Goal: Information Seeking & Learning: Check status

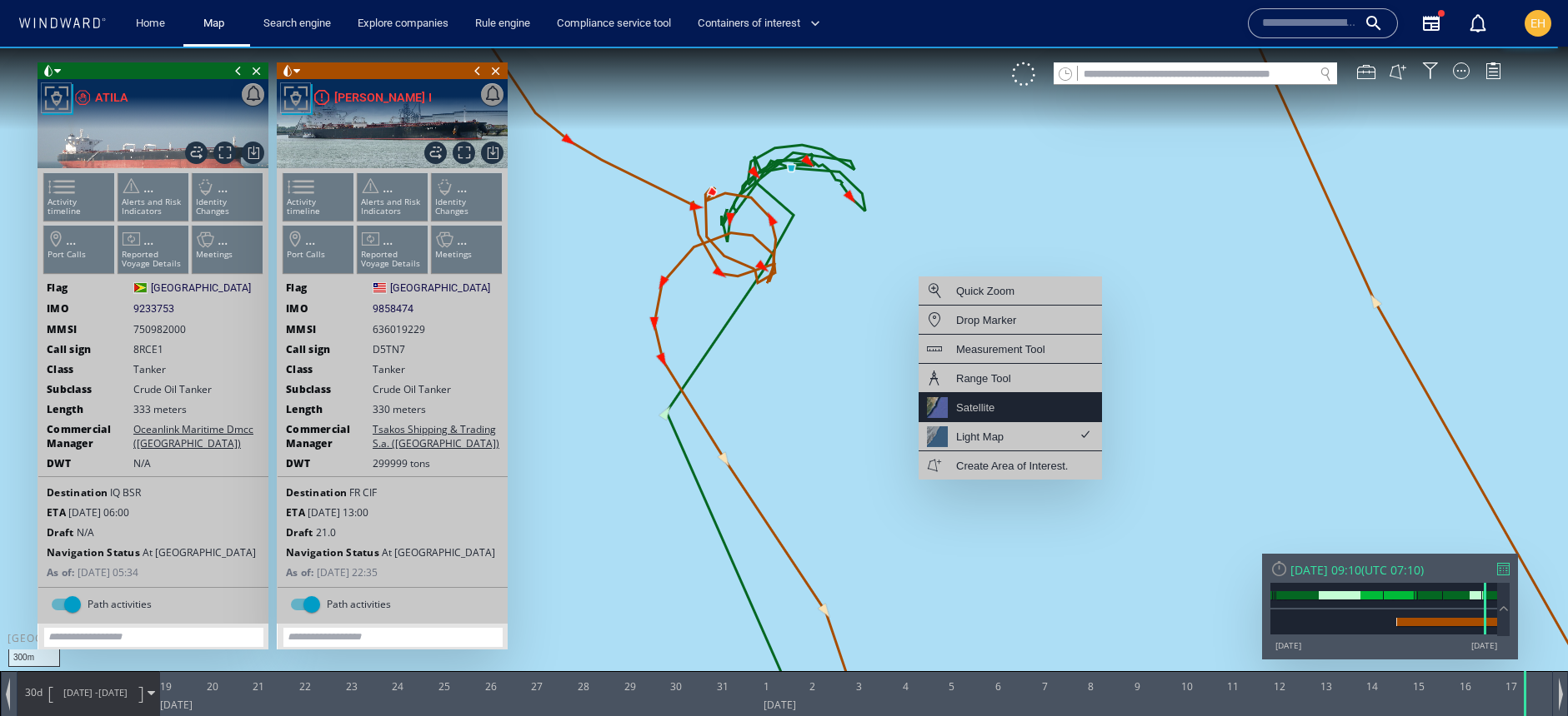
click at [1007, 416] on div "Satellite" at bounding box center [1010, 408] width 183 height 29
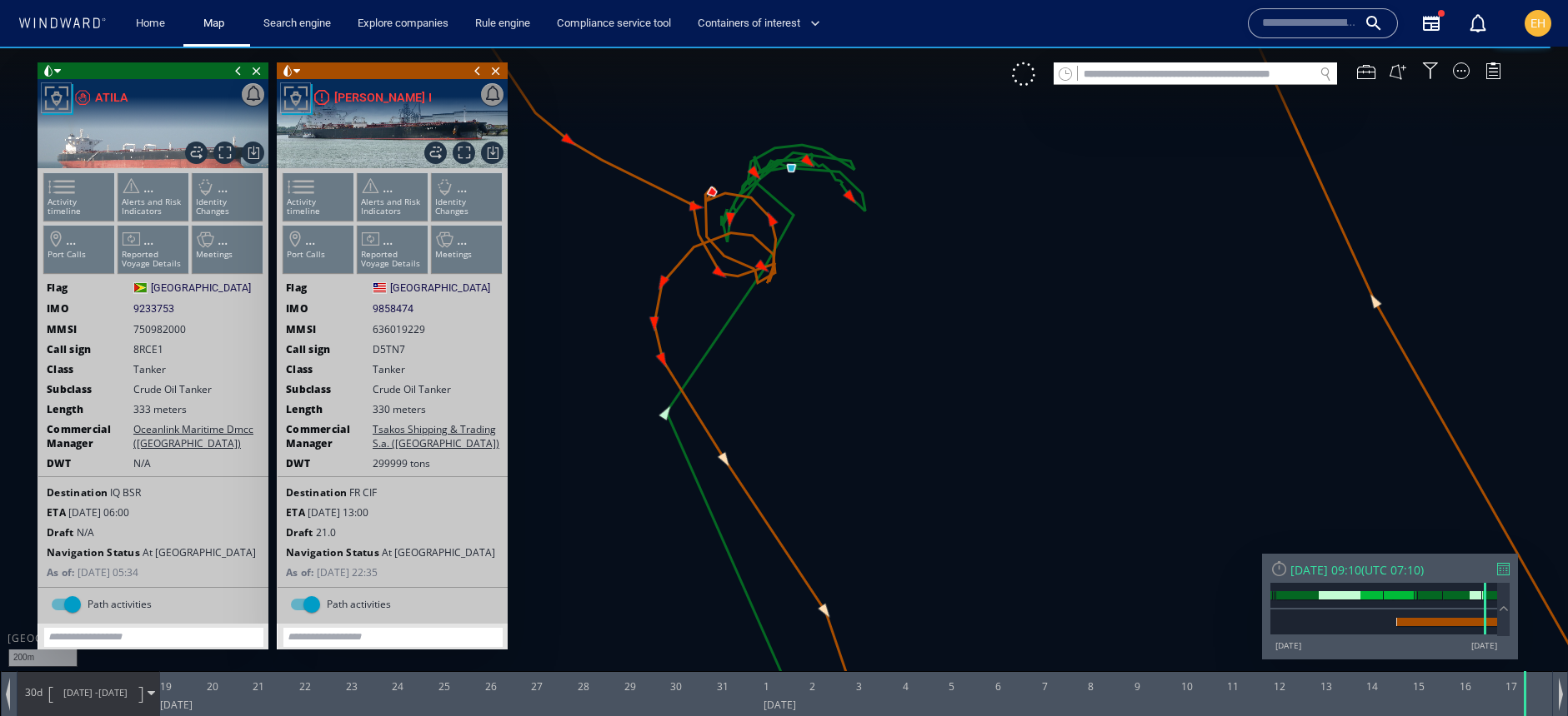
drag, startPoint x: 874, startPoint y: 389, endPoint x: 950, endPoint y: 543, distance: 171.7
click at [950, 543] on canvas "Map" at bounding box center [784, 373] width 1568 height 653
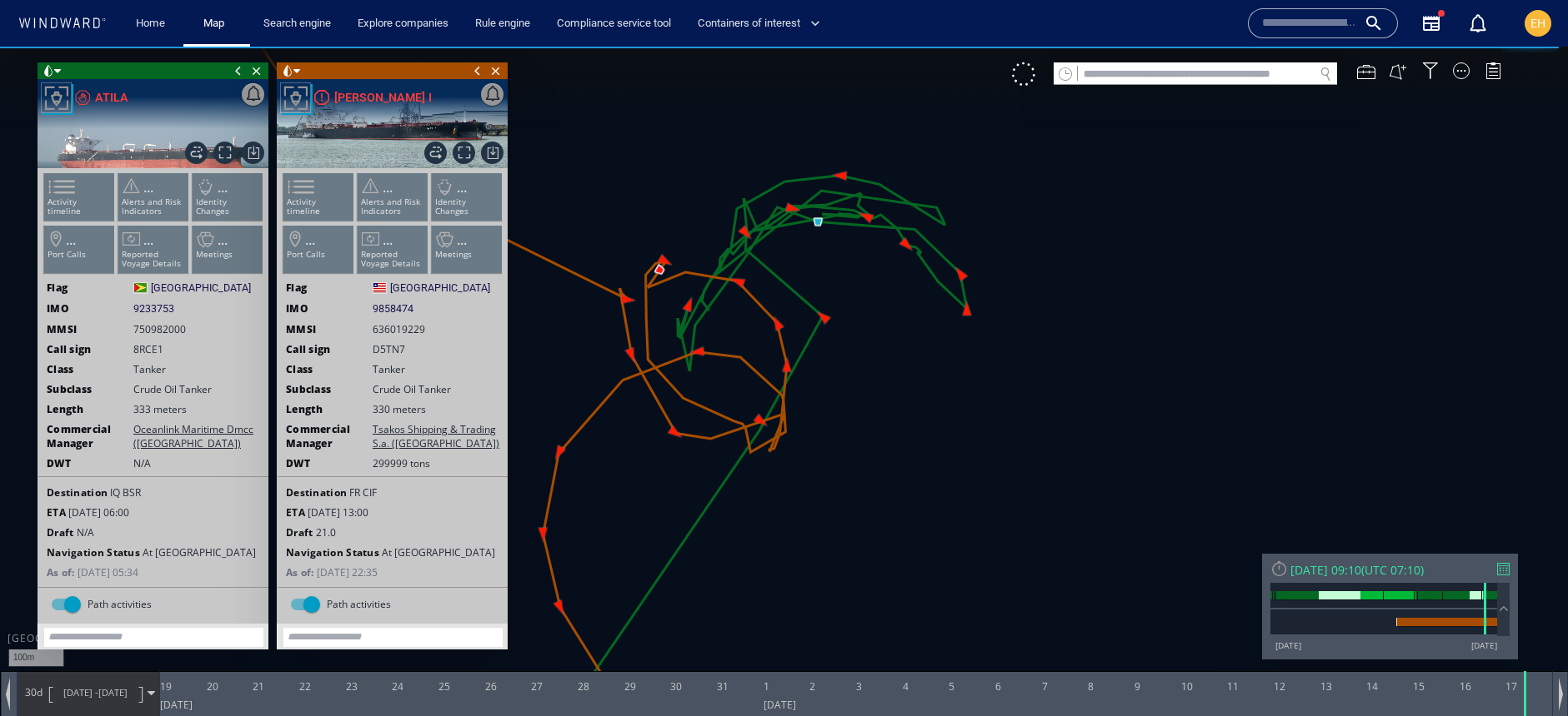
drag, startPoint x: 912, startPoint y: 388, endPoint x: 1003, endPoint y: 520, distance: 160.3
click at [1003, 520] on canvas "Map" at bounding box center [784, 373] width 1568 height 653
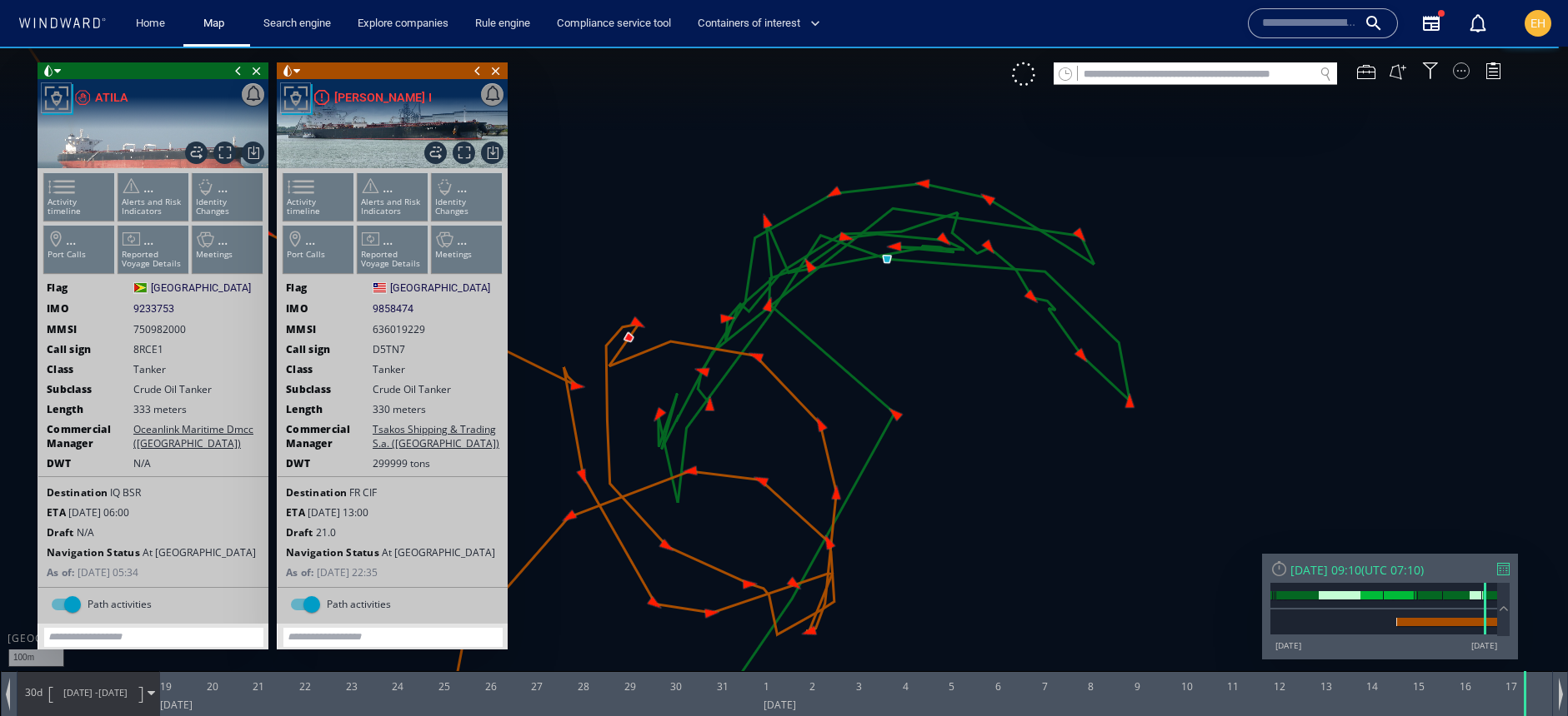
click at [1455, 73] on div at bounding box center [1461, 71] width 17 height 17
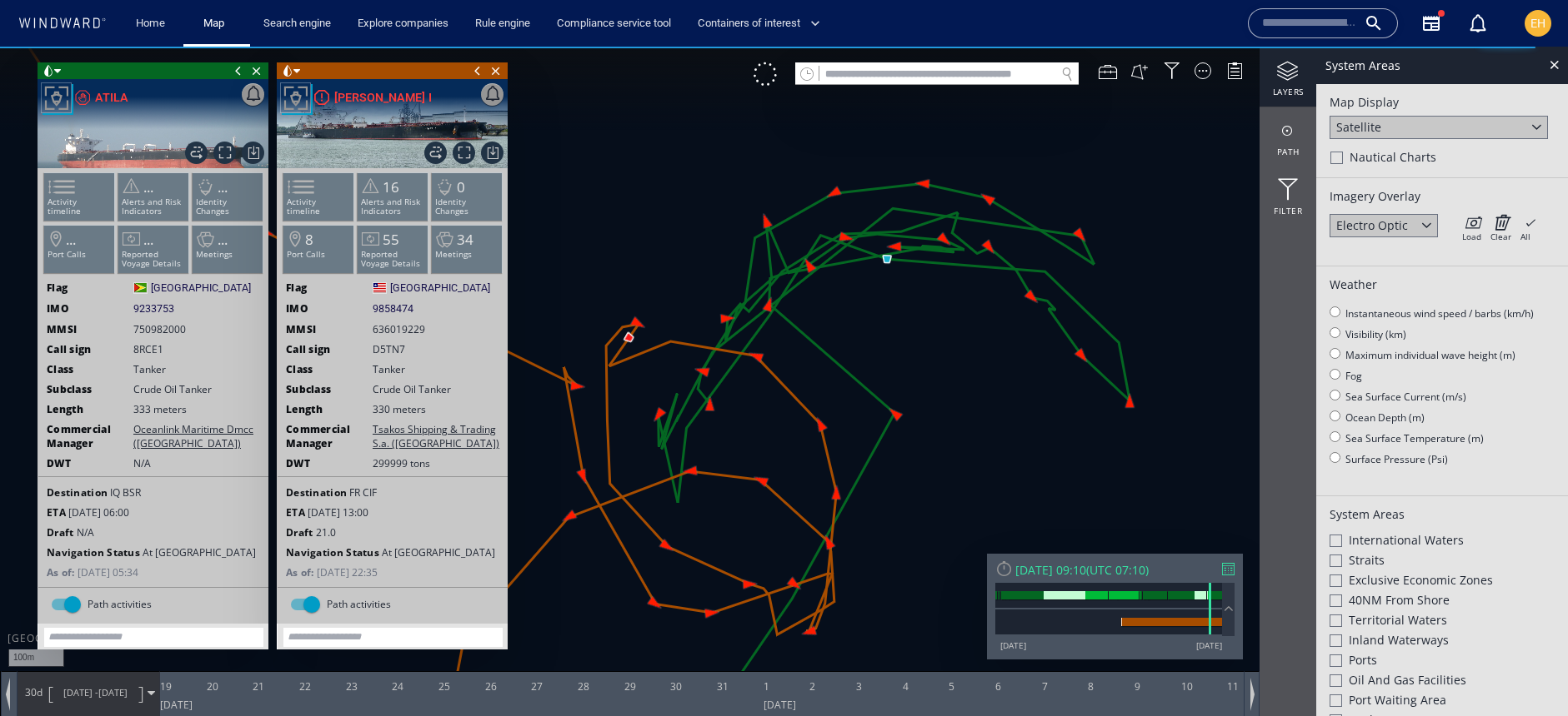
scroll to position [248, 0]
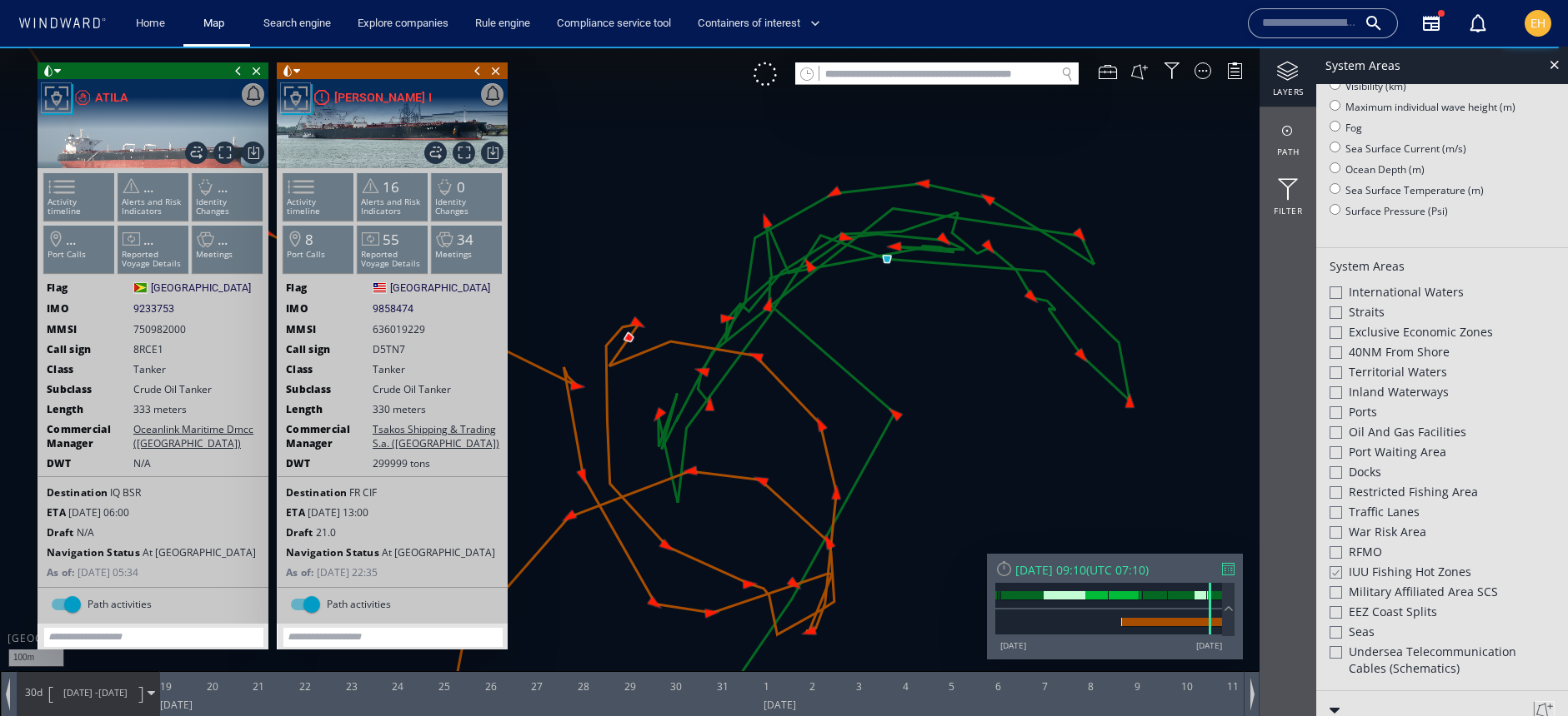
click at [1399, 433] on span "Oil and Gas Facilities" at bounding box center [1407, 433] width 118 height 17
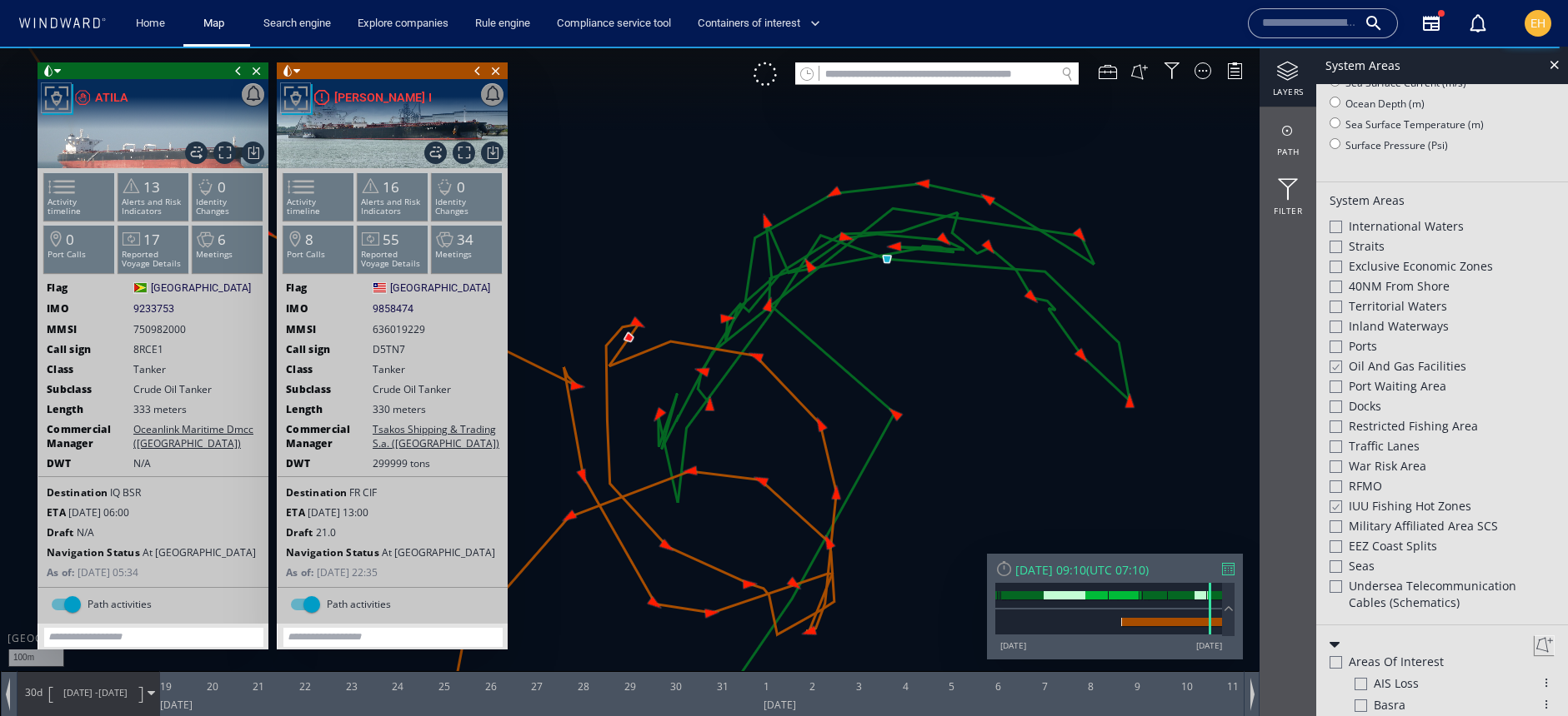
scroll to position [315, 0]
click at [1339, 508] on div at bounding box center [1334, 506] width 13 height 14
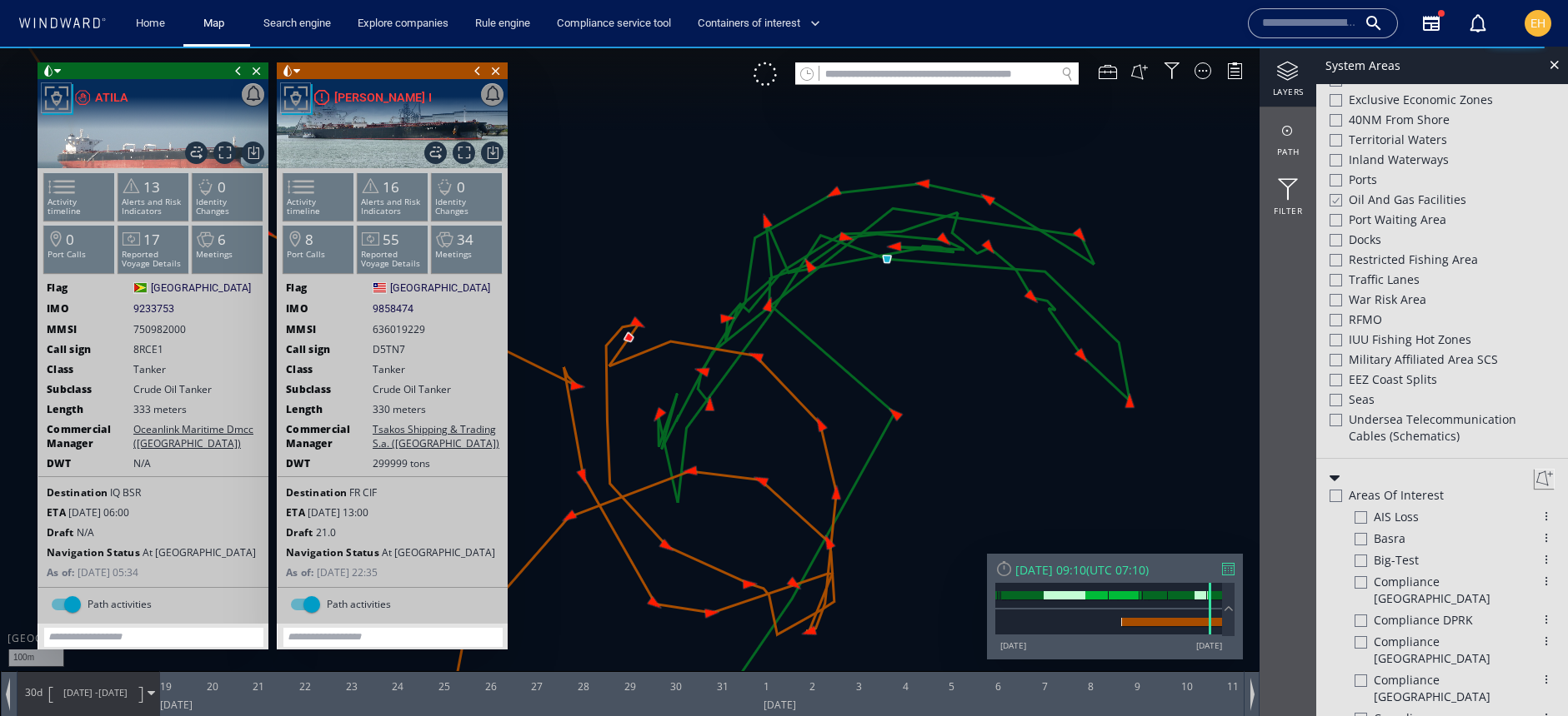
scroll to position [506, 0]
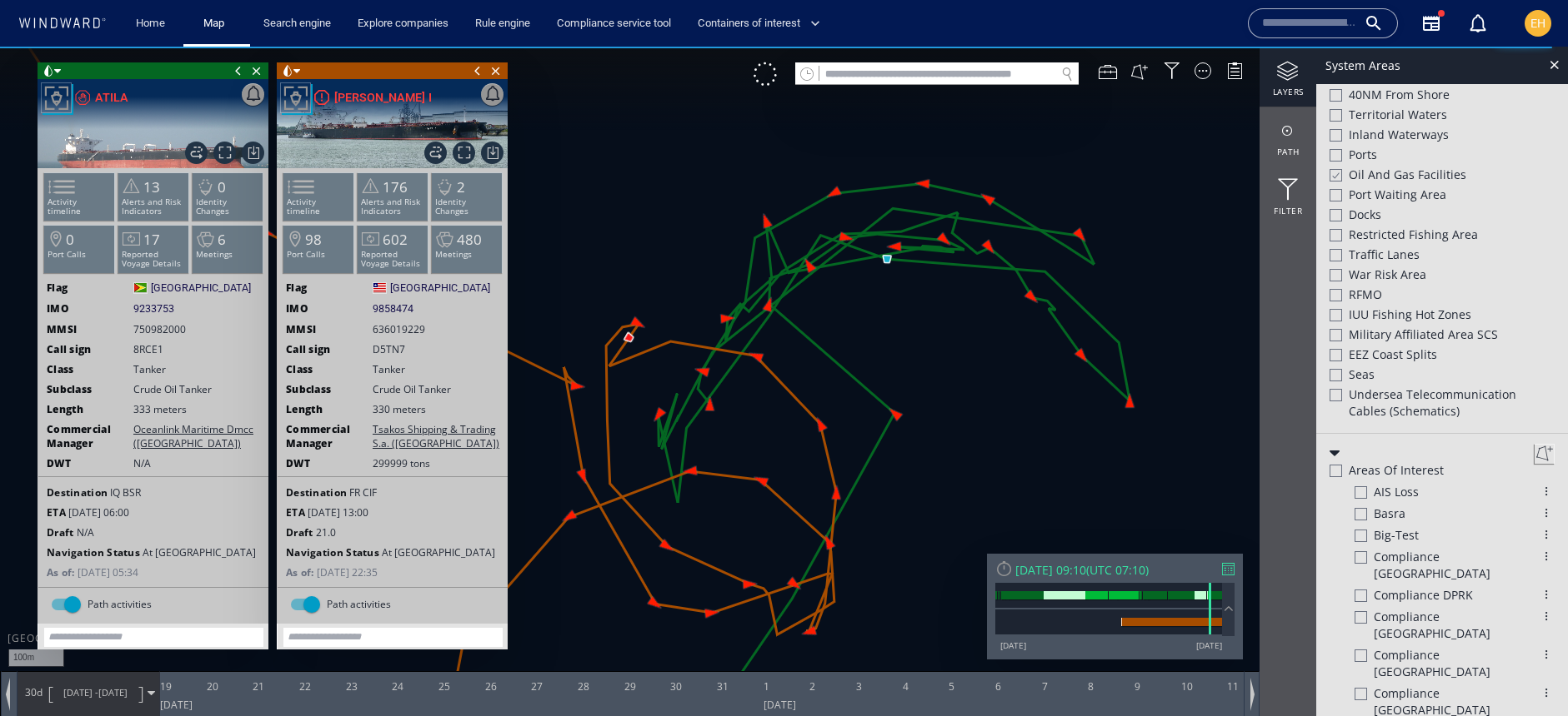
click at [1335, 152] on div at bounding box center [1335, 155] width 13 height 13
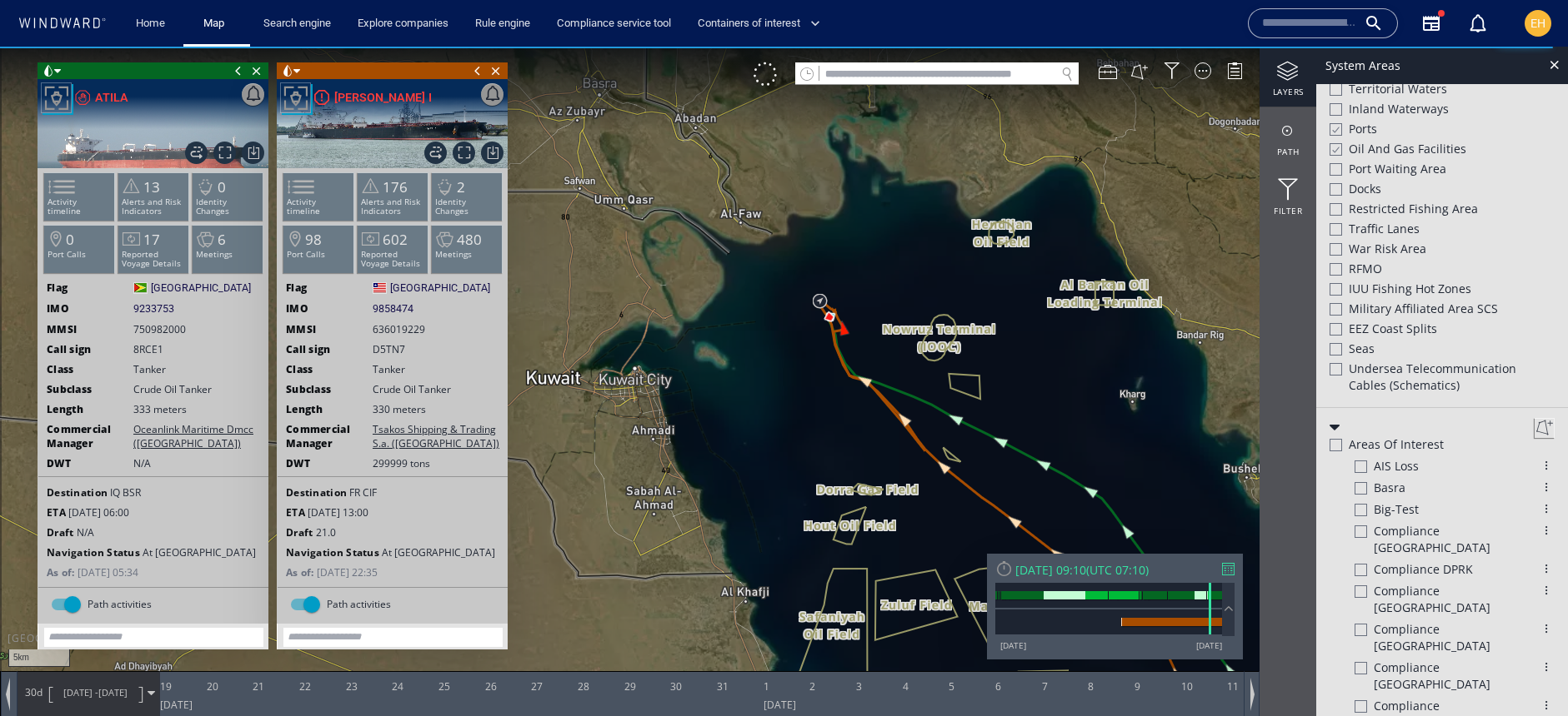
scroll to position [506, 0]
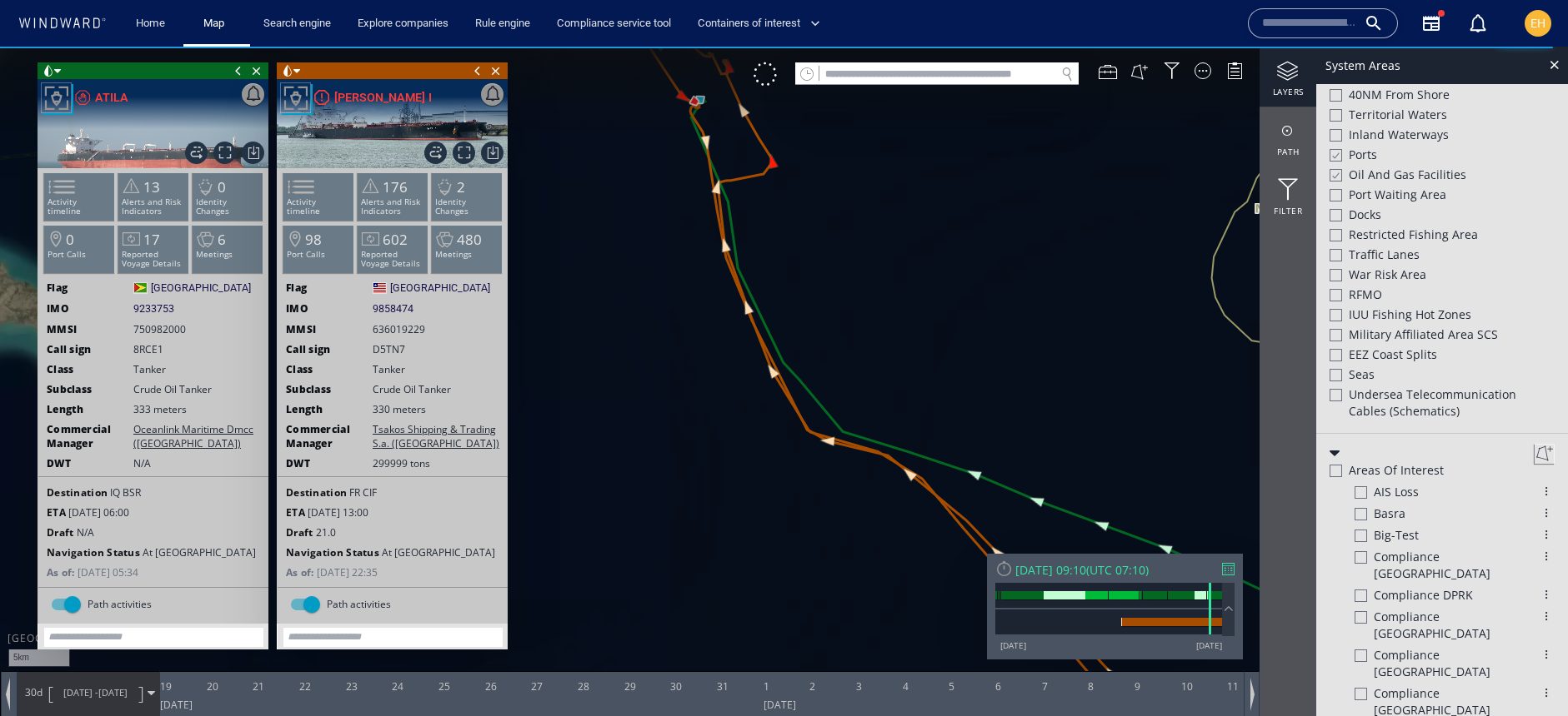
drag, startPoint x: 866, startPoint y: 384, endPoint x: 824, endPoint y: 368, distance: 44.9
click at [914, 519] on canvas "Map" at bounding box center [784, 373] width 1568 height 653
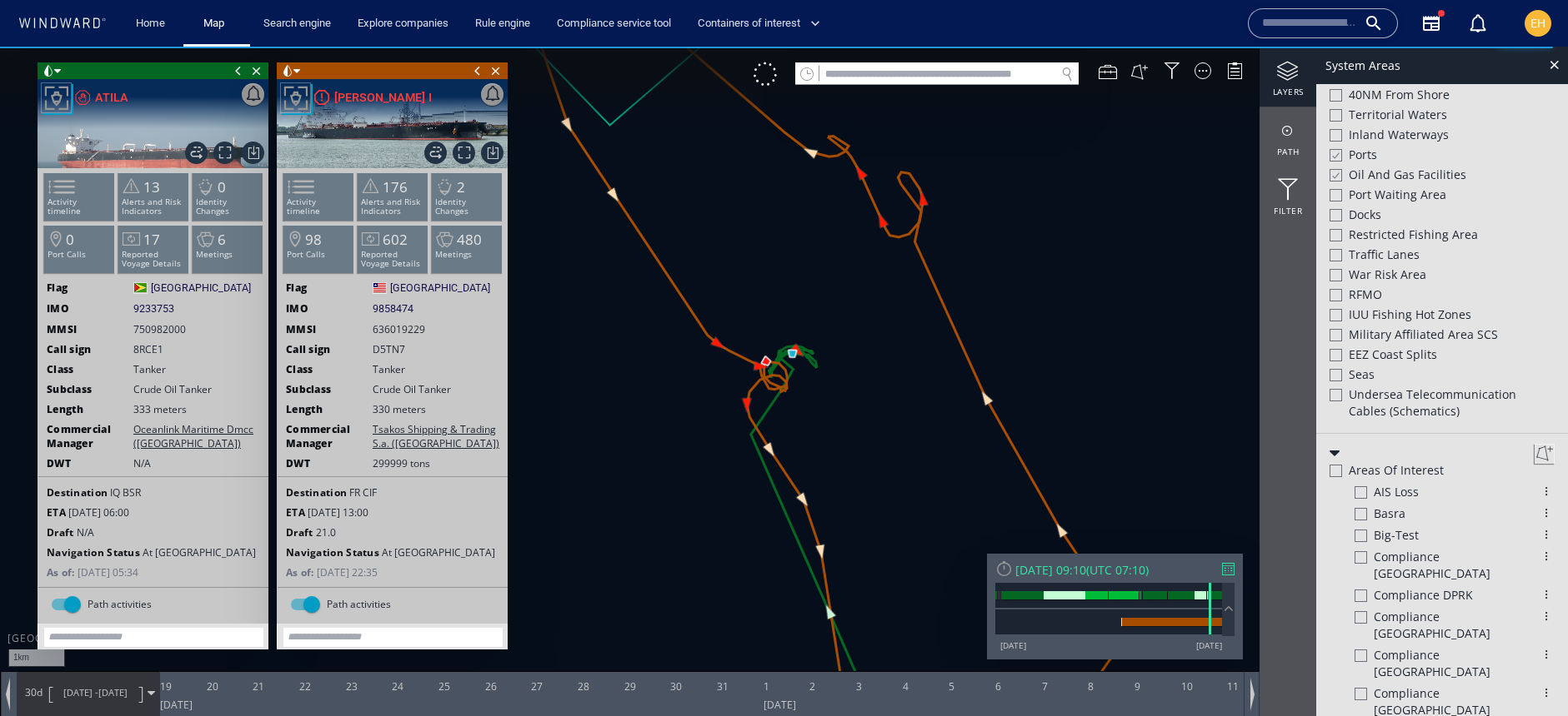
drag, startPoint x: 771, startPoint y: 285, endPoint x: 812, endPoint y: 440, distance: 160.3
click at [812, 440] on canvas "Map" at bounding box center [784, 373] width 1568 height 653
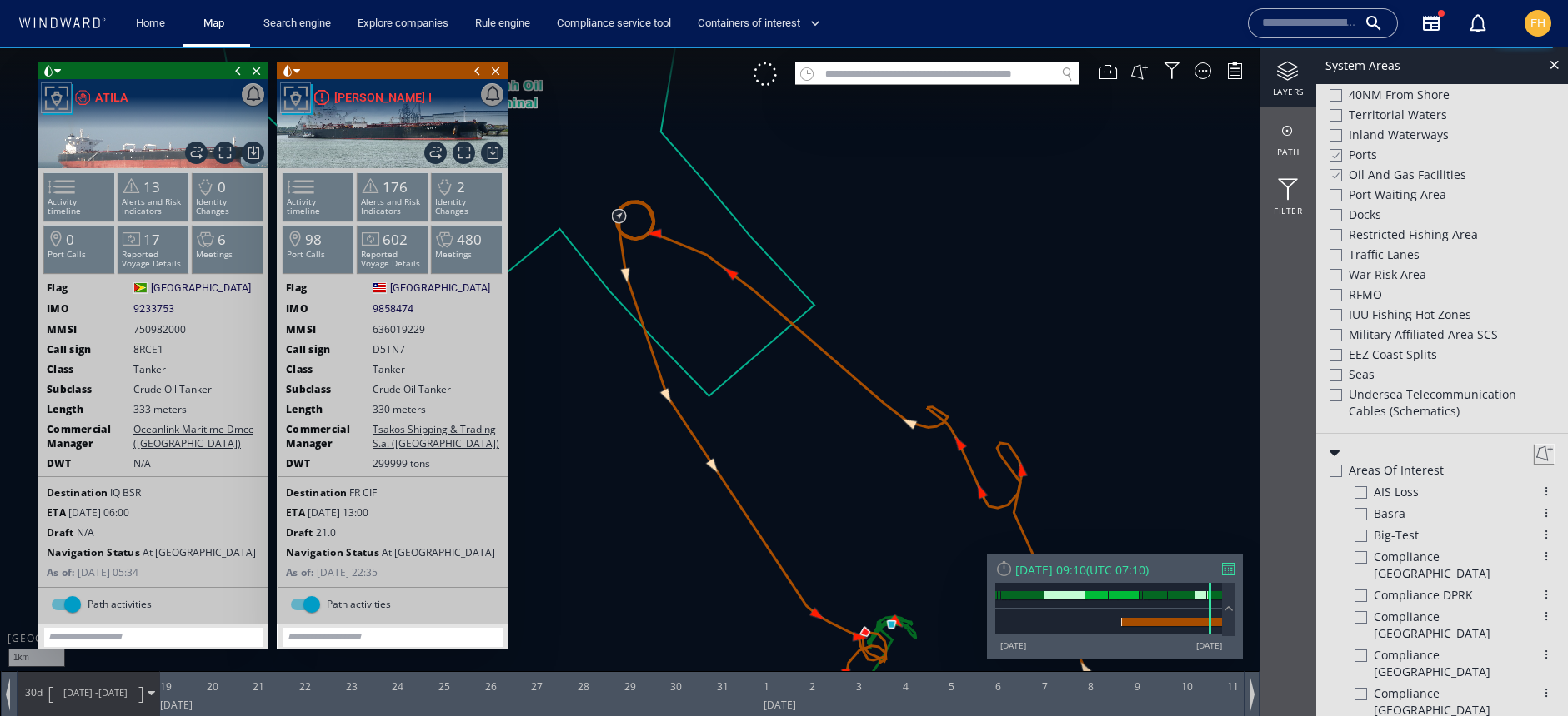
drag, startPoint x: 755, startPoint y: 365, endPoint x: 783, endPoint y: 417, distance: 59.1
click at [783, 417] on canvas "Map" at bounding box center [784, 373] width 1568 height 653
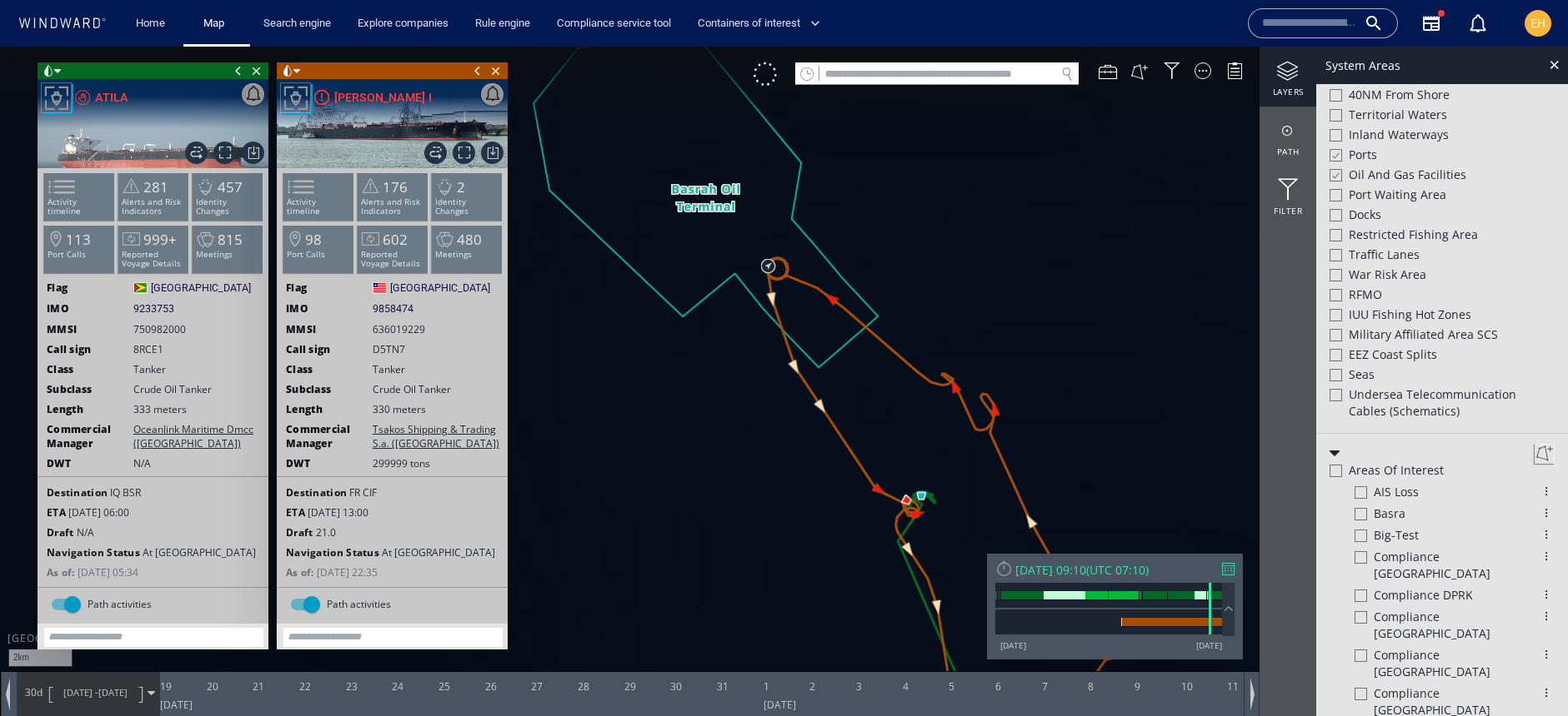
drag, startPoint x: 736, startPoint y: 425, endPoint x: 780, endPoint y: 378, distance: 64.4
click at [780, 378] on canvas "Map" at bounding box center [784, 373] width 1568 height 653
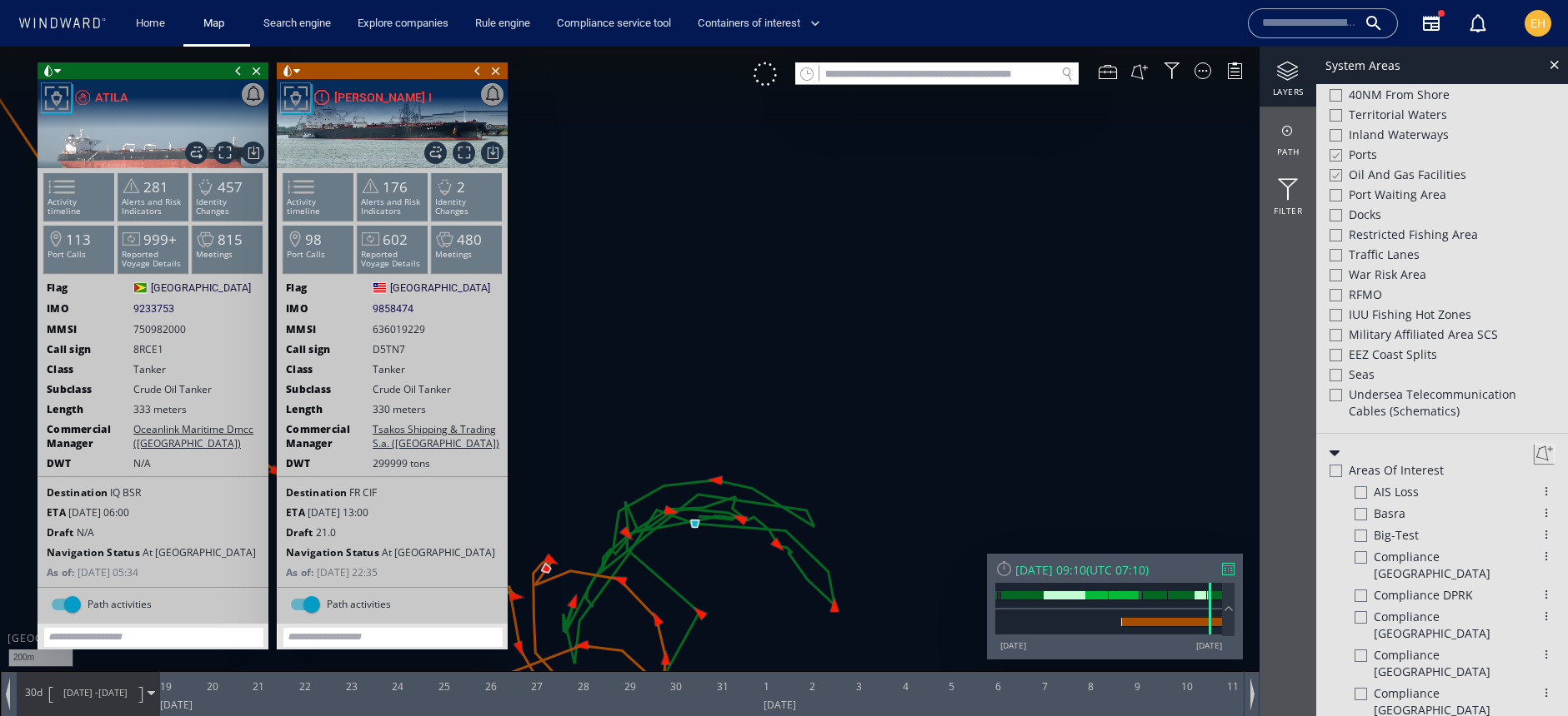
drag, startPoint x: 765, startPoint y: 433, endPoint x: 1012, endPoint y: 324, distance: 270.0
click at [1012, 324] on canvas "Map" at bounding box center [784, 373] width 1568 height 653
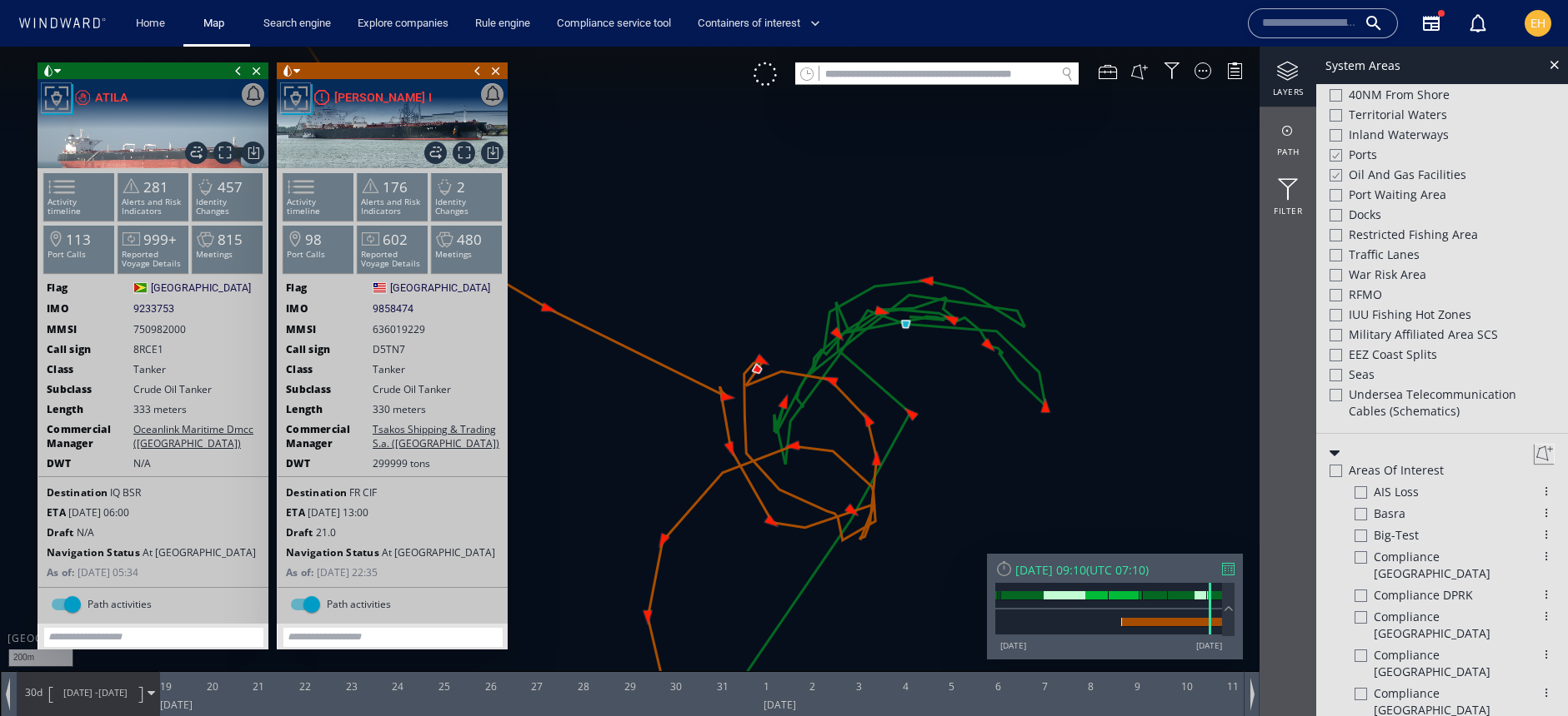
drag, startPoint x: 905, startPoint y: 419, endPoint x: 907, endPoint y: 325, distance: 94.0
click at [907, 325] on canvas "Map" at bounding box center [784, 373] width 1568 height 653
click at [907, 323] on canvas "Map" at bounding box center [784, 373] width 1568 height 653
click at [905, 322] on canvas "Map" at bounding box center [784, 373] width 1568 height 653
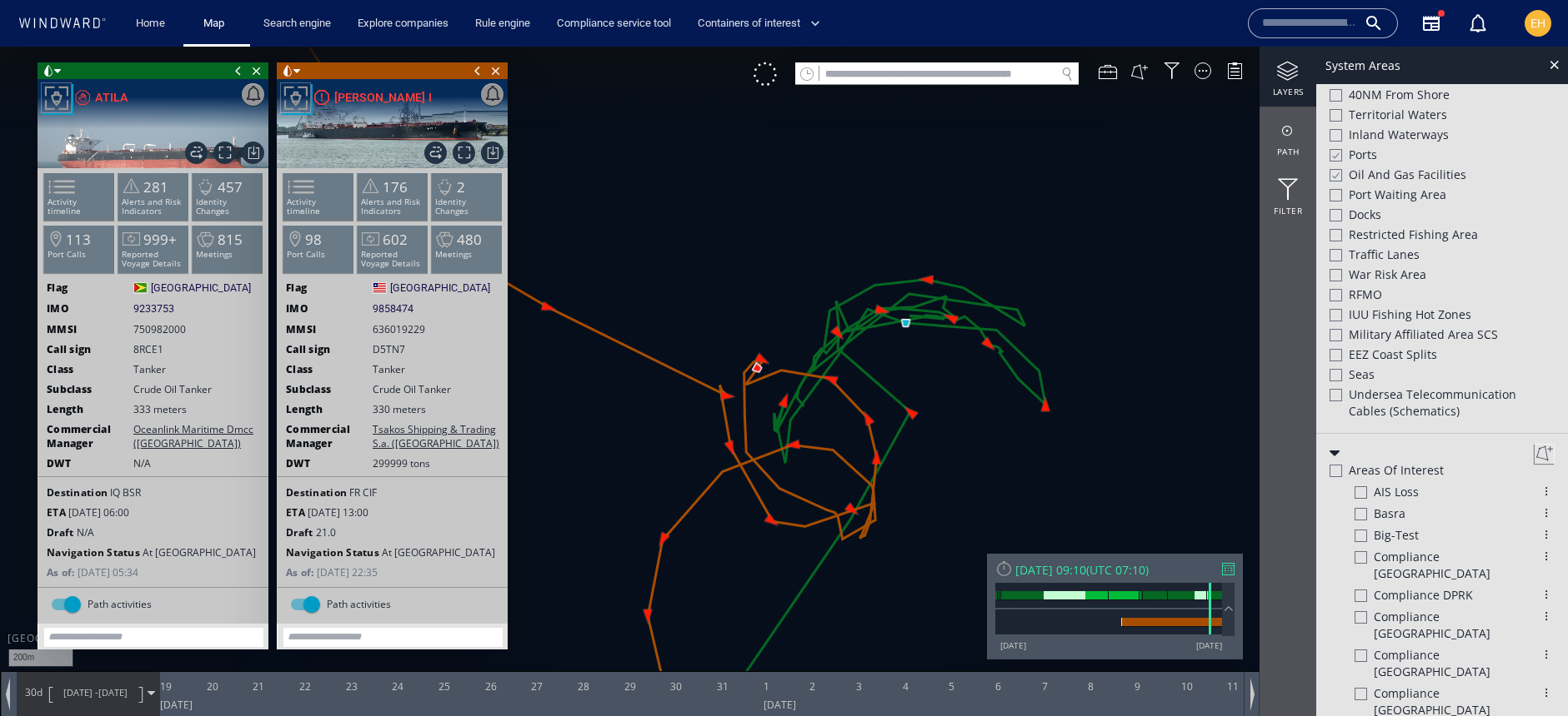
click at [905, 322] on canvas "Map" at bounding box center [784, 373] width 1568 height 653
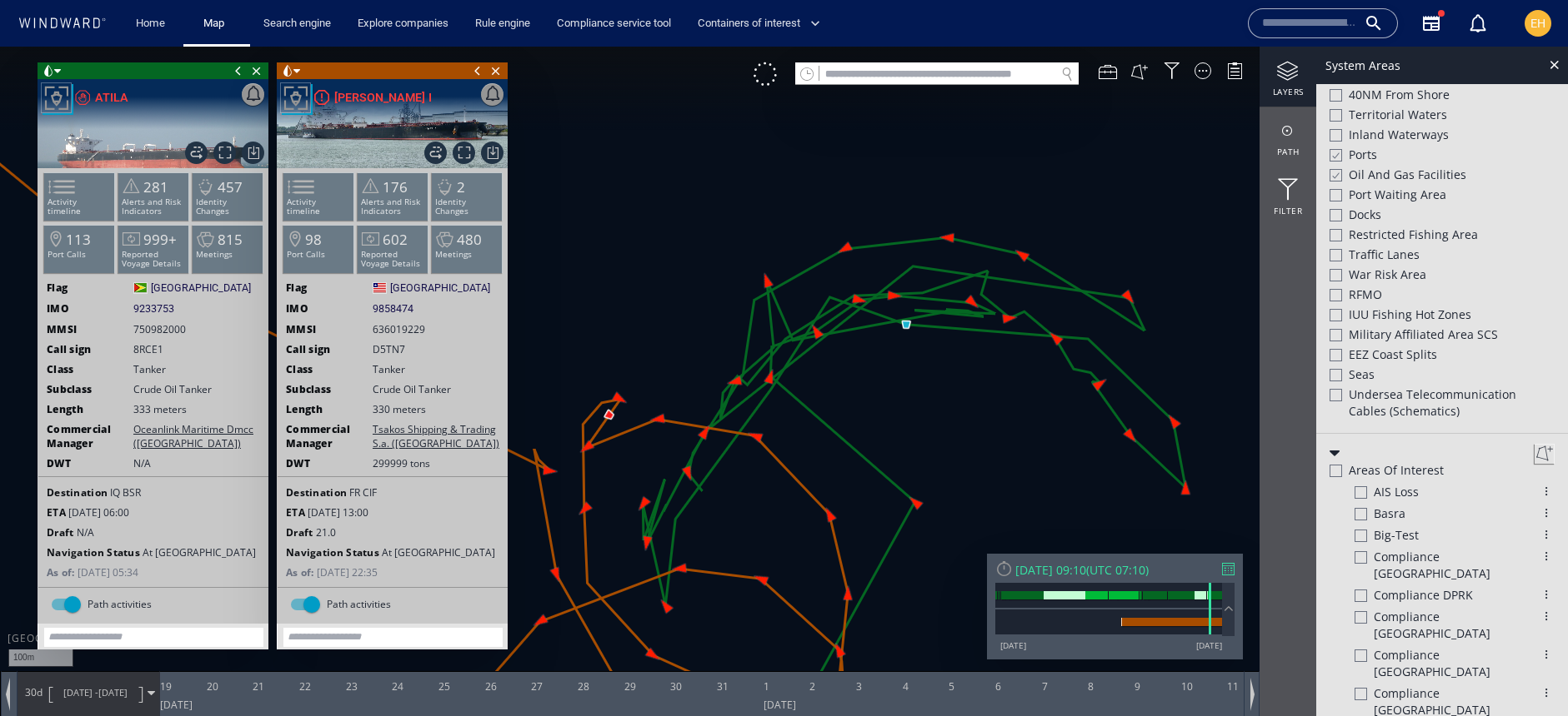
click at [907, 329] on canvas "Map" at bounding box center [784, 373] width 1568 height 653
click at [608, 413] on canvas "Map" at bounding box center [784, 373] width 1568 height 653
drag, startPoint x: 1226, startPoint y: 693, endPoint x: 1237, endPoint y: 693, distance: 11.0
click at [1237, 693] on div at bounding box center [1237, 693] width 17 height 45
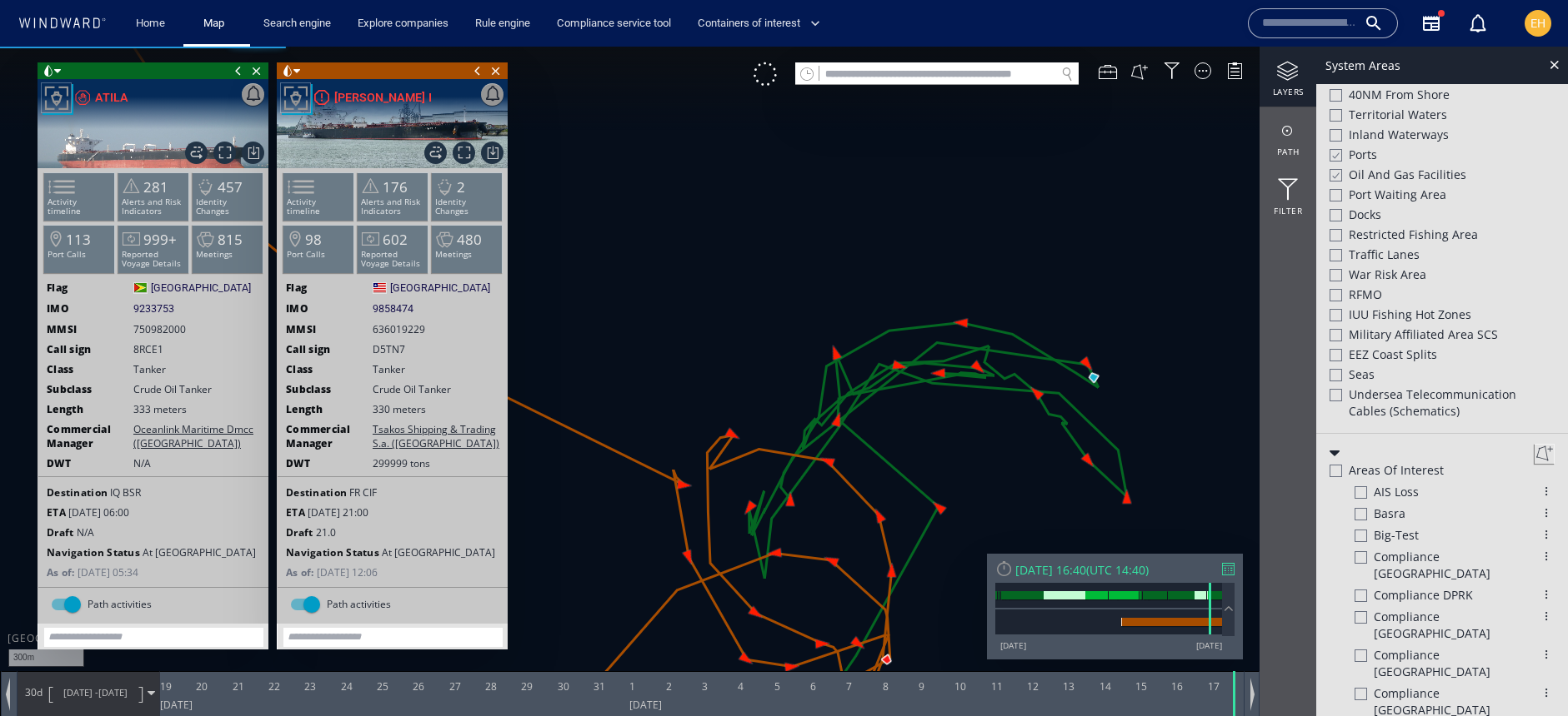
drag, startPoint x: 985, startPoint y: 505, endPoint x: 951, endPoint y: 443, distance: 70.7
click at [951, 443] on canvas "Map" at bounding box center [784, 373] width 1568 height 653
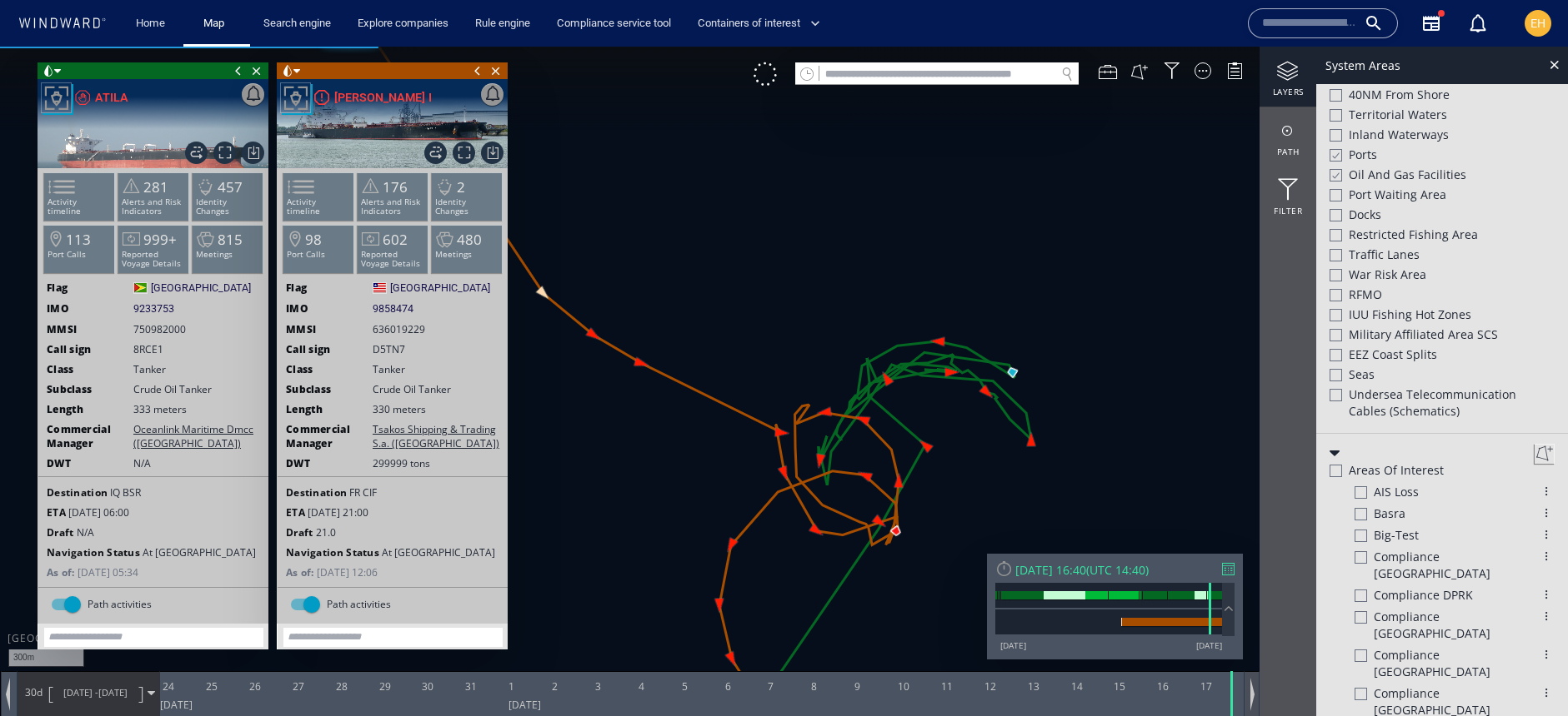
click at [1251, 688] on div at bounding box center [1252, 694] width 4 height 33
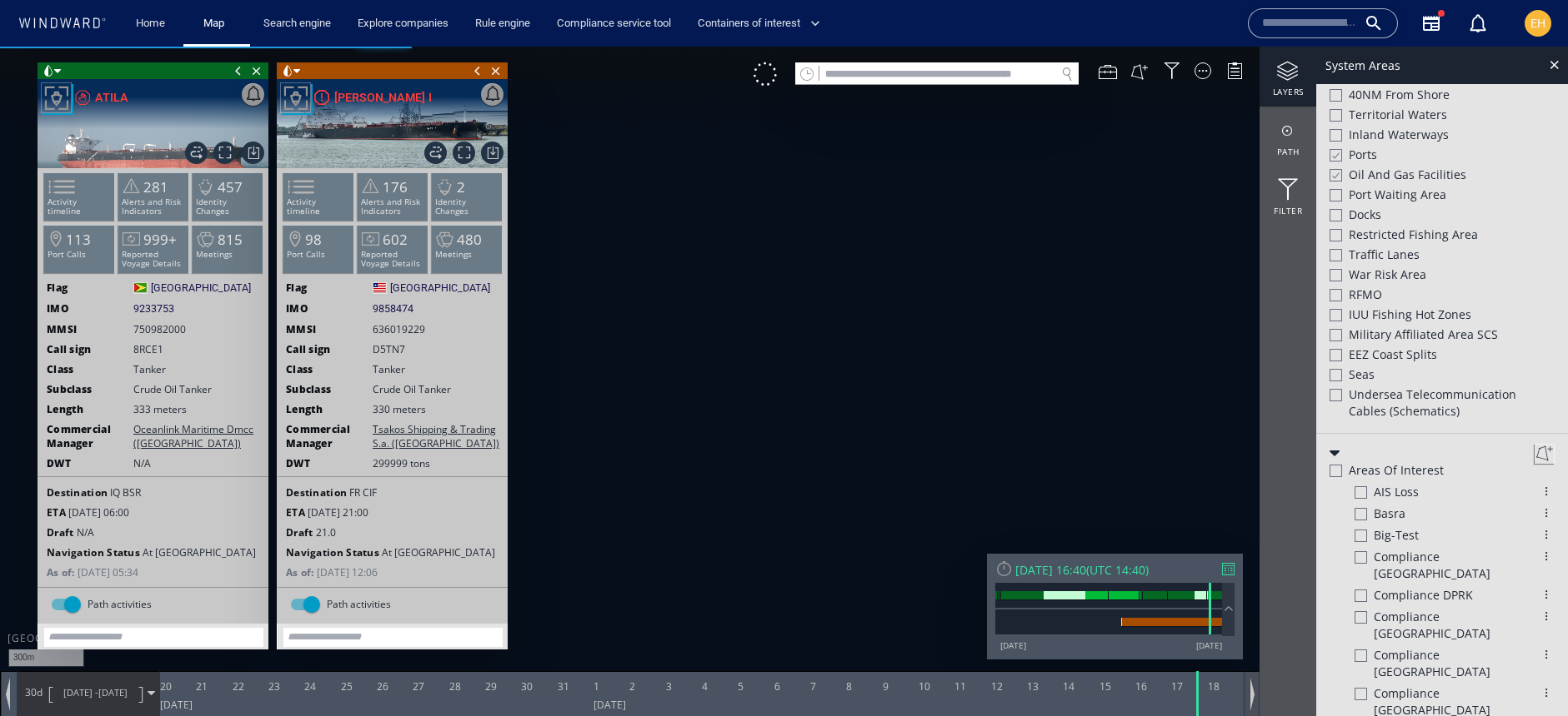
click at [1251, 688] on div at bounding box center [1252, 694] width 4 height 33
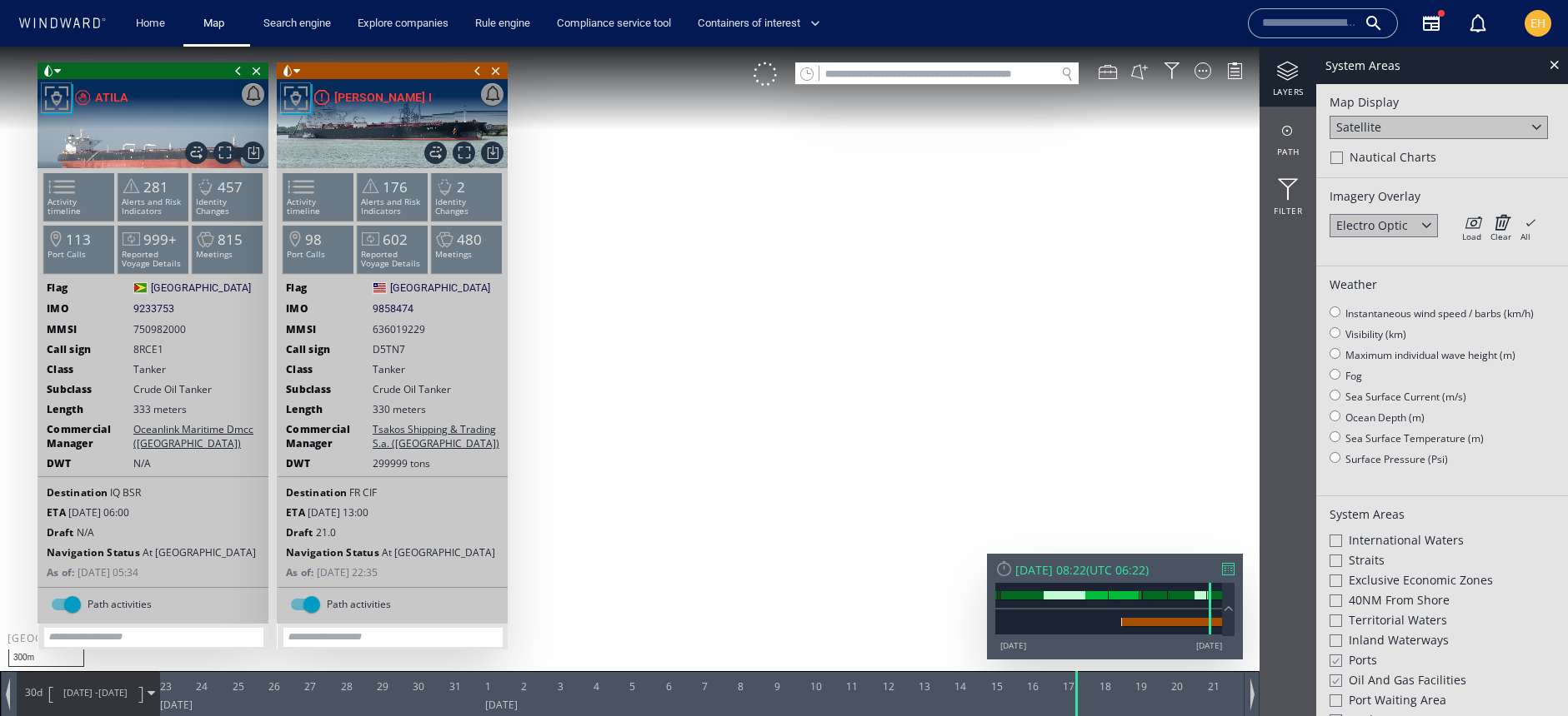
scroll to position [506, 0]
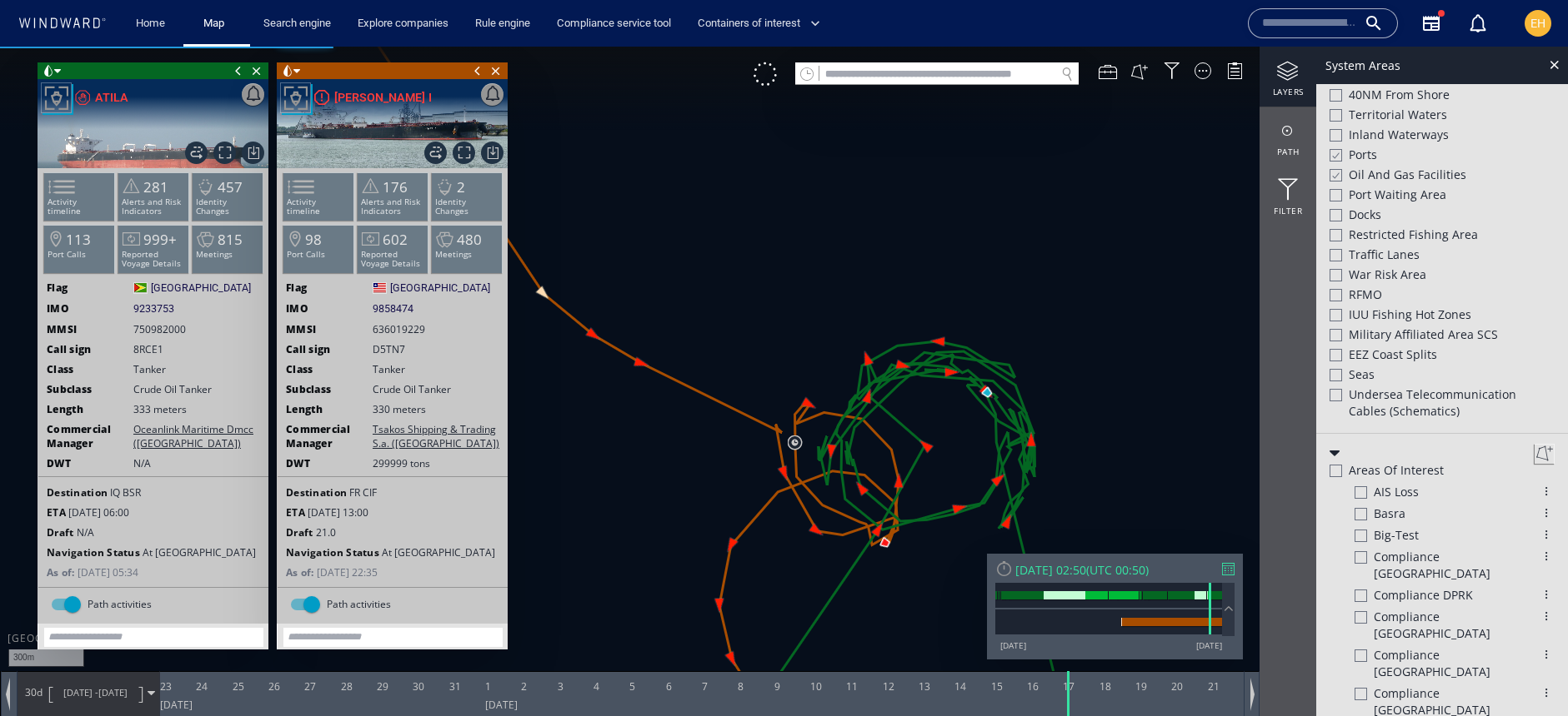
drag, startPoint x: 1078, startPoint y: 687, endPoint x: 1056, endPoint y: 692, distance: 22.6
click at [1069, 694] on div at bounding box center [1069, 693] width 17 height 45
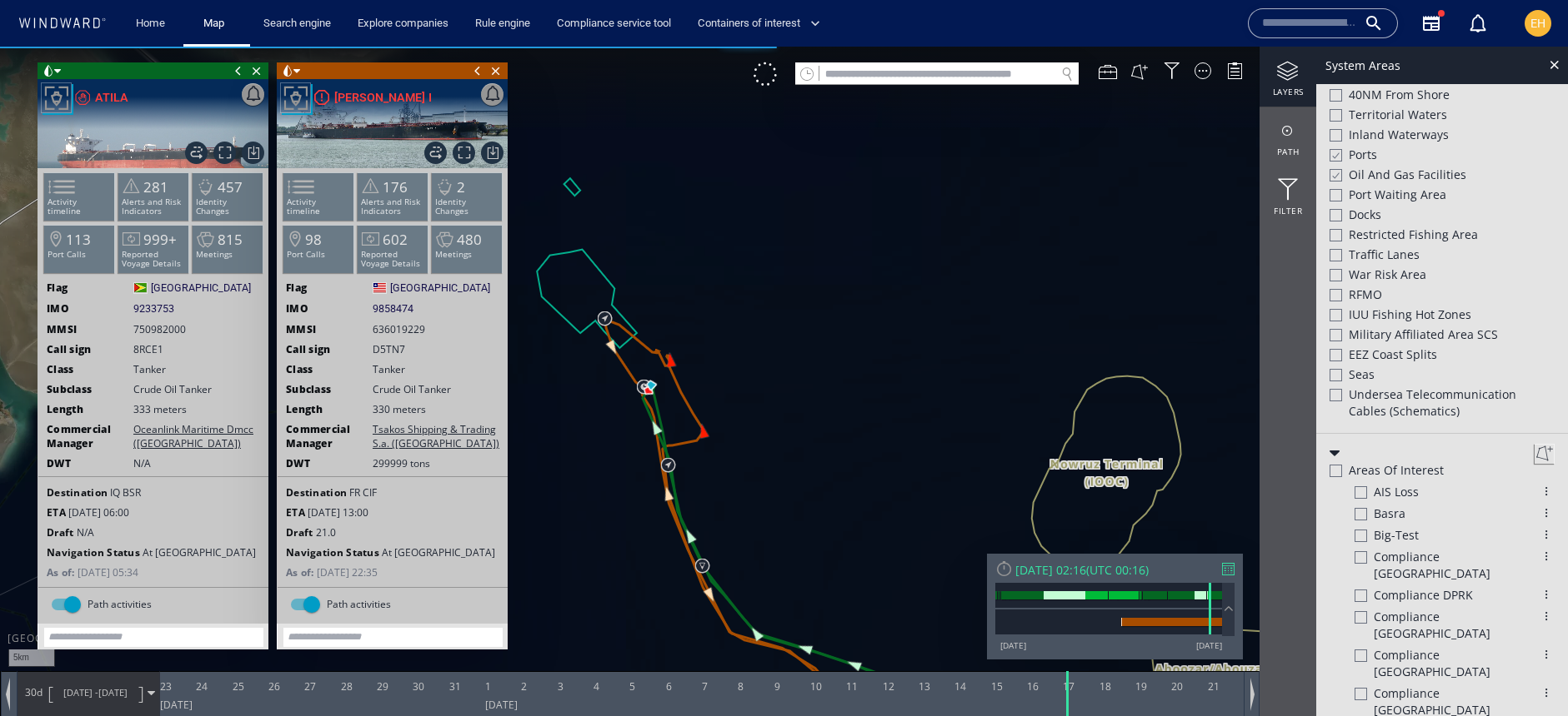
drag, startPoint x: 733, startPoint y: 403, endPoint x: 781, endPoint y: 413, distance: 49.0
click at [827, 461] on canvas "Map" at bounding box center [784, 373] width 1568 height 653
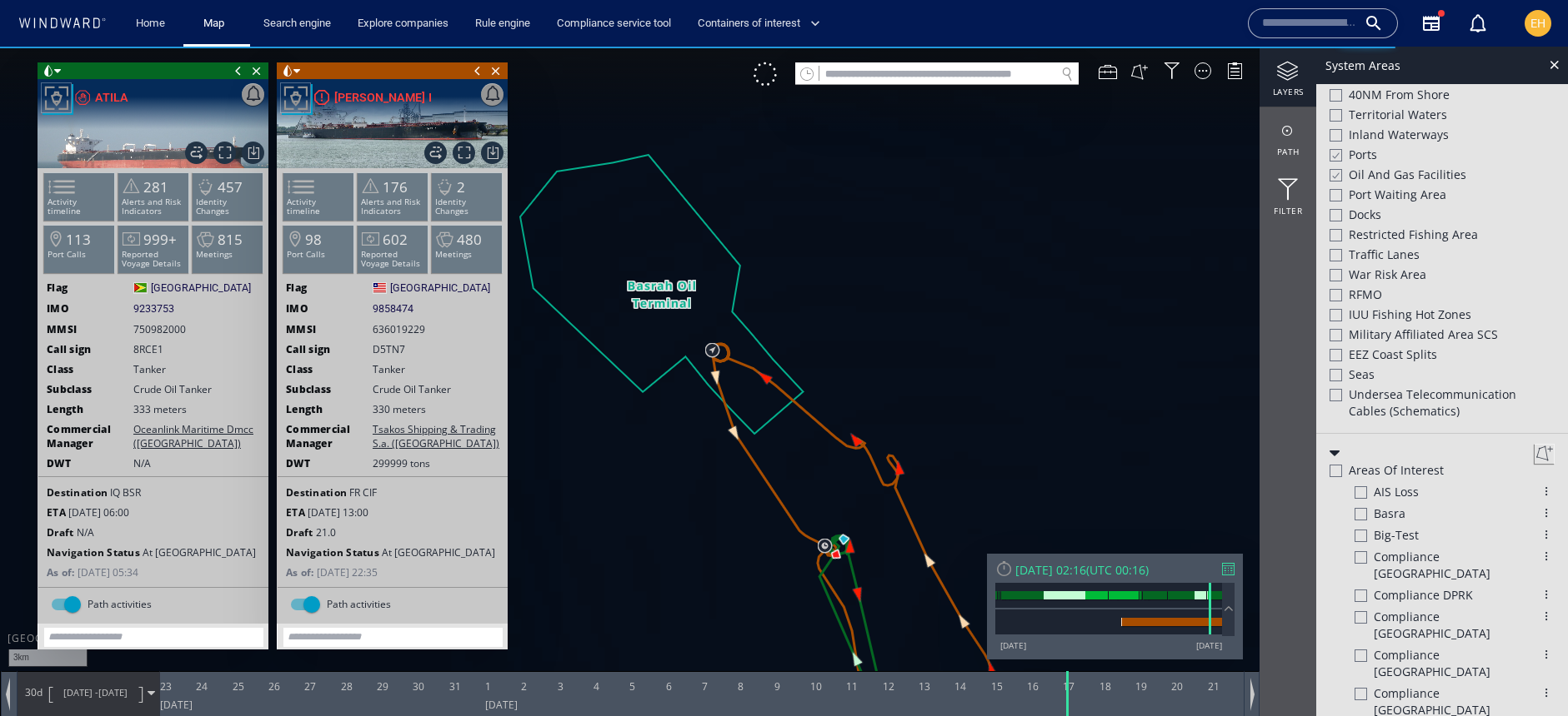
drag, startPoint x: 811, startPoint y: 340, endPoint x: 899, endPoint y: 264, distance: 116.3
click at [899, 264] on canvas "Map" at bounding box center [784, 373] width 1568 height 653
drag, startPoint x: 870, startPoint y: 308, endPoint x: 979, endPoint y: 251, distance: 123.0
click at [979, 251] on canvas "Map" at bounding box center [784, 373] width 1568 height 653
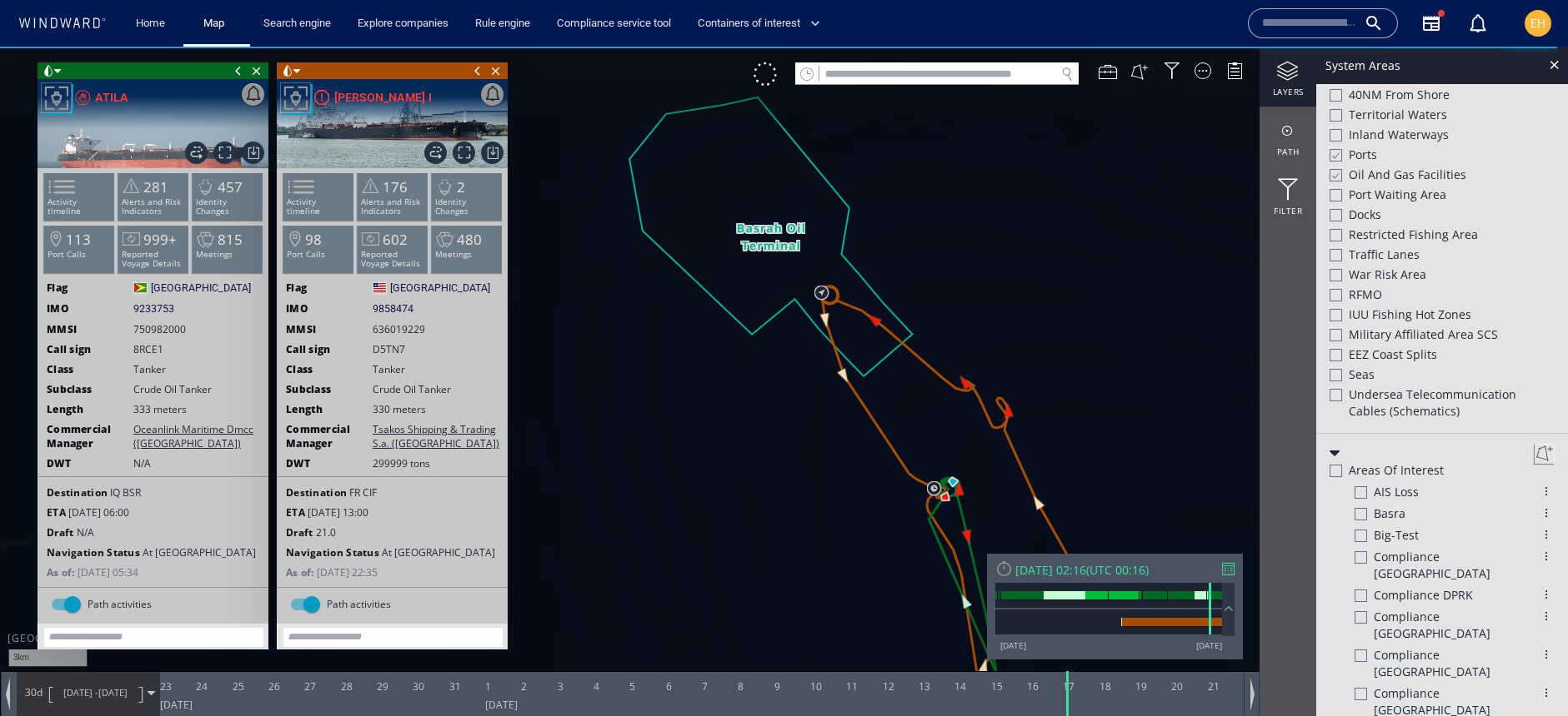
drag, startPoint x: 973, startPoint y: 324, endPoint x: 901, endPoint y: 315, distance: 72.6
click at [901, 315] on canvas "Map" at bounding box center [784, 373] width 1568 height 653
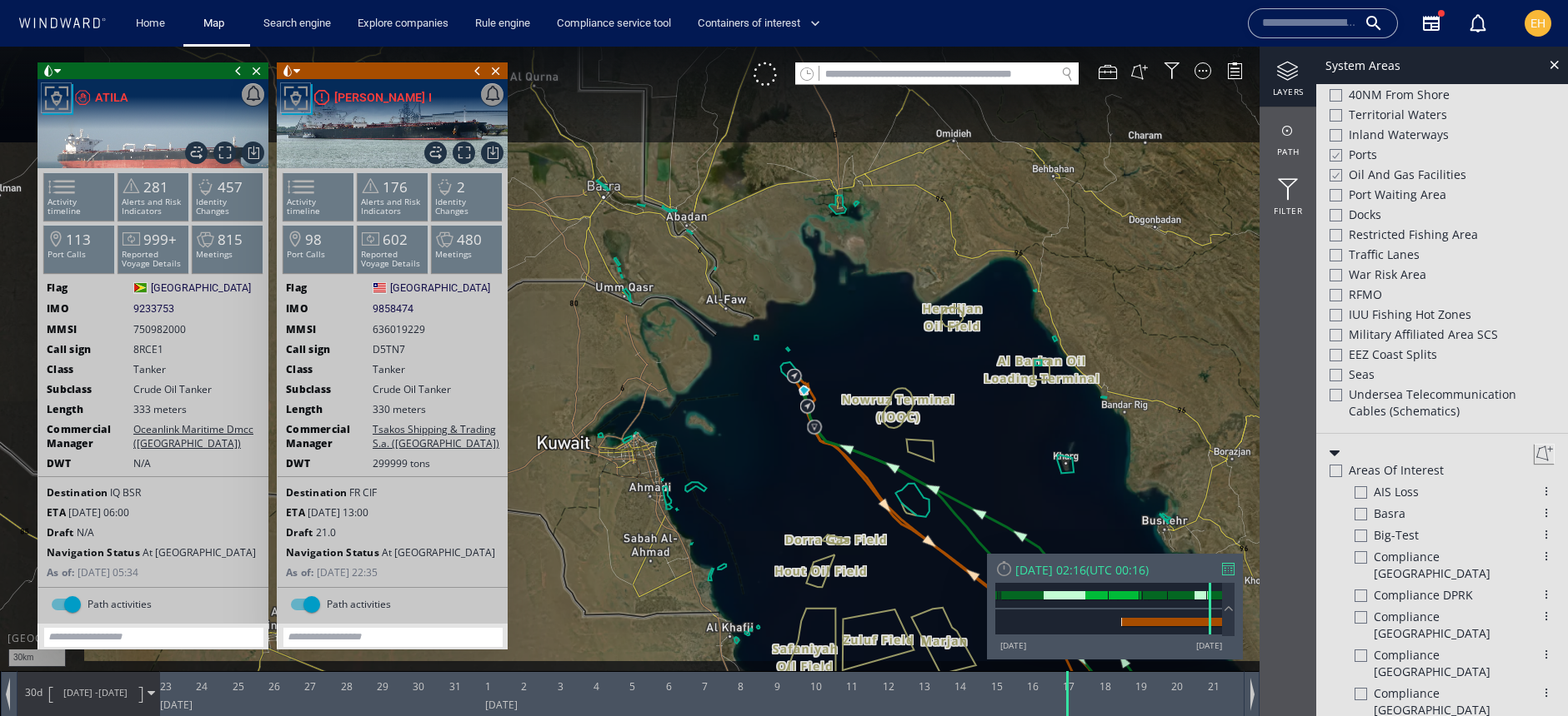
scroll to position [532, 0]
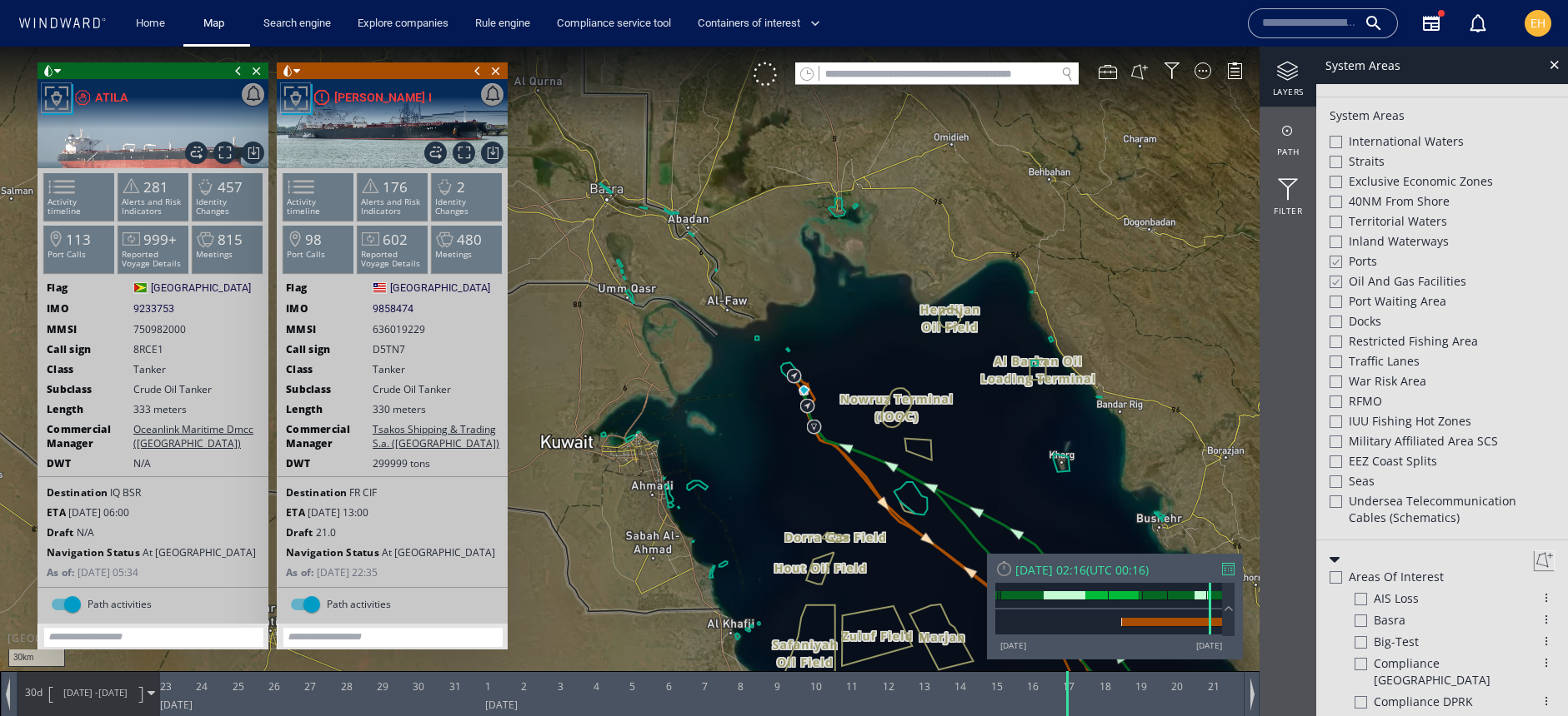
scroll to position [423, 0]
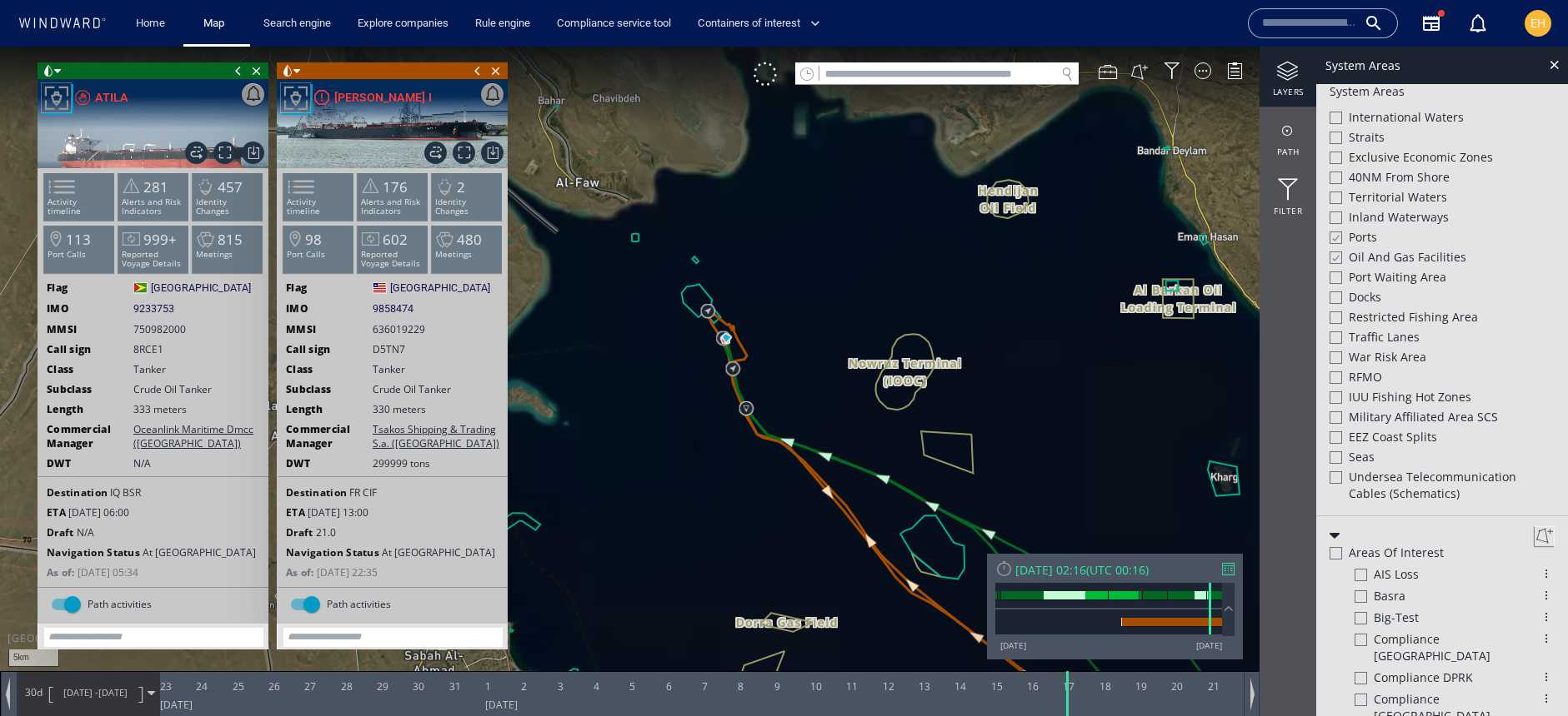
scroll to position [398, 0]
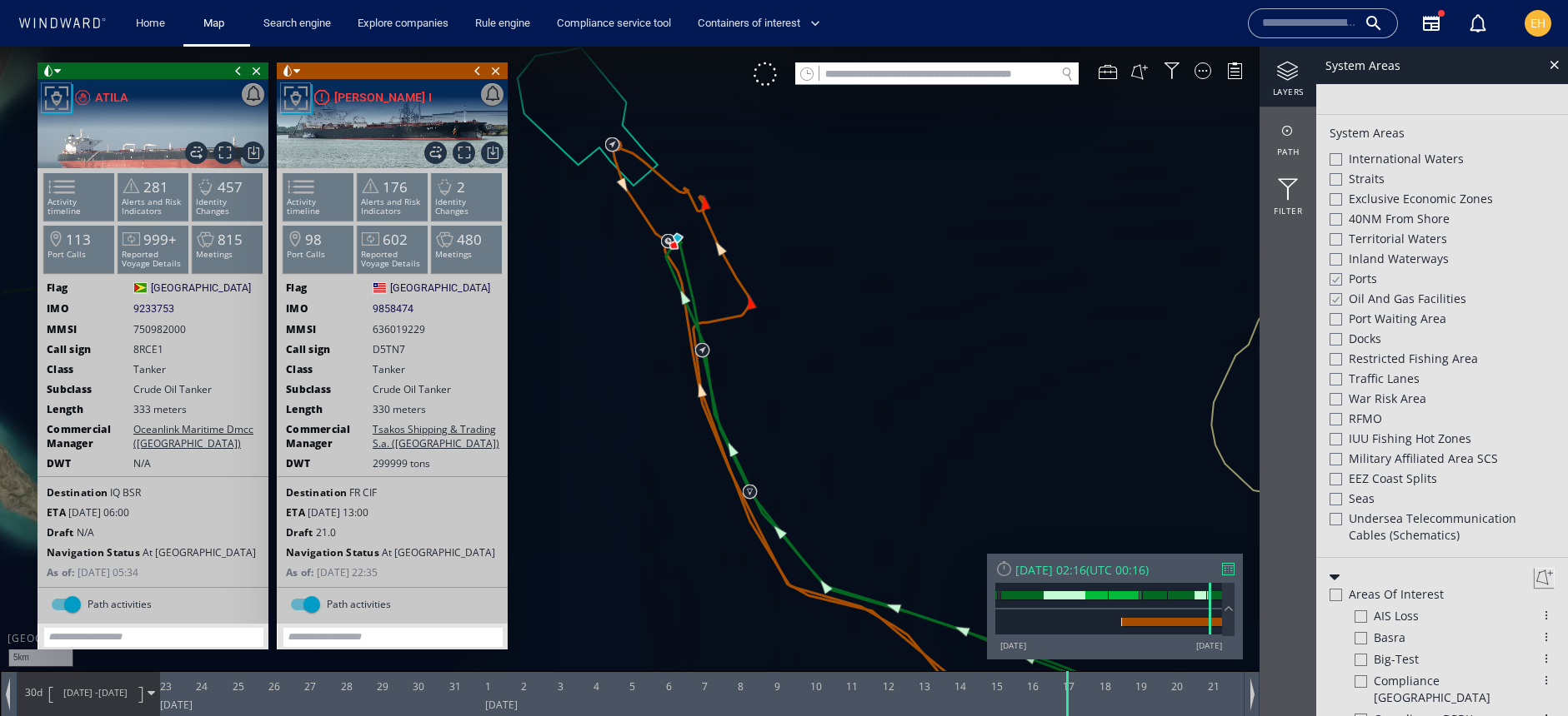
scroll to position [381, 0]
click at [1340, 323] on div at bounding box center [1335, 320] width 13 height 13
click at [1339, 323] on div at bounding box center [1334, 320] width 13 height 14
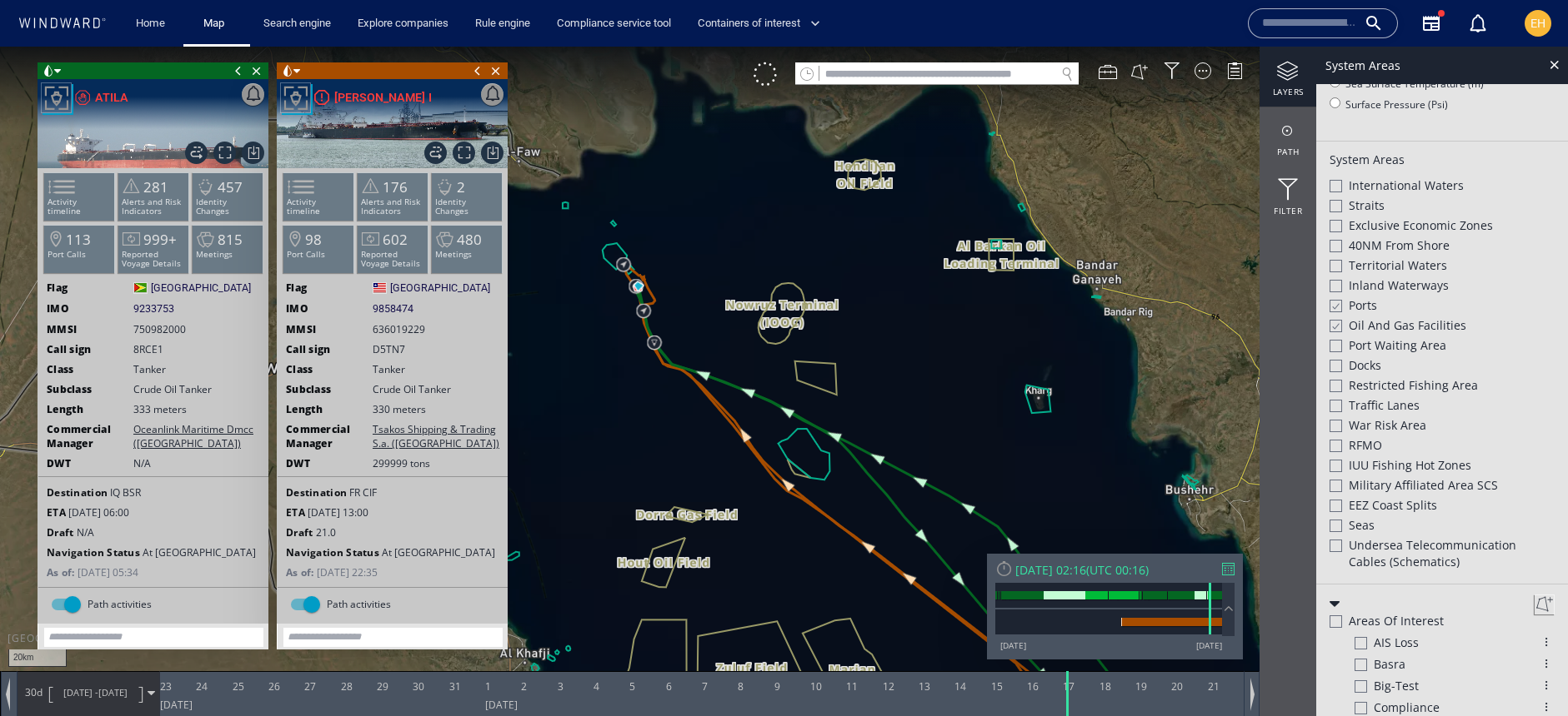
scroll to position [407, 0]
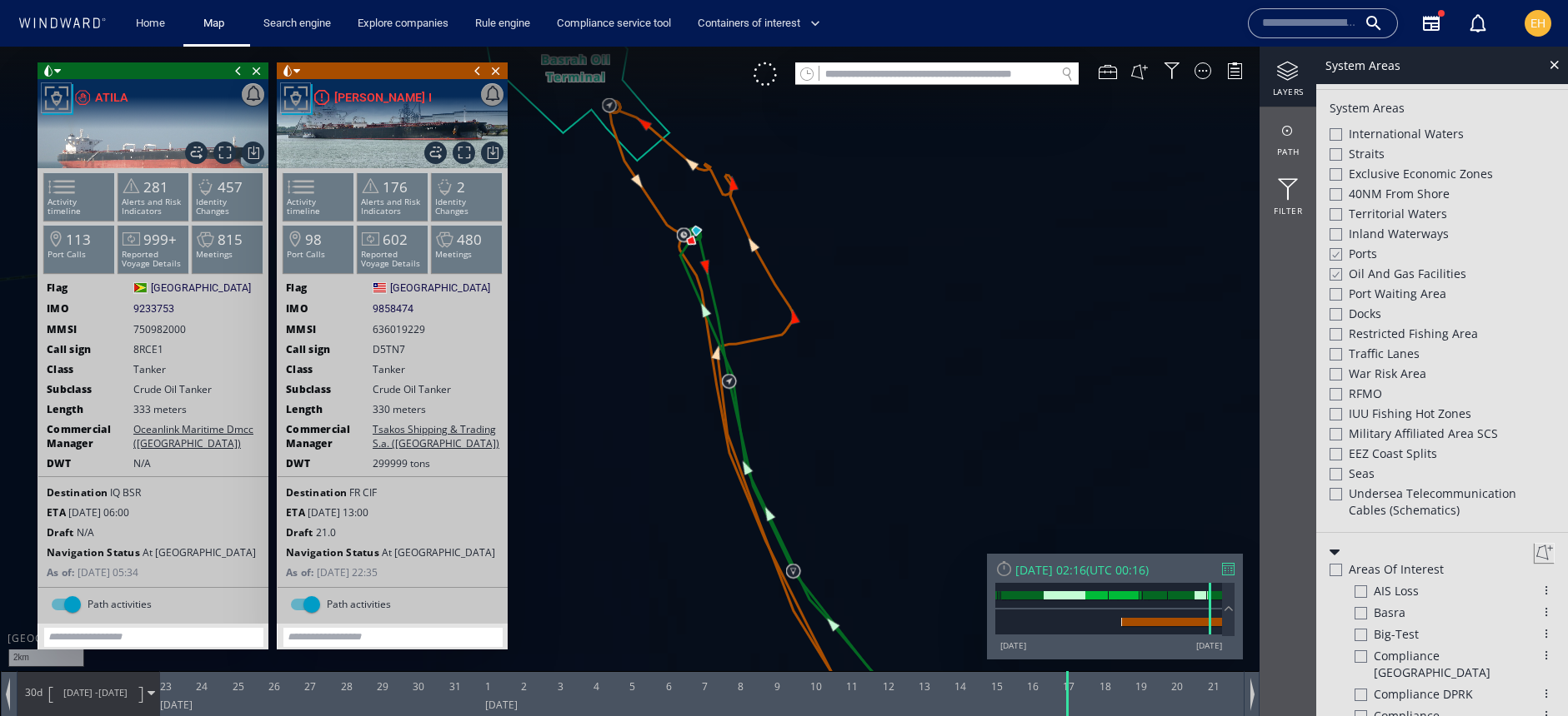
scroll to position [381, 0]
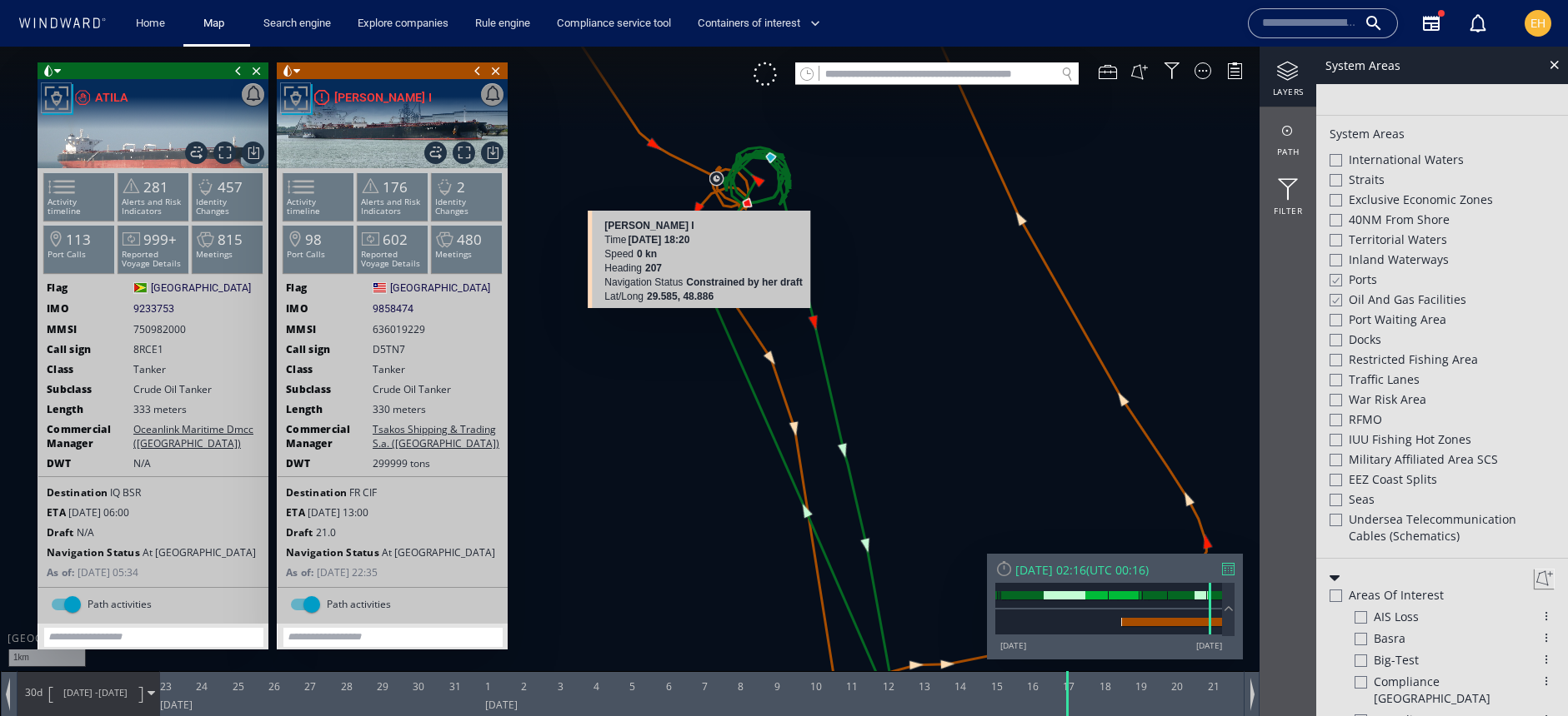
drag, startPoint x: 714, startPoint y: 217, endPoint x: 716, endPoint y: 323, distance: 106.0
click at [716, 323] on canvas "Map" at bounding box center [784, 373] width 1568 height 653
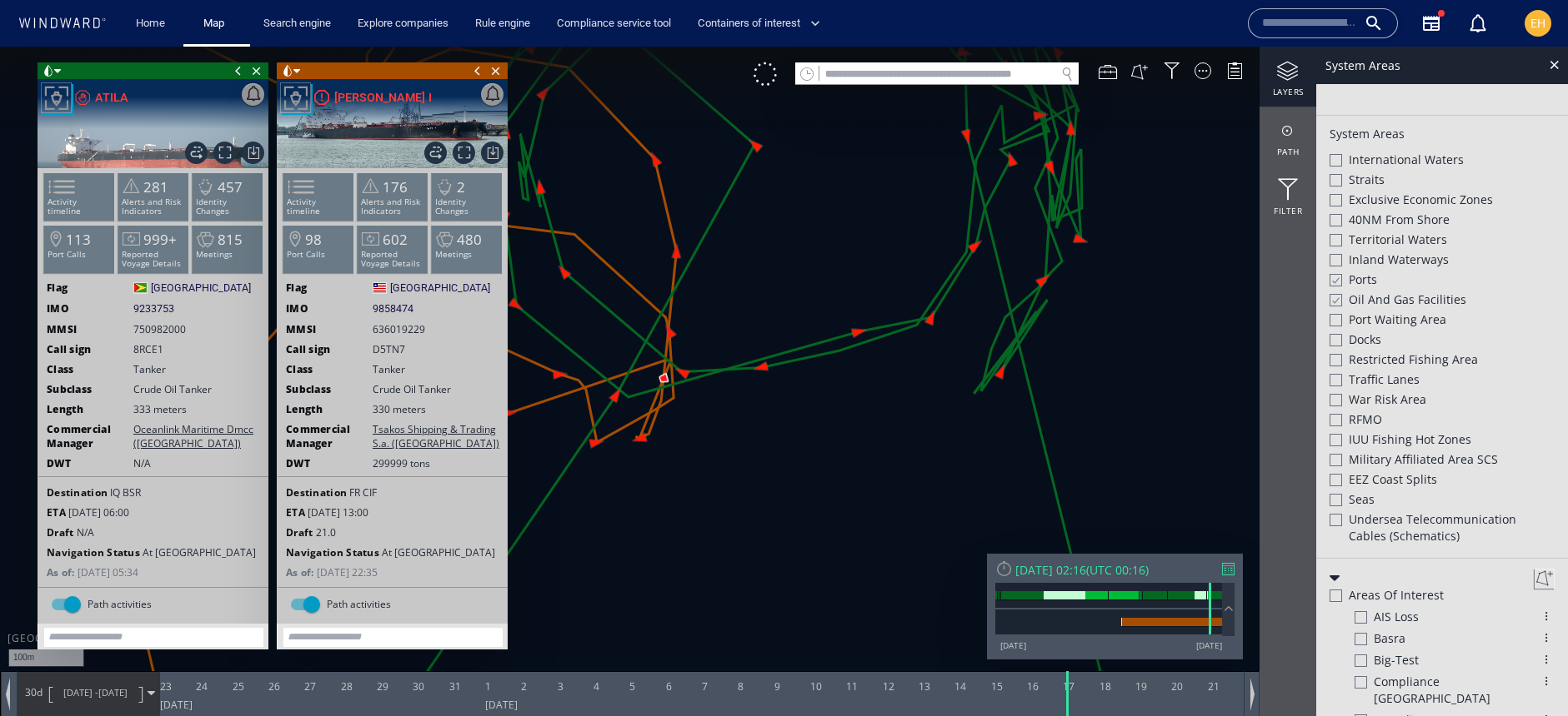
drag, startPoint x: 814, startPoint y: 430, endPoint x: 812, endPoint y: 516, distance: 86.0
click at [812, 516] on canvas "Map" at bounding box center [784, 373] width 1568 height 653
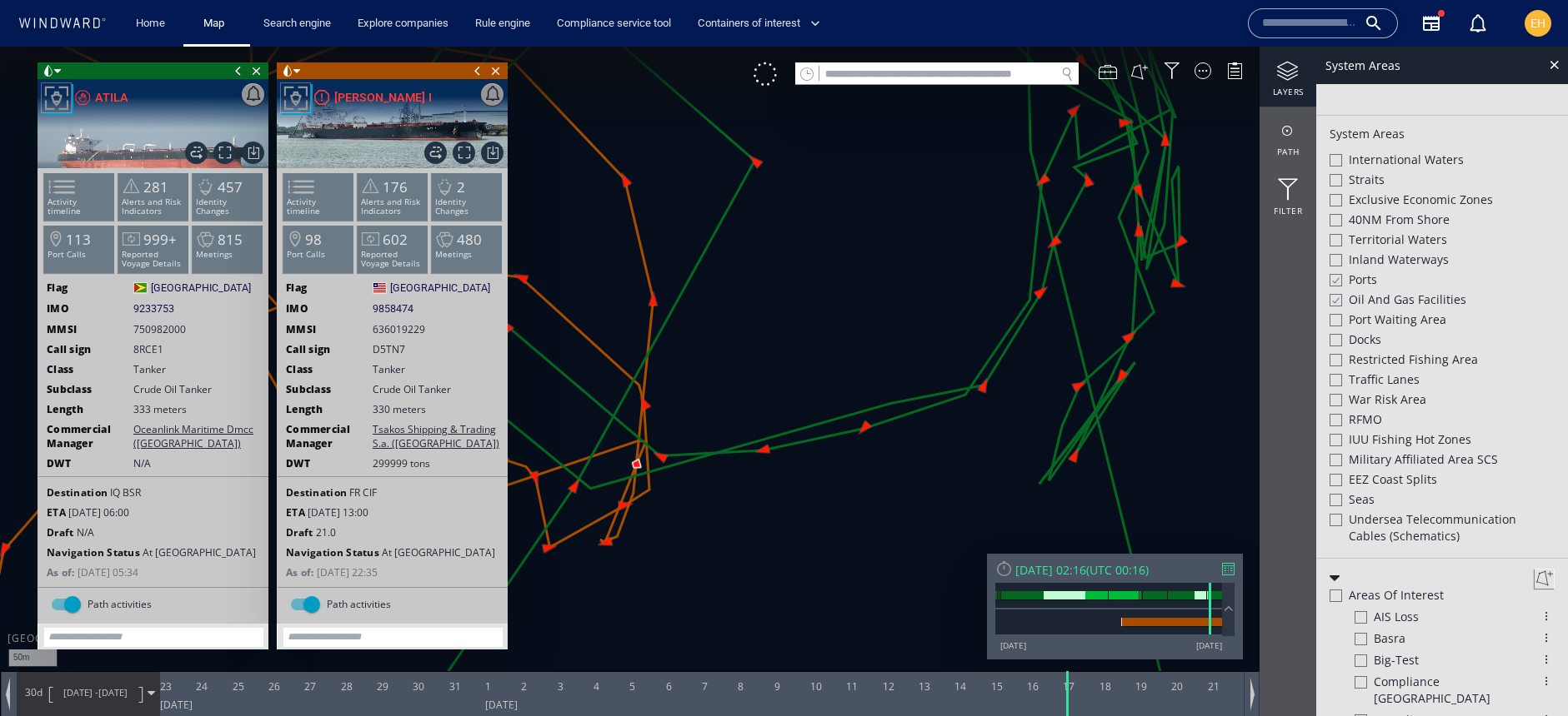
drag, startPoint x: 766, startPoint y: 368, endPoint x: 817, endPoint y: 483, distance: 125.8
click at [817, 483] on canvas "Map" at bounding box center [784, 373] width 1568 height 653
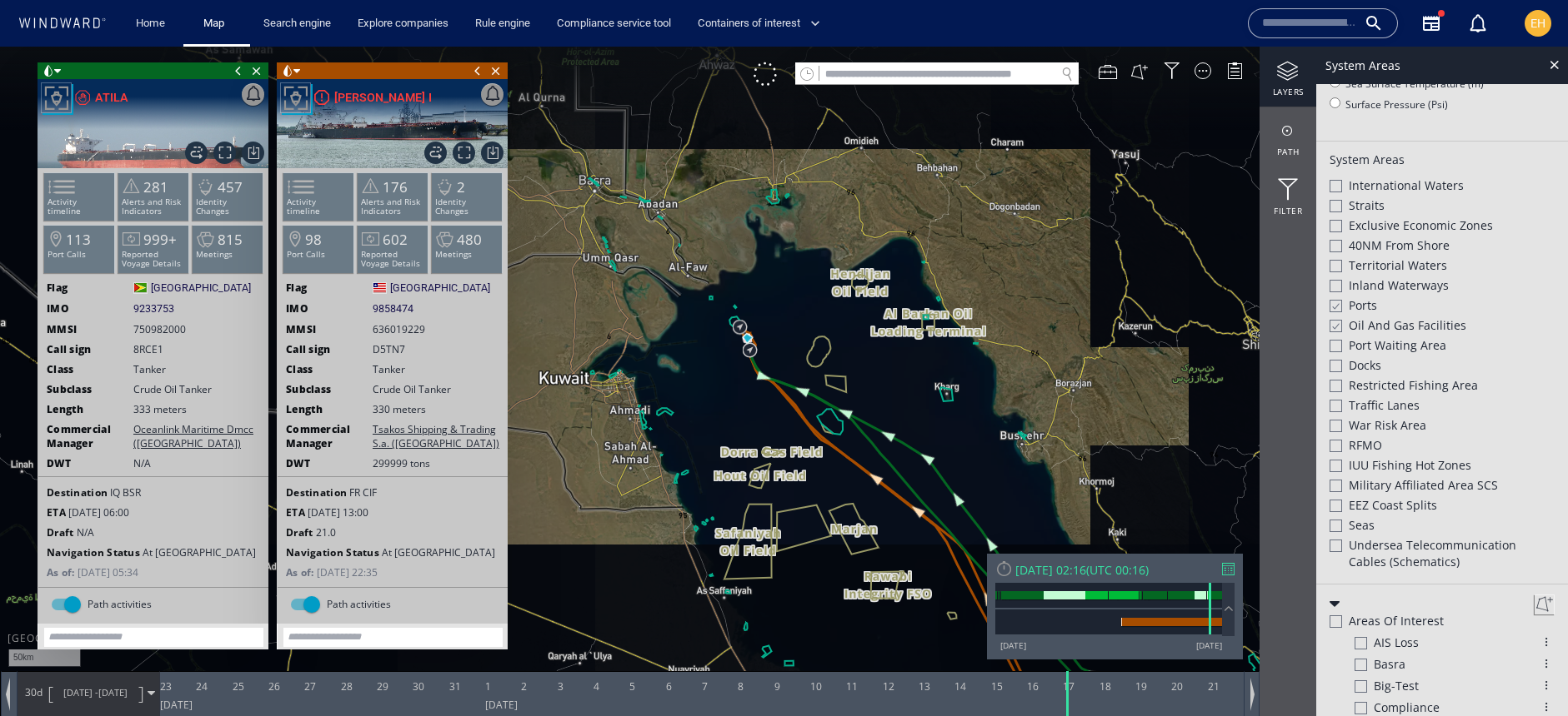
scroll to position [407, 0]
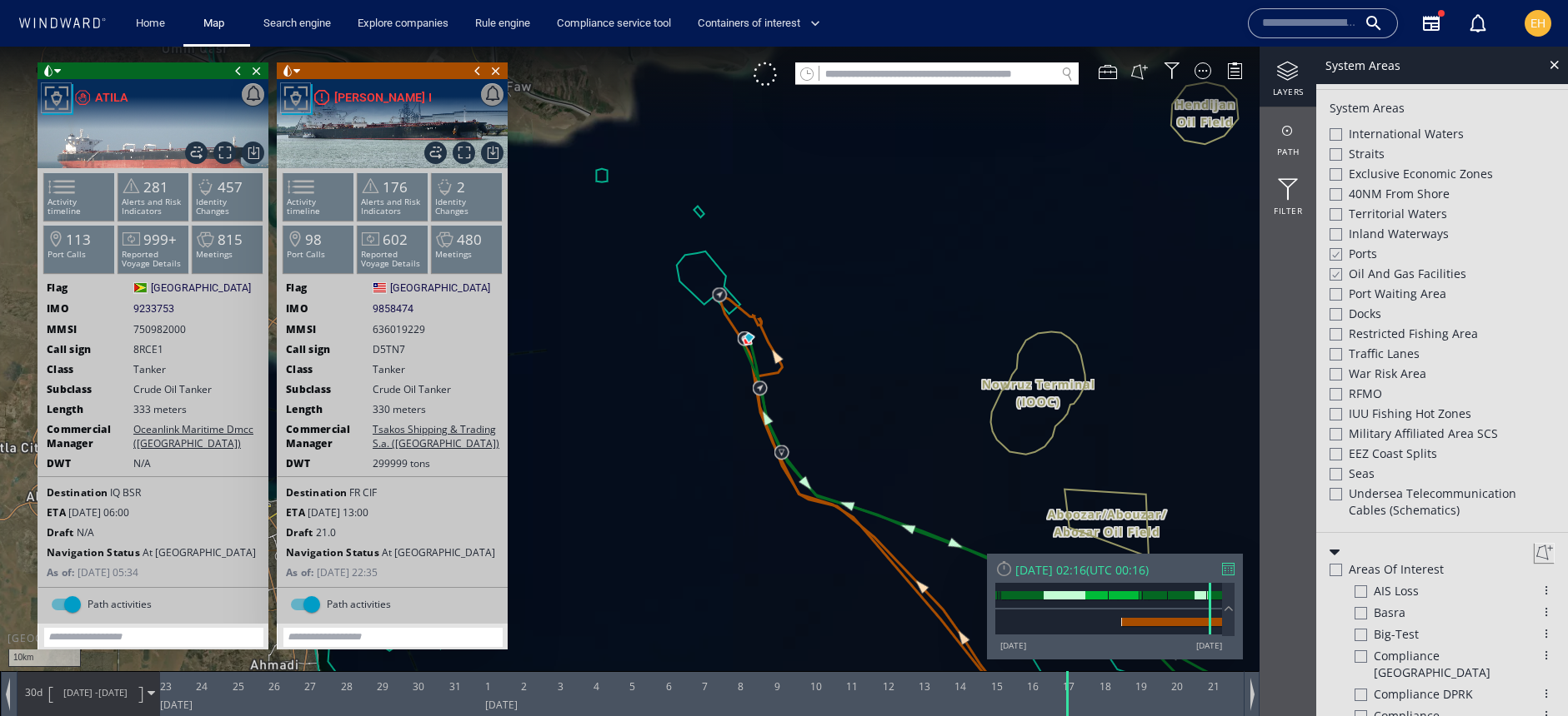
scroll to position [381, 0]
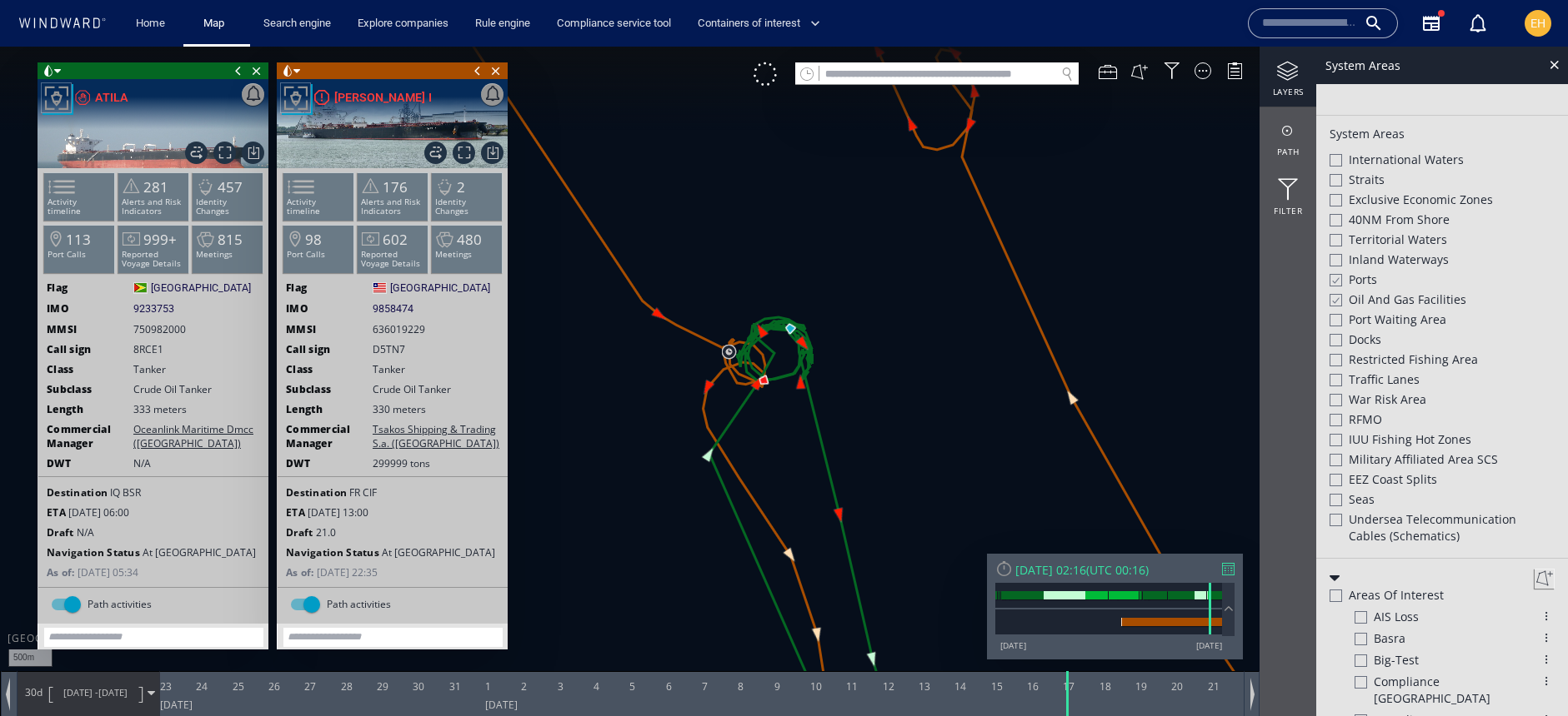
drag, startPoint x: 497, startPoint y: 73, endPoint x: 360, endPoint y: 66, distance: 137.2
click at [497, 73] on span "Close vessel card" at bounding box center [496, 71] width 18 height 17
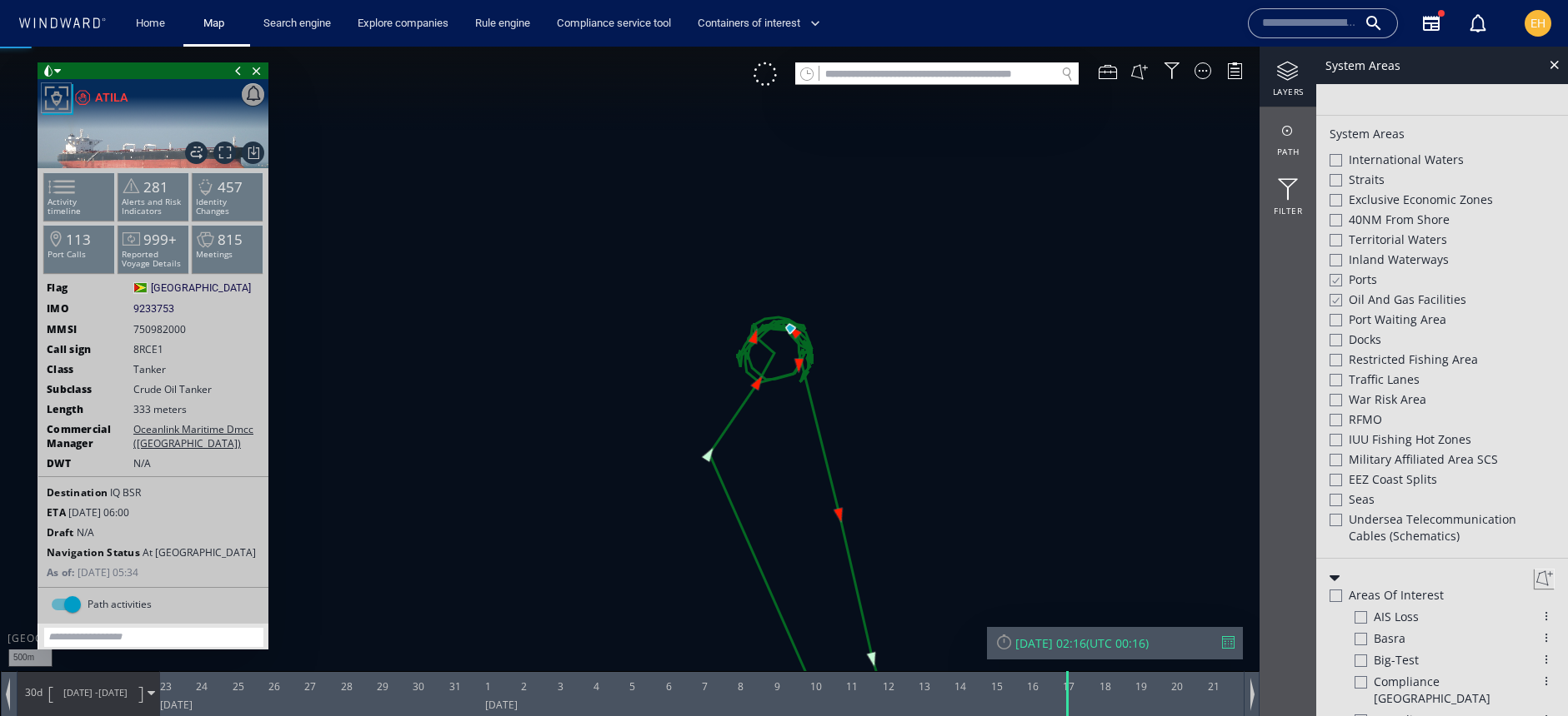
click at [257, 73] on span "Close vessel card" at bounding box center [257, 71] width 18 height 17
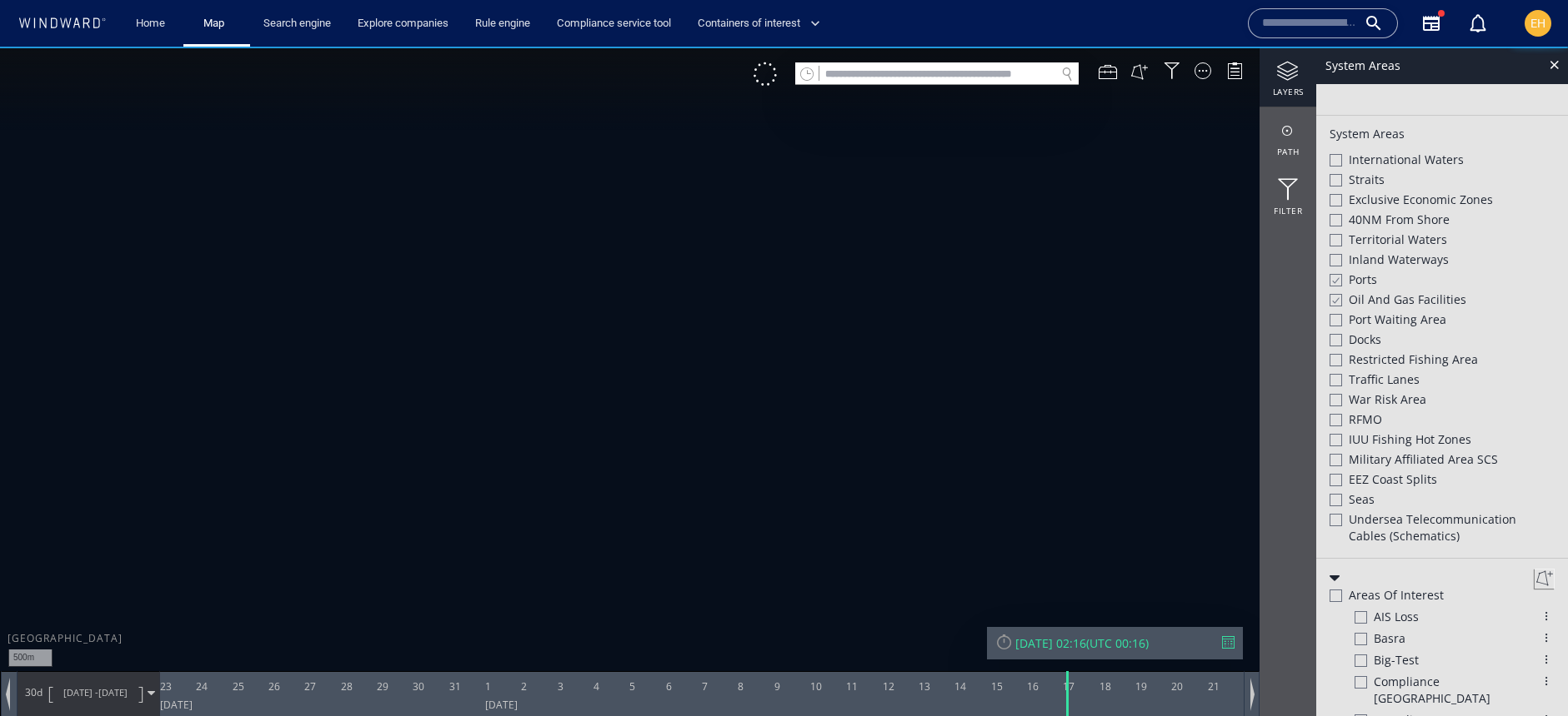
click at [81, 693] on span "[DATE] -" at bounding box center [81, 692] width 35 height 13
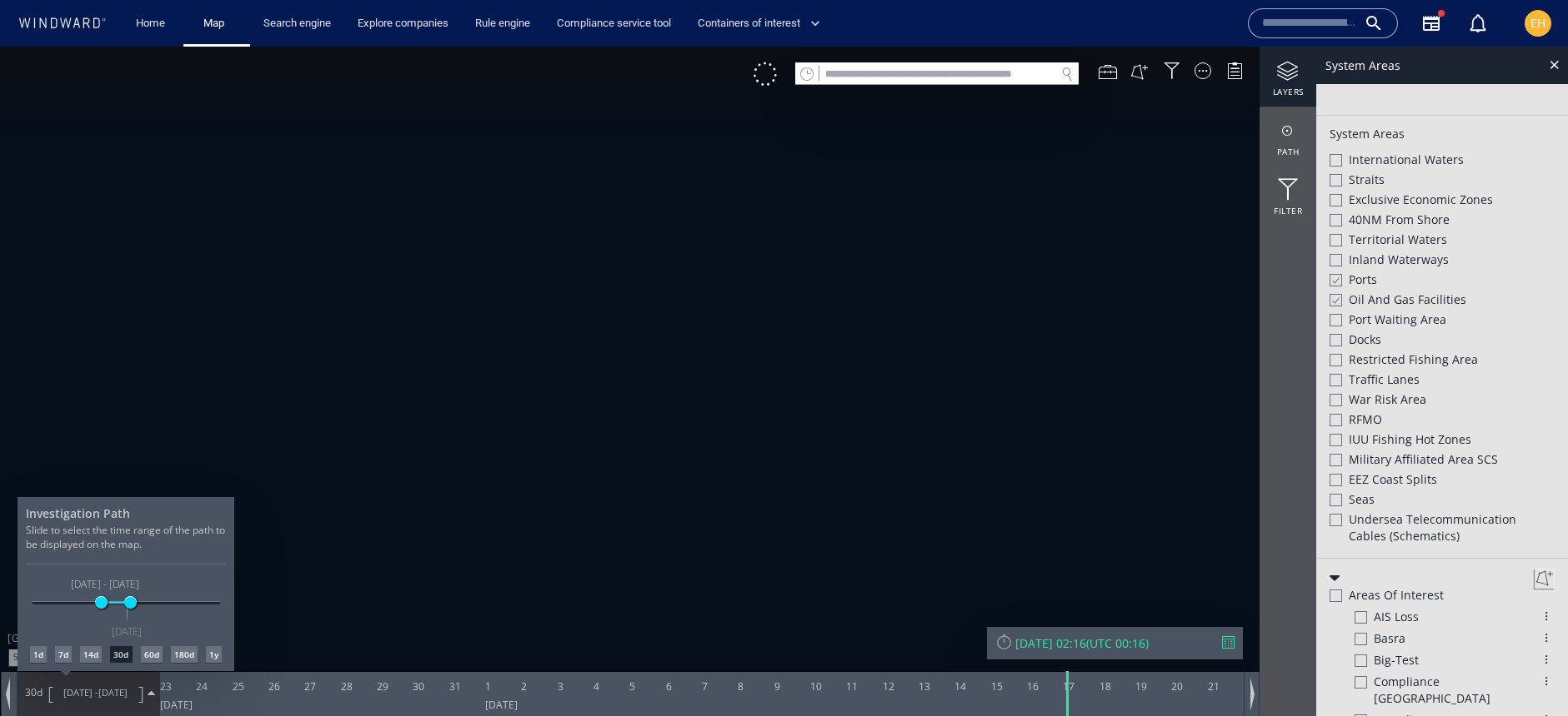
click at [1007, 644] on div at bounding box center [784, 381] width 1568 height 669
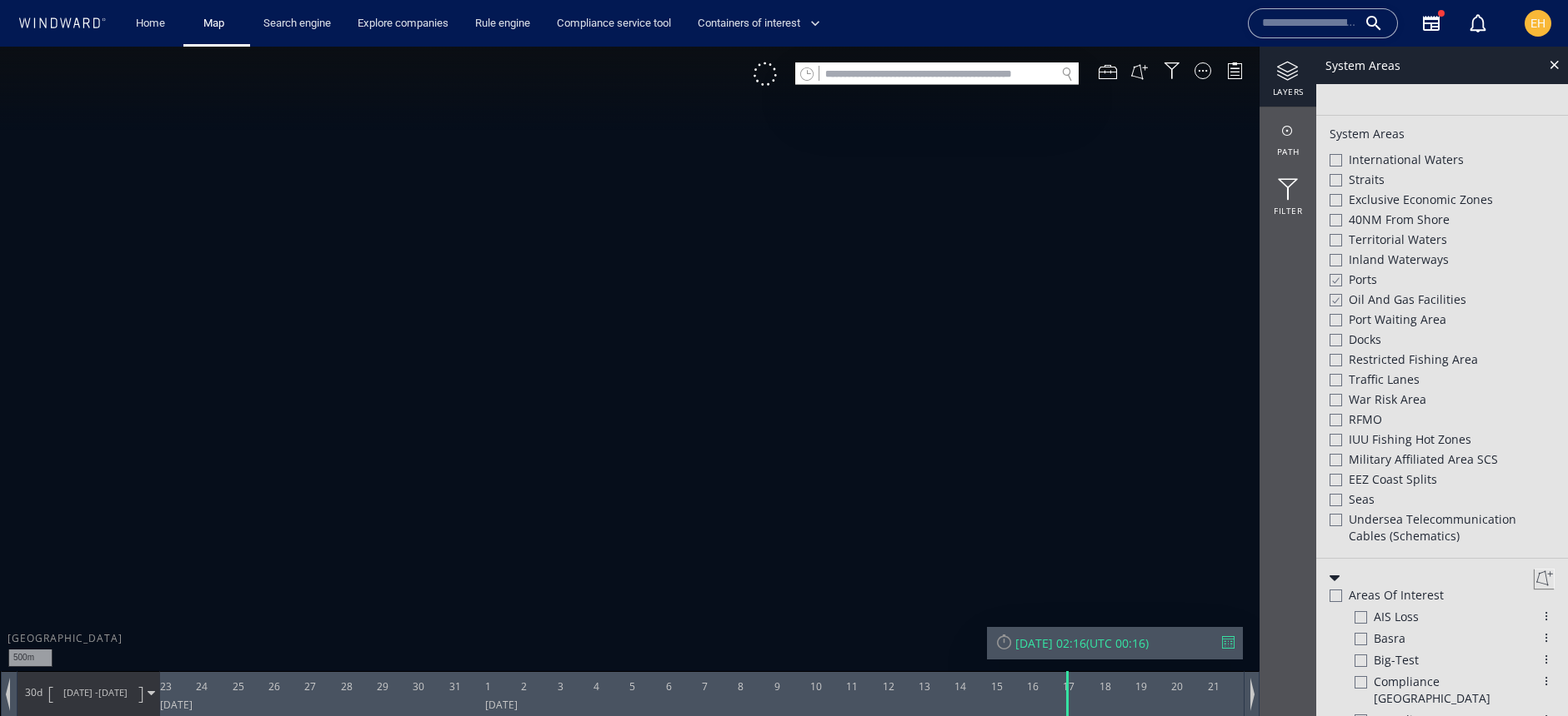
click at [1000, 645] on div at bounding box center [1003, 642] width 18 height 18
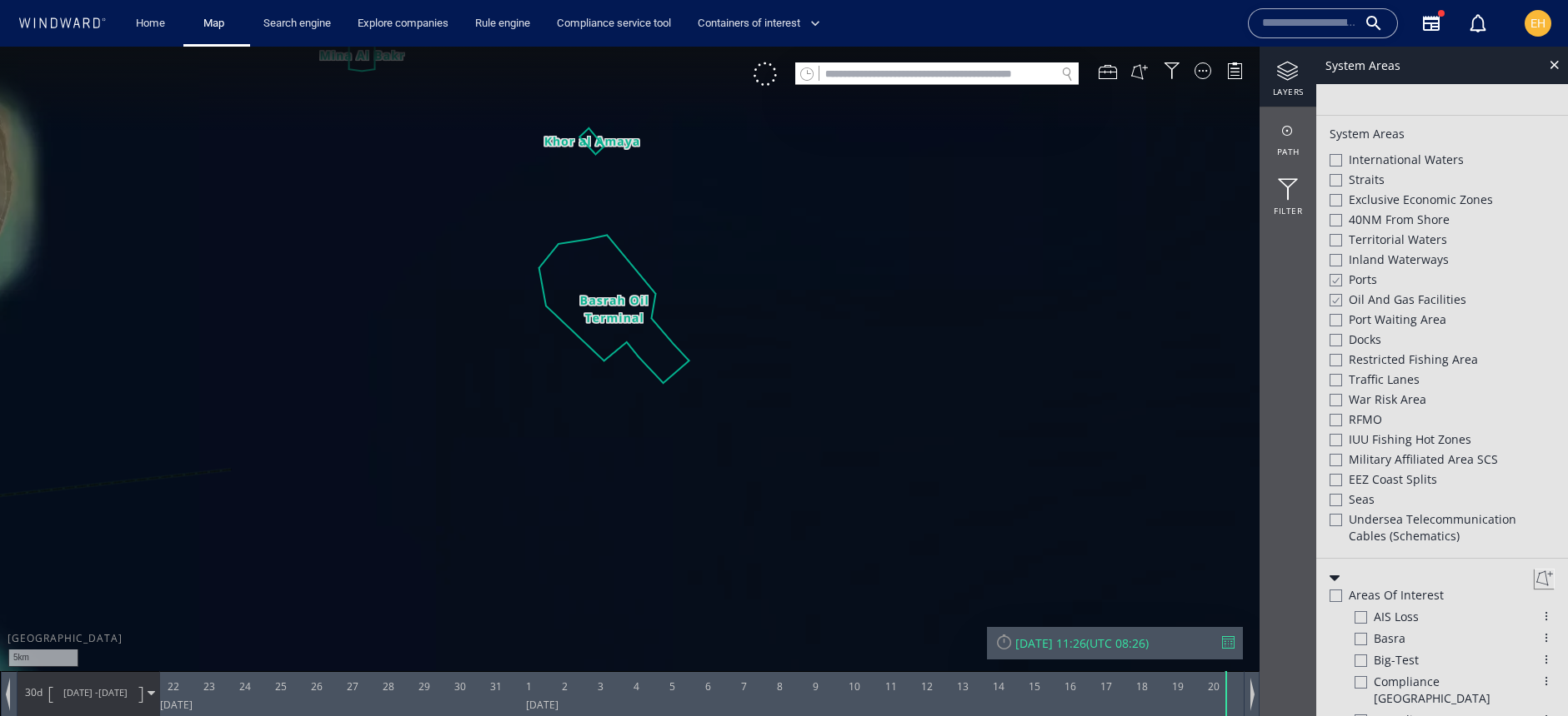
click at [1066, 648] on div "[DATE] 11:26" at bounding box center [1050, 643] width 71 height 16
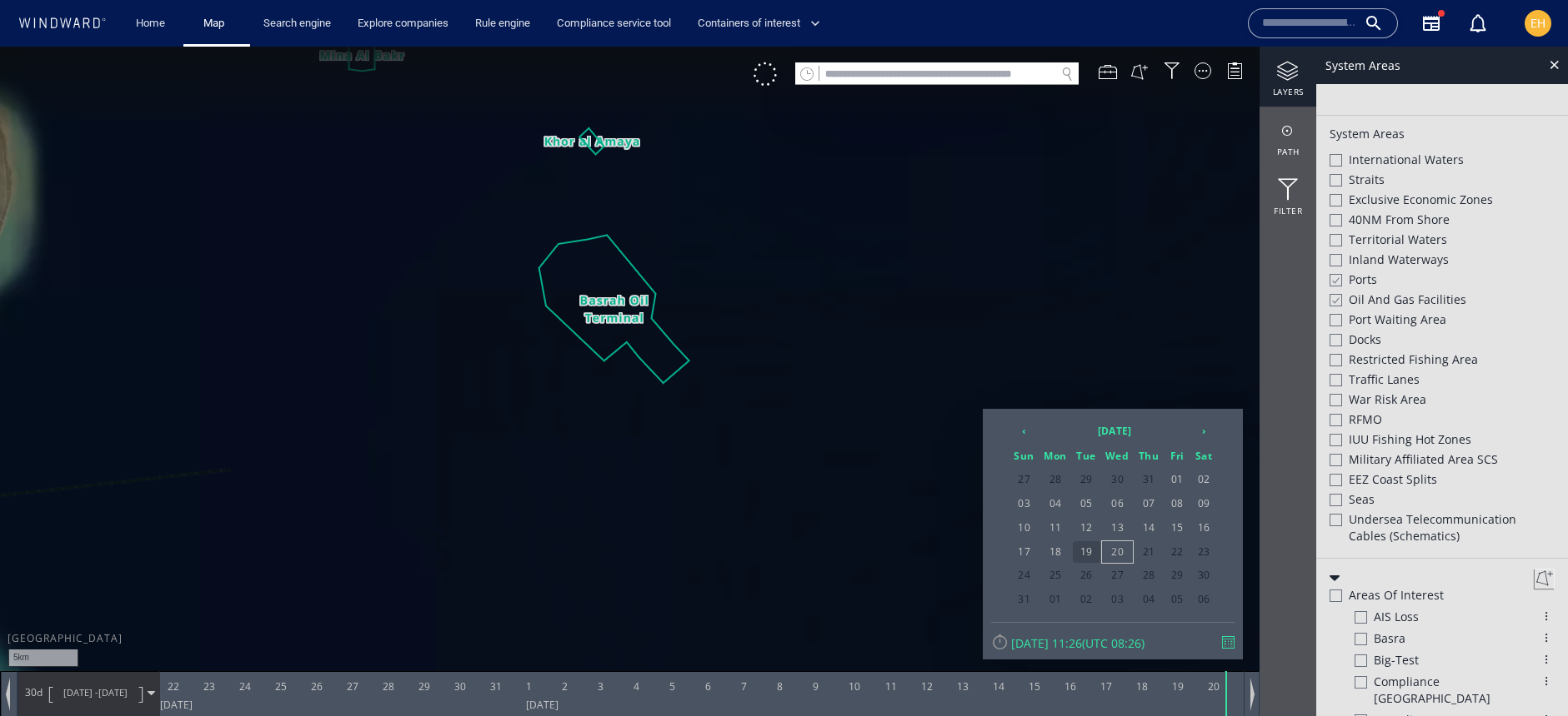
click at [1093, 548] on span "19" at bounding box center [1086, 553] width 28 height 22
click at [1080, 553] on span "19" at bounding box center [1086, 553] width 28 height 22
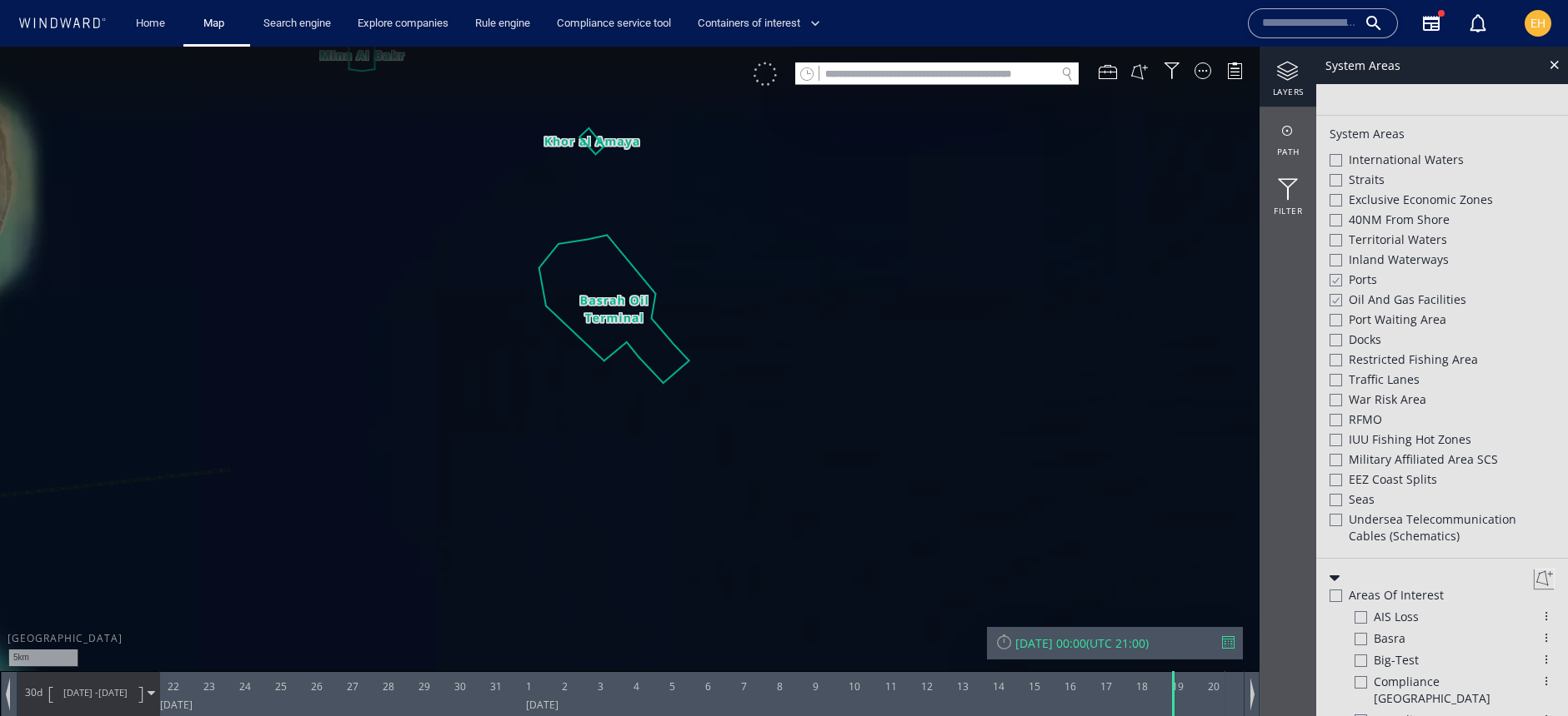
click at [767, 78] on div at bounding box center [765, 74] width 23 height 23
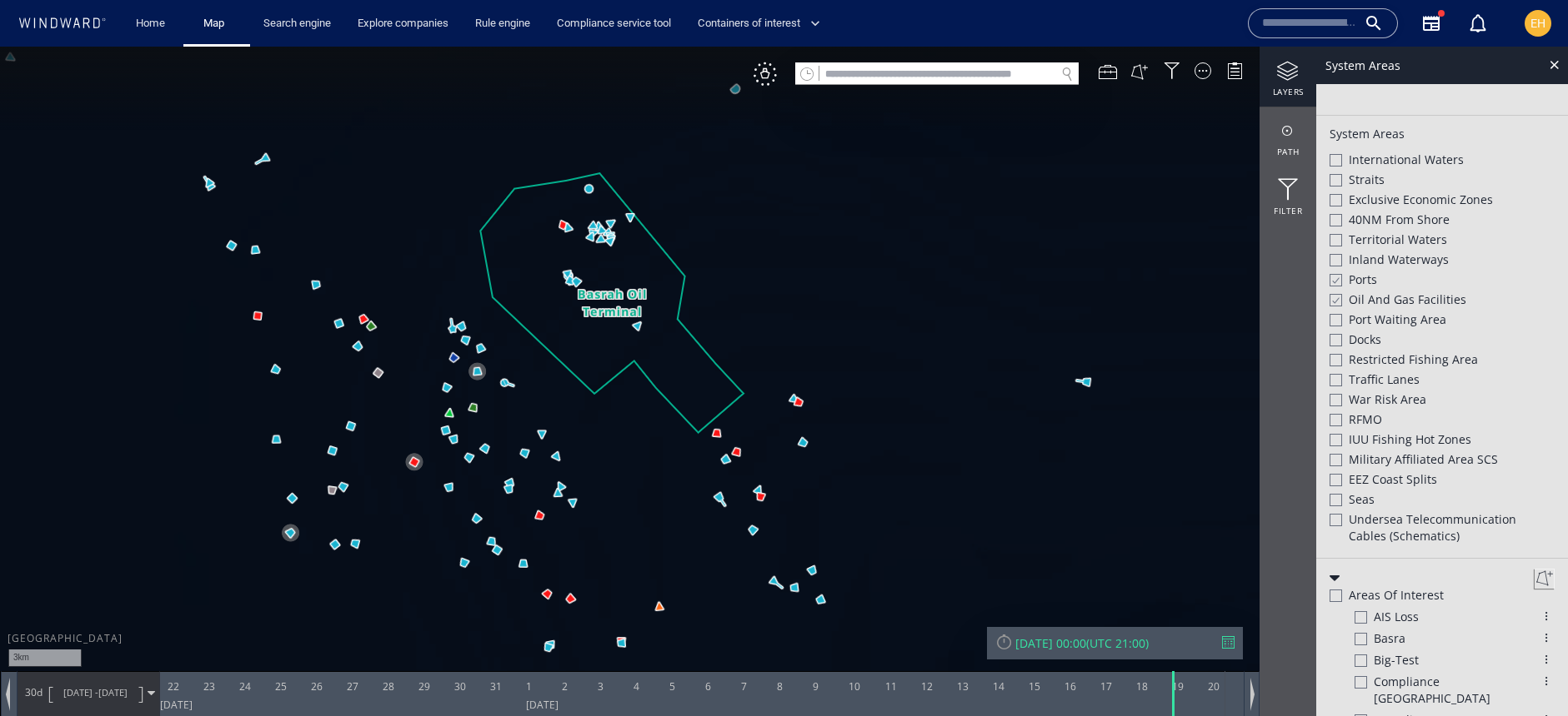
drag, startPoint x: 636, startPoint y: 447, endPoint x: 586, endPoint y: 378, distance: 85.2
click at [586, 378] on canvas "Map" at bounding box center [784, 373] width 1568 height 653
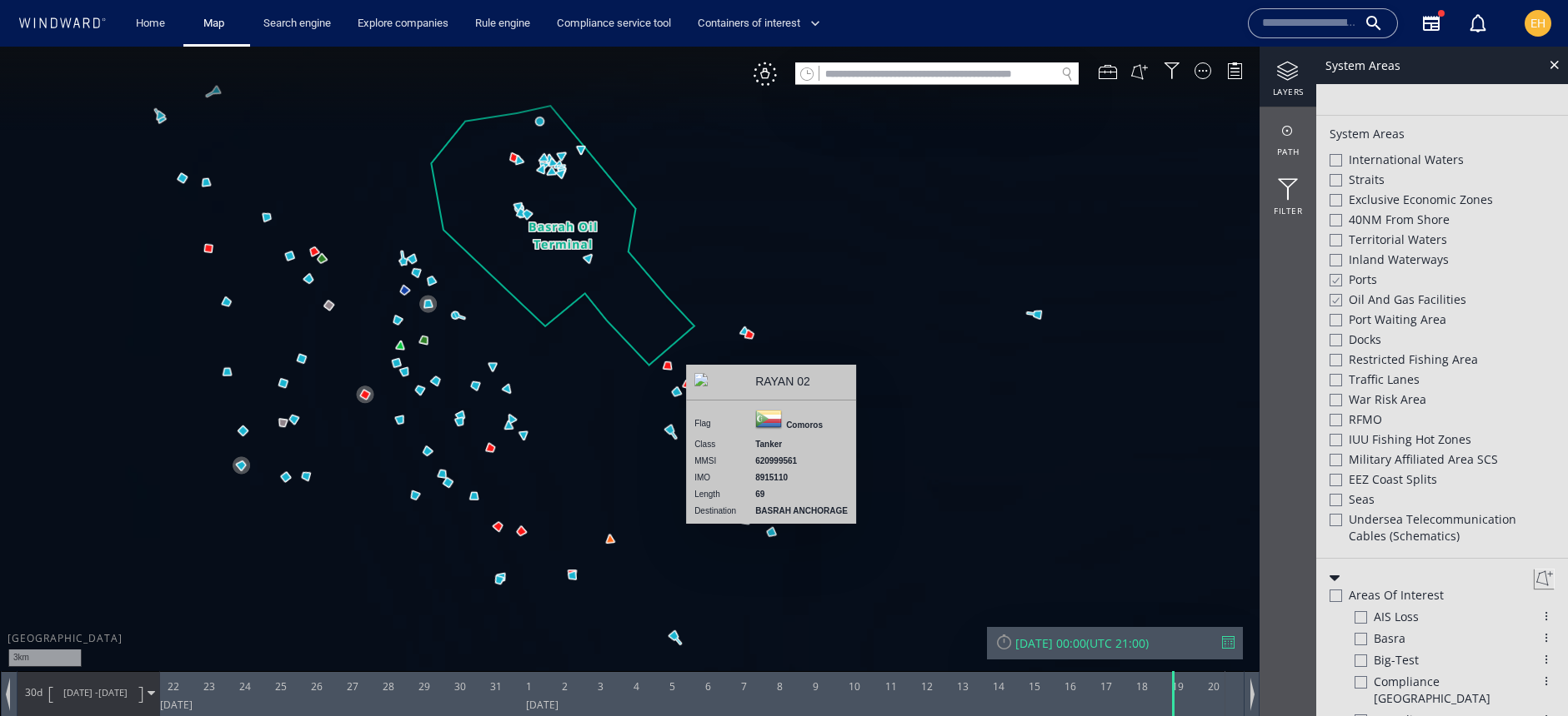
click at [769, 532] on canvas "Map" at bounding box center [784, 373] width 1568 height 653
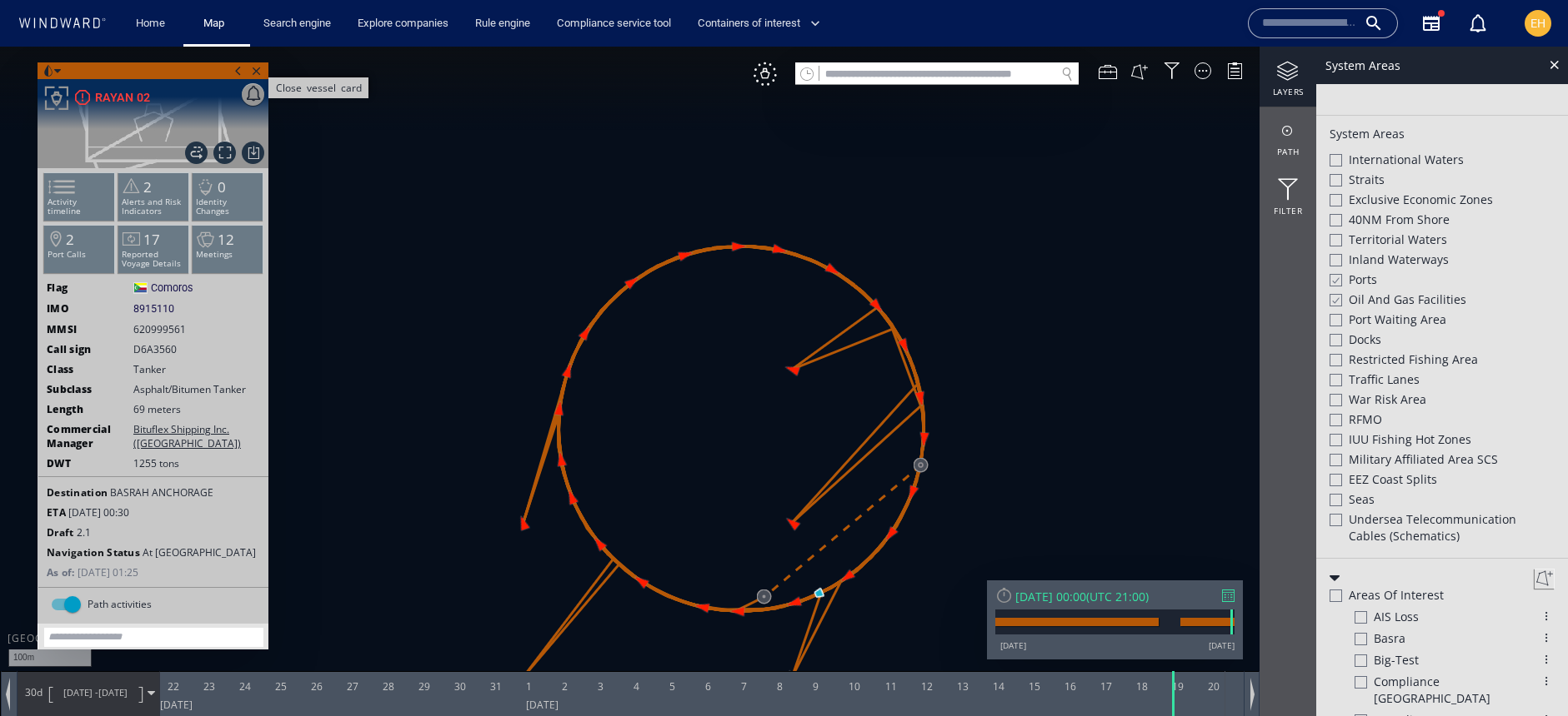
click at [256, 71] on span "Close vessel card" at bounding box center [257, 71] width 18 height 17
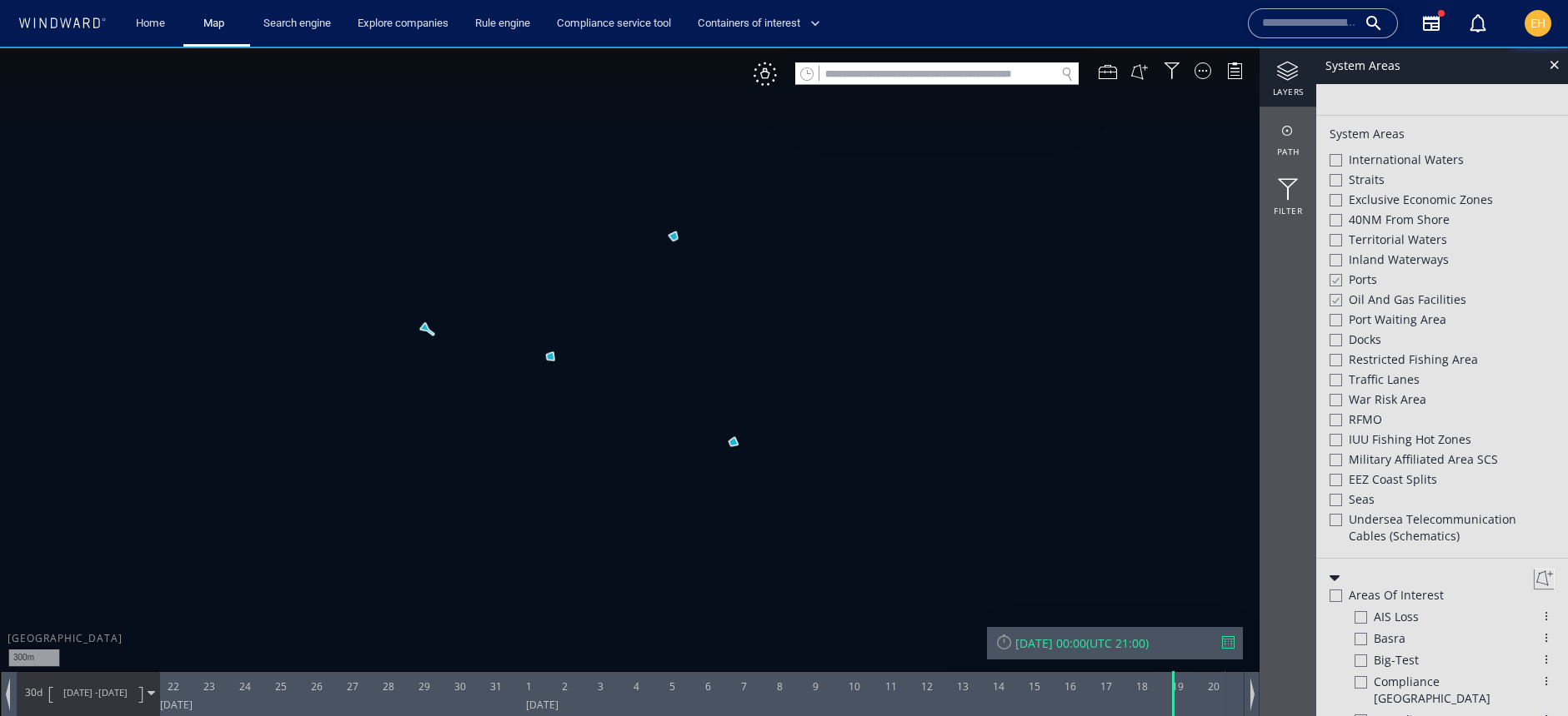
click at [671, 231] on canvas "Map" at bounding box center [784, 373] width 1568 height 653
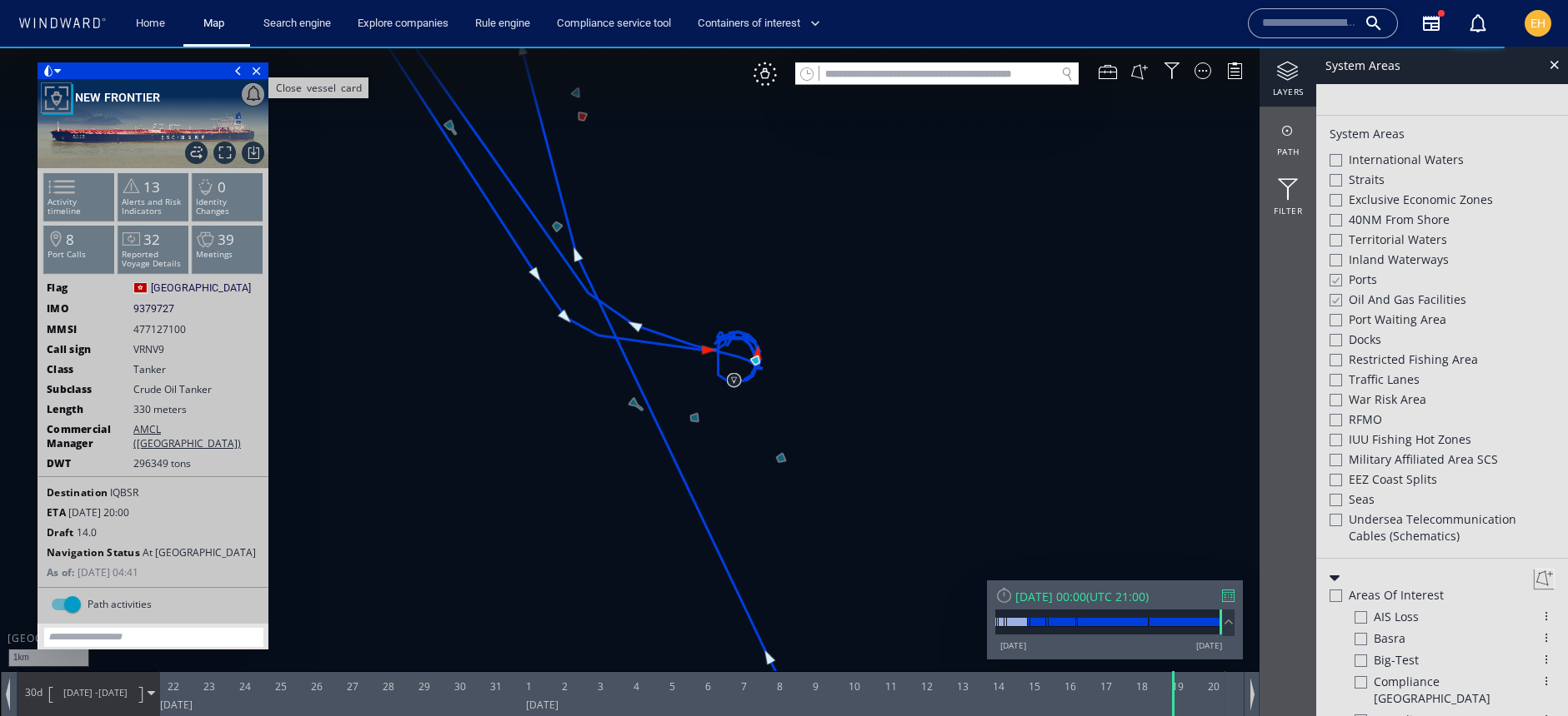
click at [252, 64] on span "Close vessel card" at bounding box center [257, 71] width 18 height 17
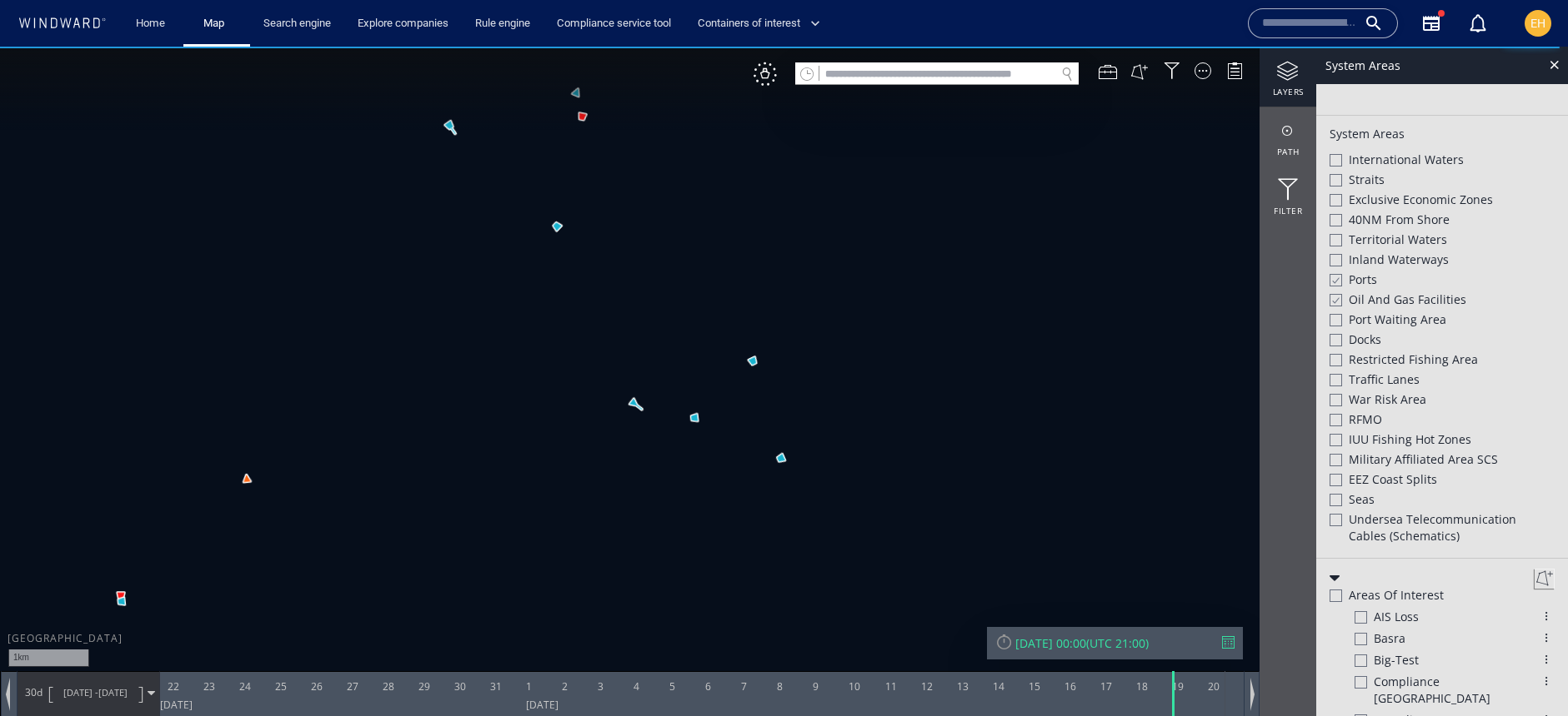
click at [776, 456] on canvas "Map" at bounding box center [784, 373] width 1568 height 653
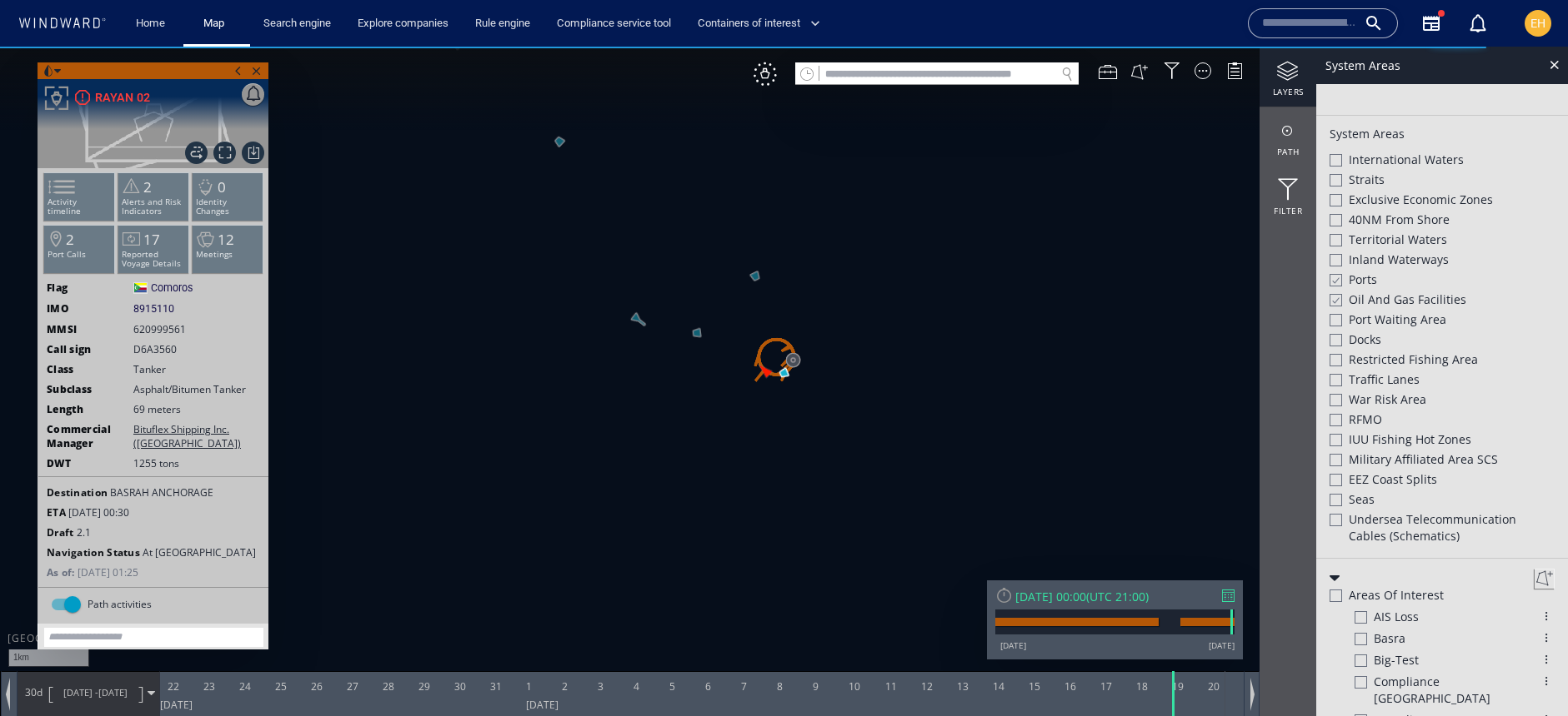
click at [700, 334] on canvas "Map" at bounding box center [784, 373] width 1568 height 653
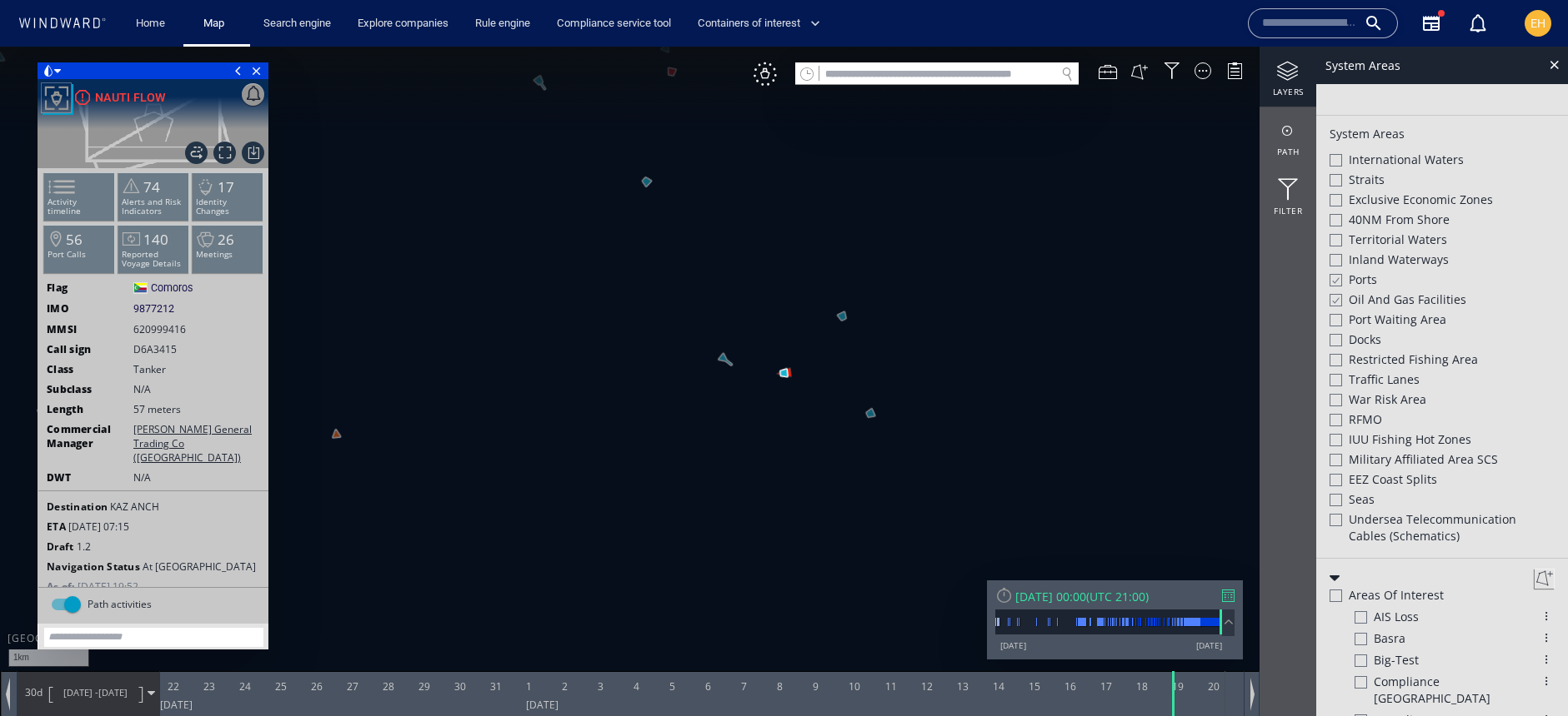
click at [1086, 601] on div "[DATE] 00:00" at bounding box center [1050, 597] width 71 height 16
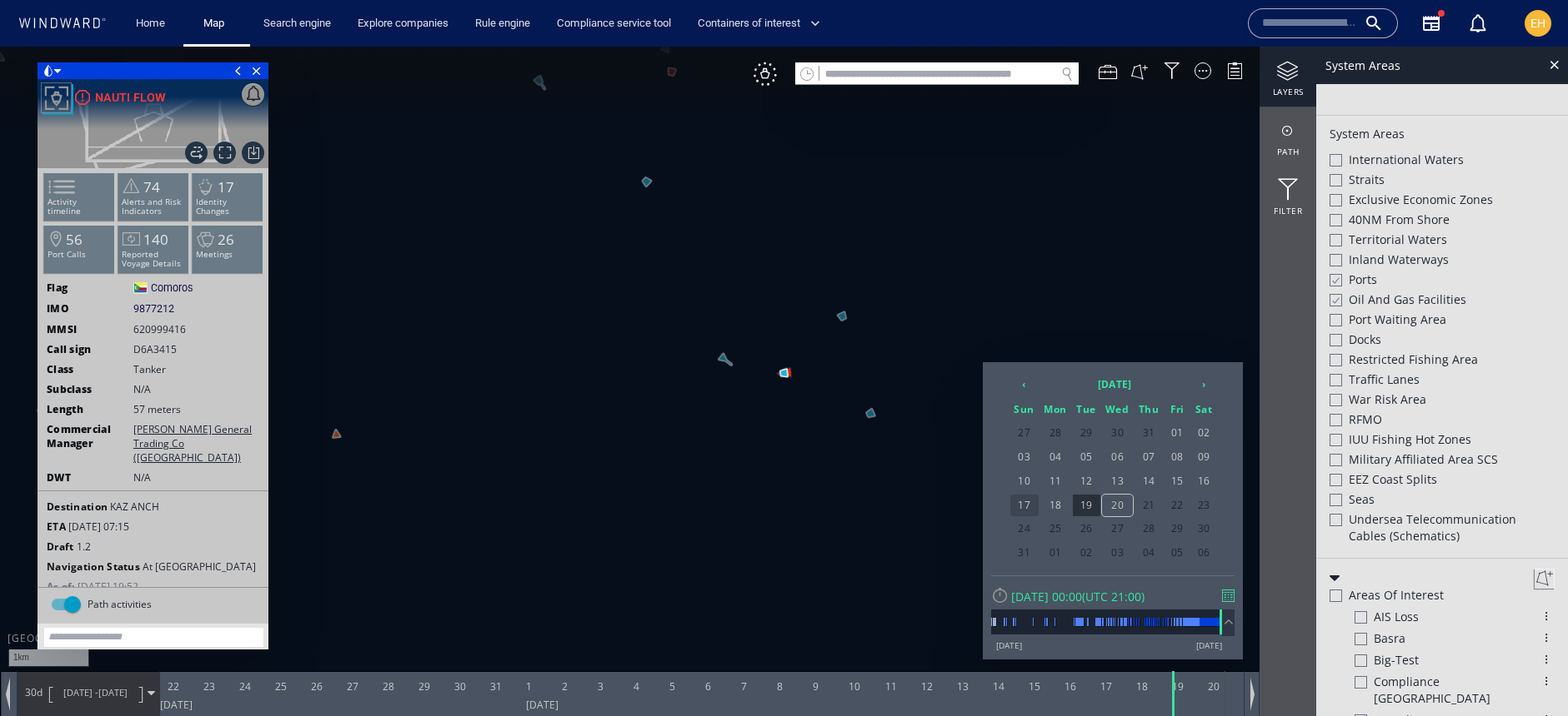
click at [1031, 505] on span "17" at bounding box center [1024, 506] width 28 height 22
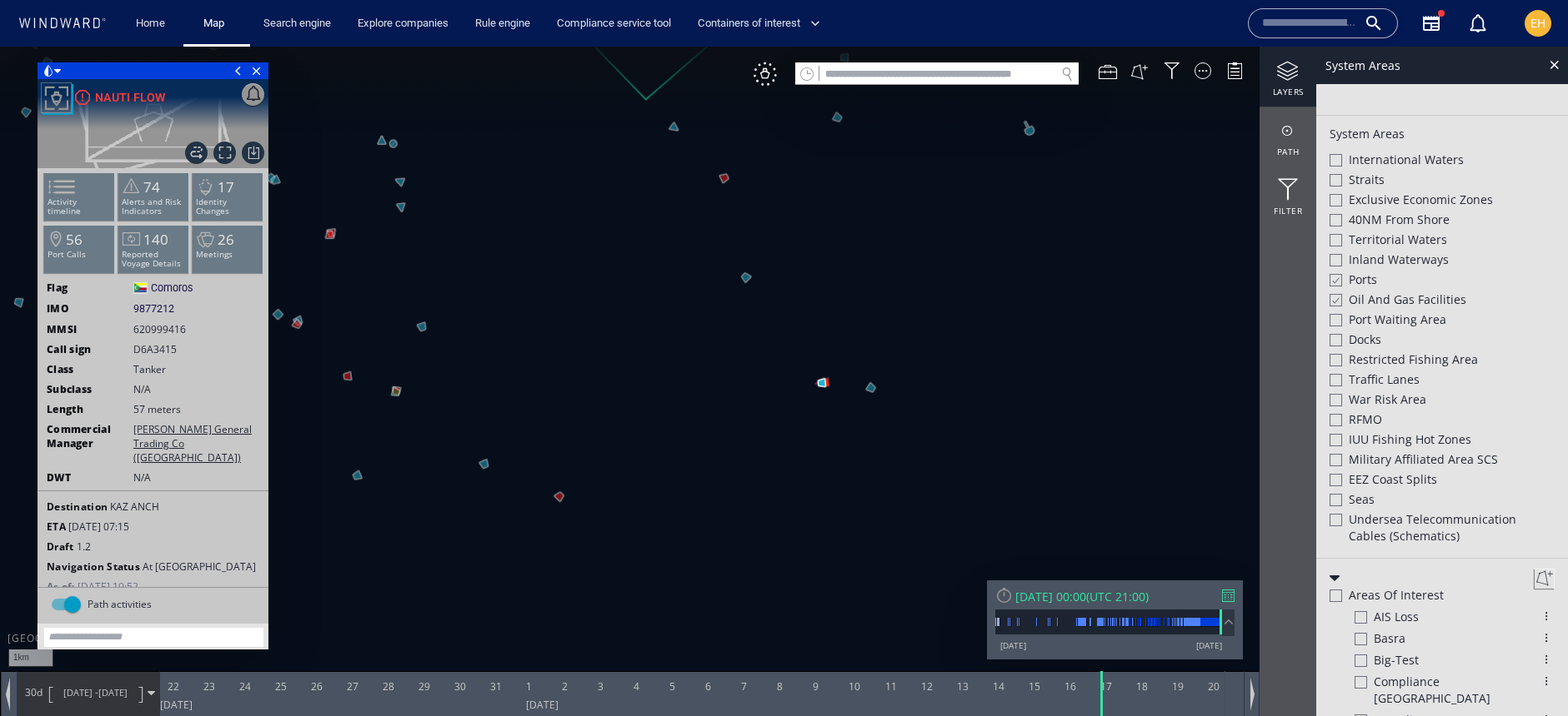
drag, startPoint x: 931, startPoint y: 422, endPoint x: 922, endPoint y: 443, distance: 22.8
click at [922, 443] on canvas "Map" at bounding box center [784, 373] width 1568 height 653
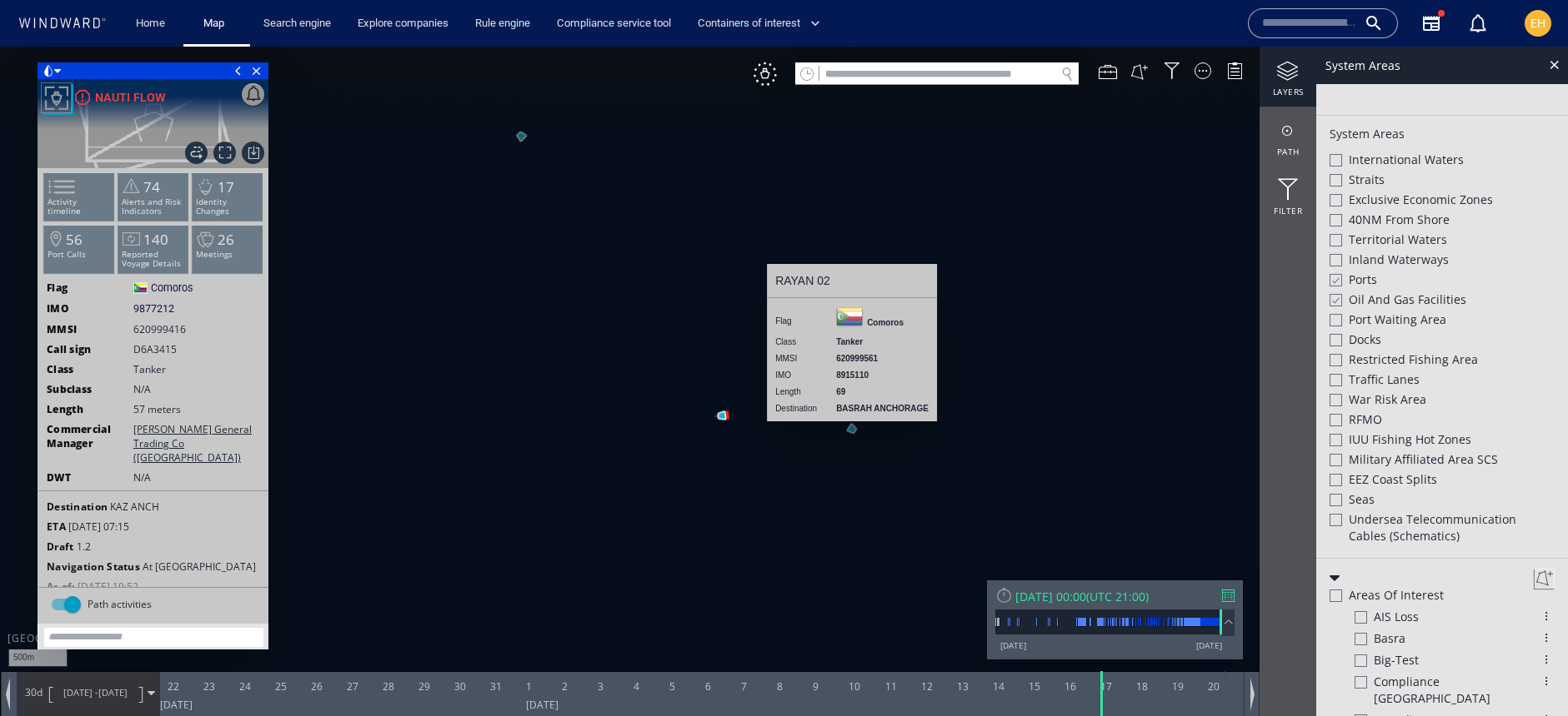
click at [851, 427] on canvas "Map" at bounding box center [784, 373] width 1568 height 653
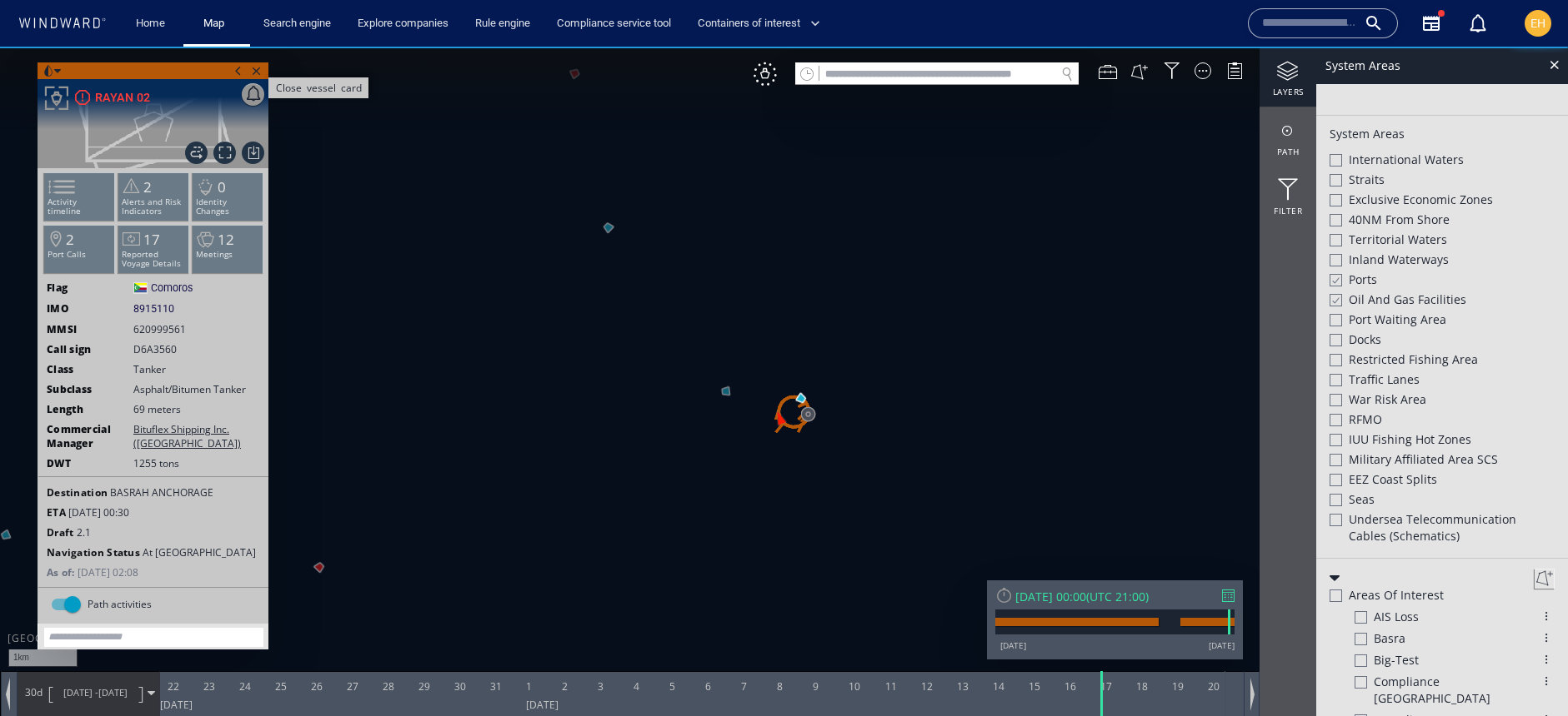
click at [259, 75] on span "Close vessel card" at bounding box center [257, 71] width 18 height 17
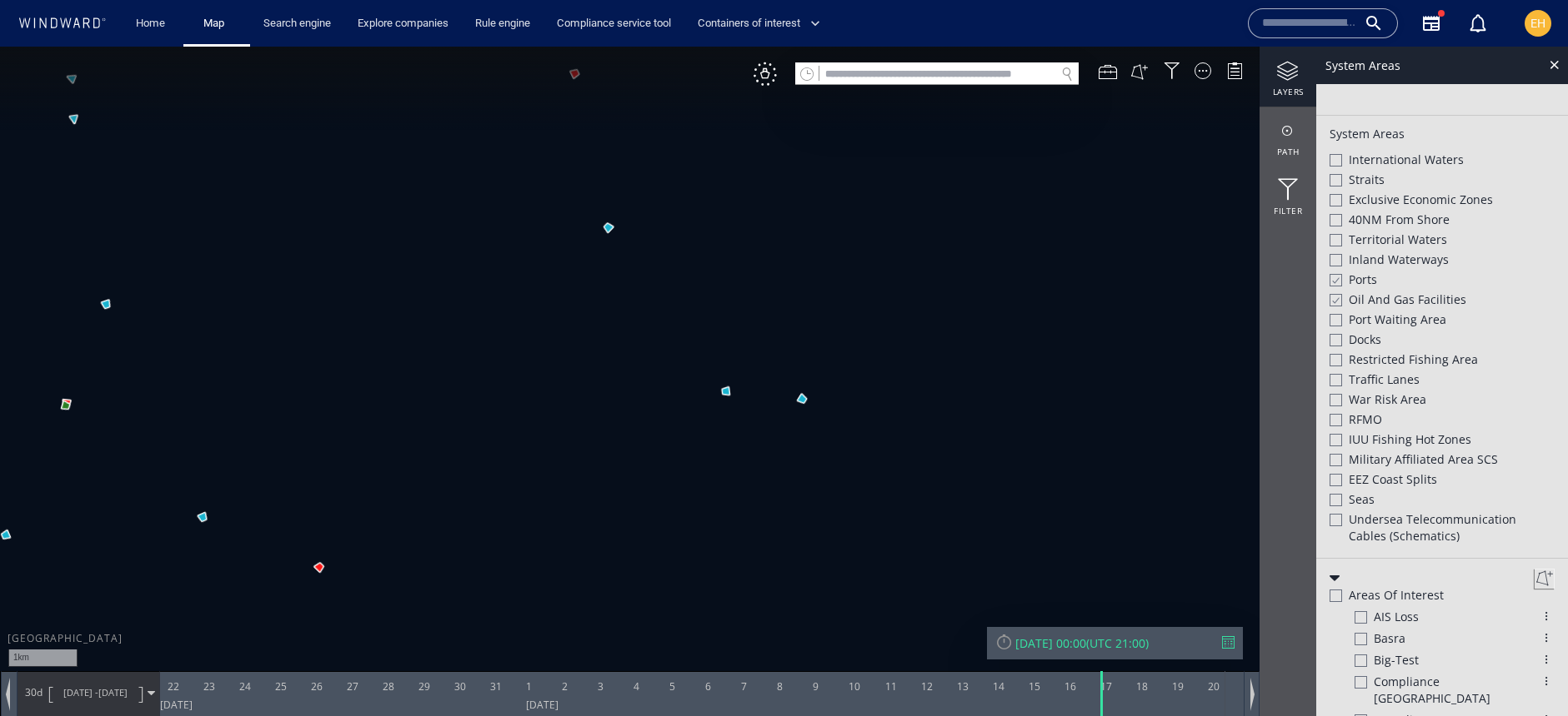
click at [724, 388] on canvas "Map" at bounding box center [784, 373] width 1568 height 653
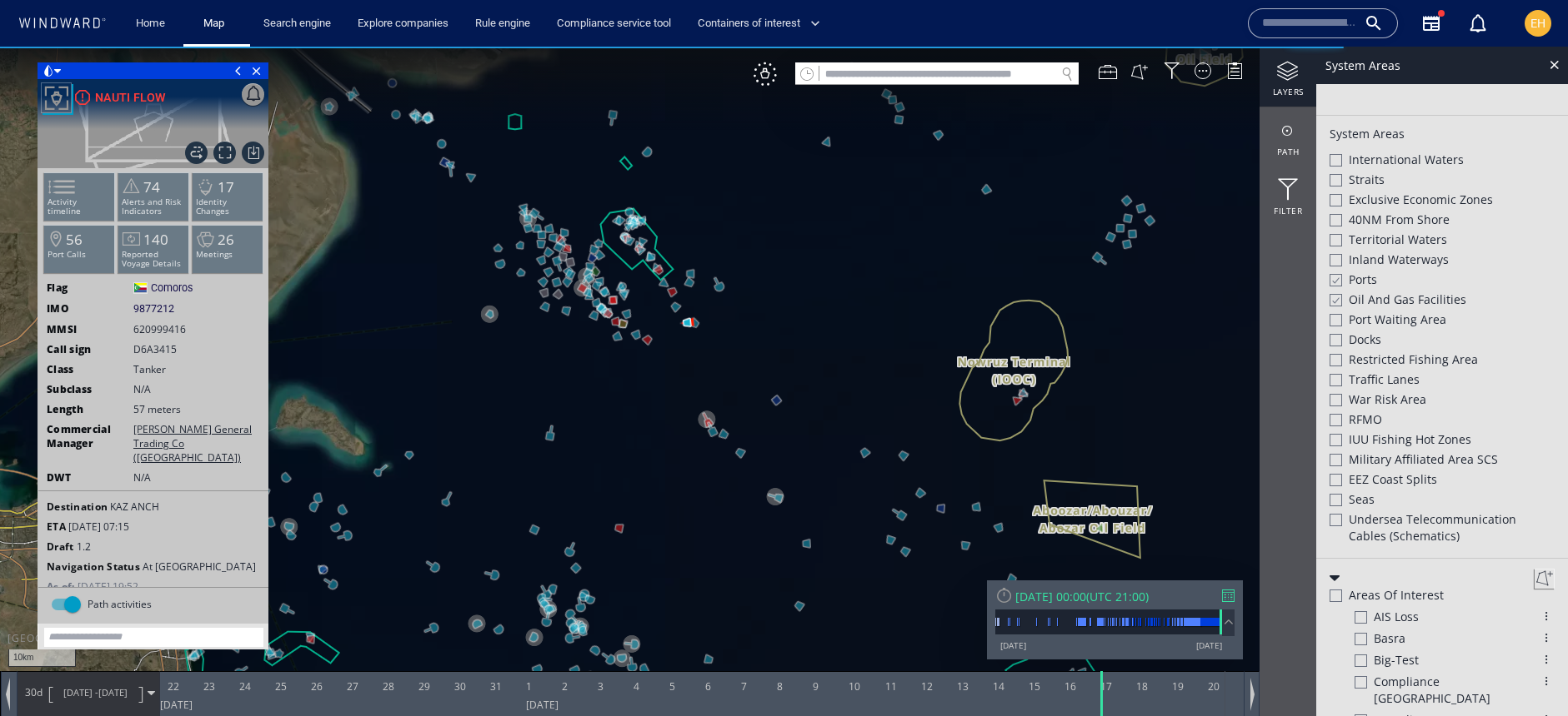
click at [1086, 604] on div "[DATE] 00:00" at bounding box center [1050, 597] width 71 height 16
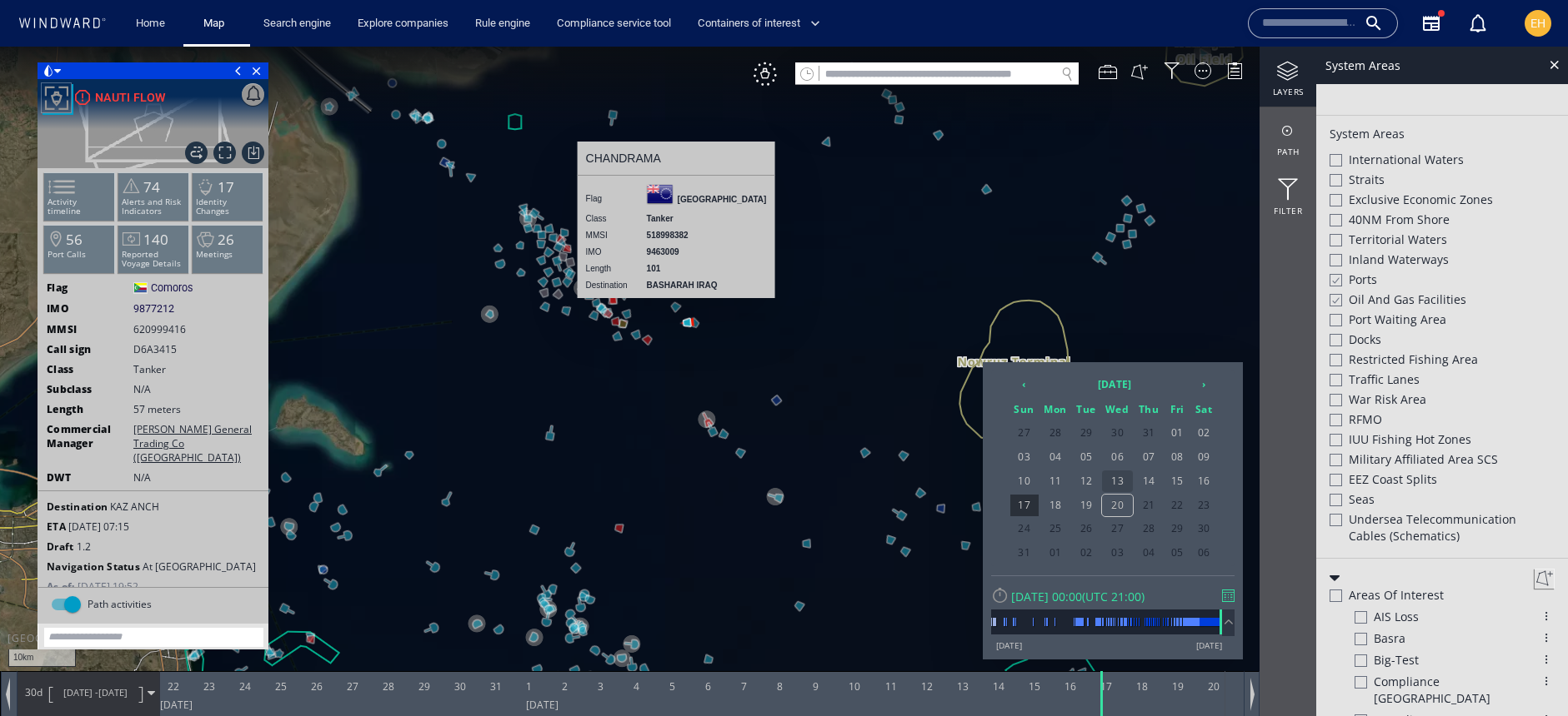
click at [1121, 479] on span "13" at bounding box center [1118, 482] width 32 height 22
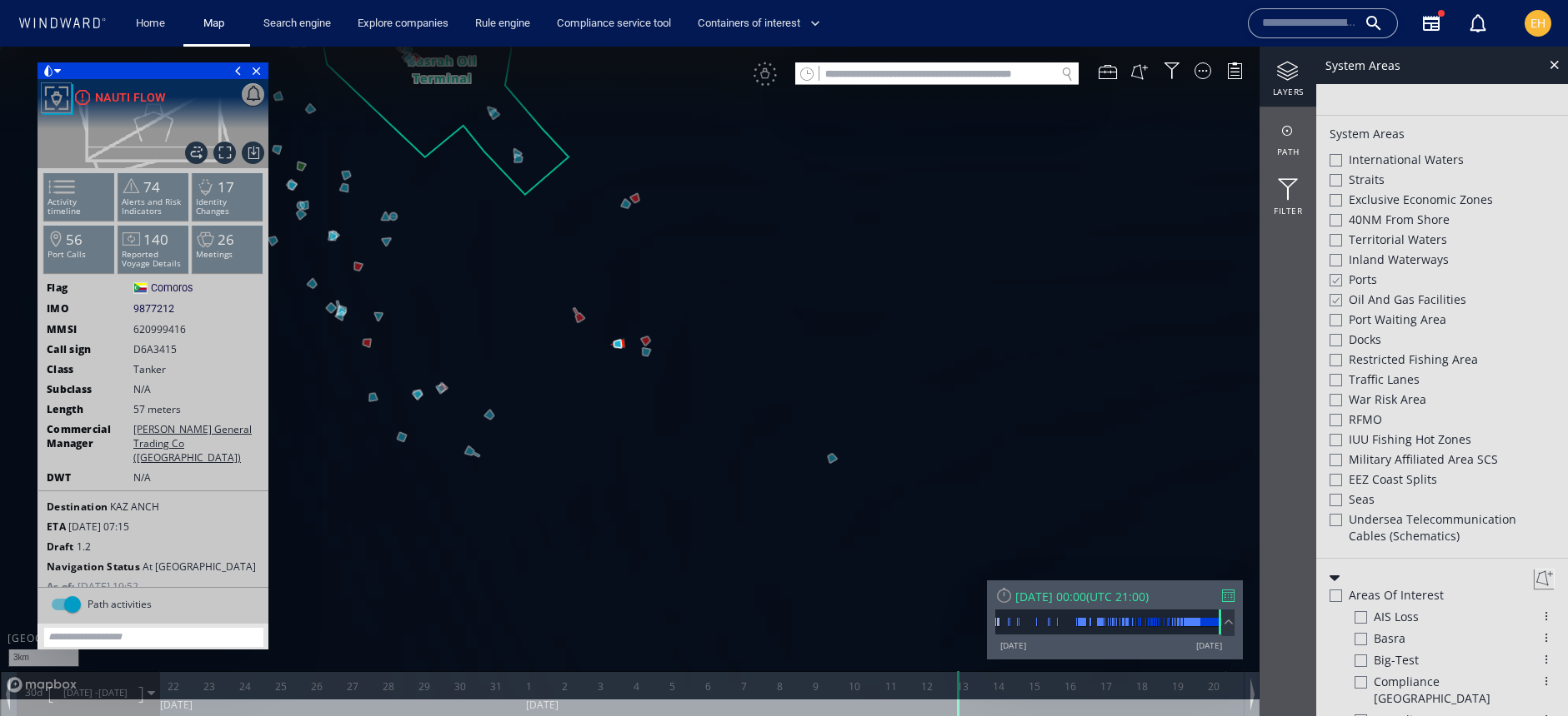
drag, startPoint x: 750, startPoint y: 387, endPoint x: 828, endPoint y: 474, distance: 116.8
click at [828, 474] on canvas "Map" at bounding box center [784, 373] width 1568 height 653
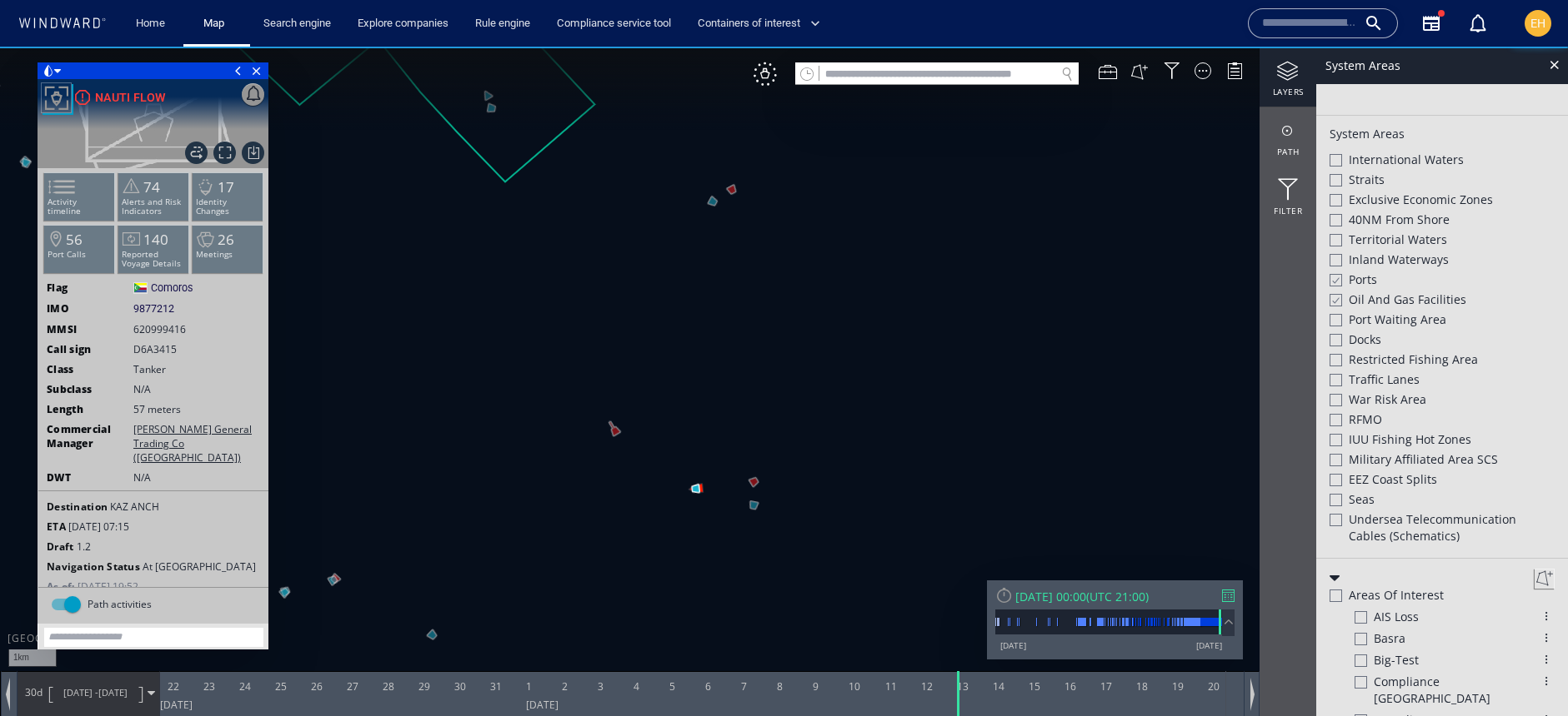
click at [755, 484] on canvas "Map" at bounding box center [784, 373] width 1568 height 653
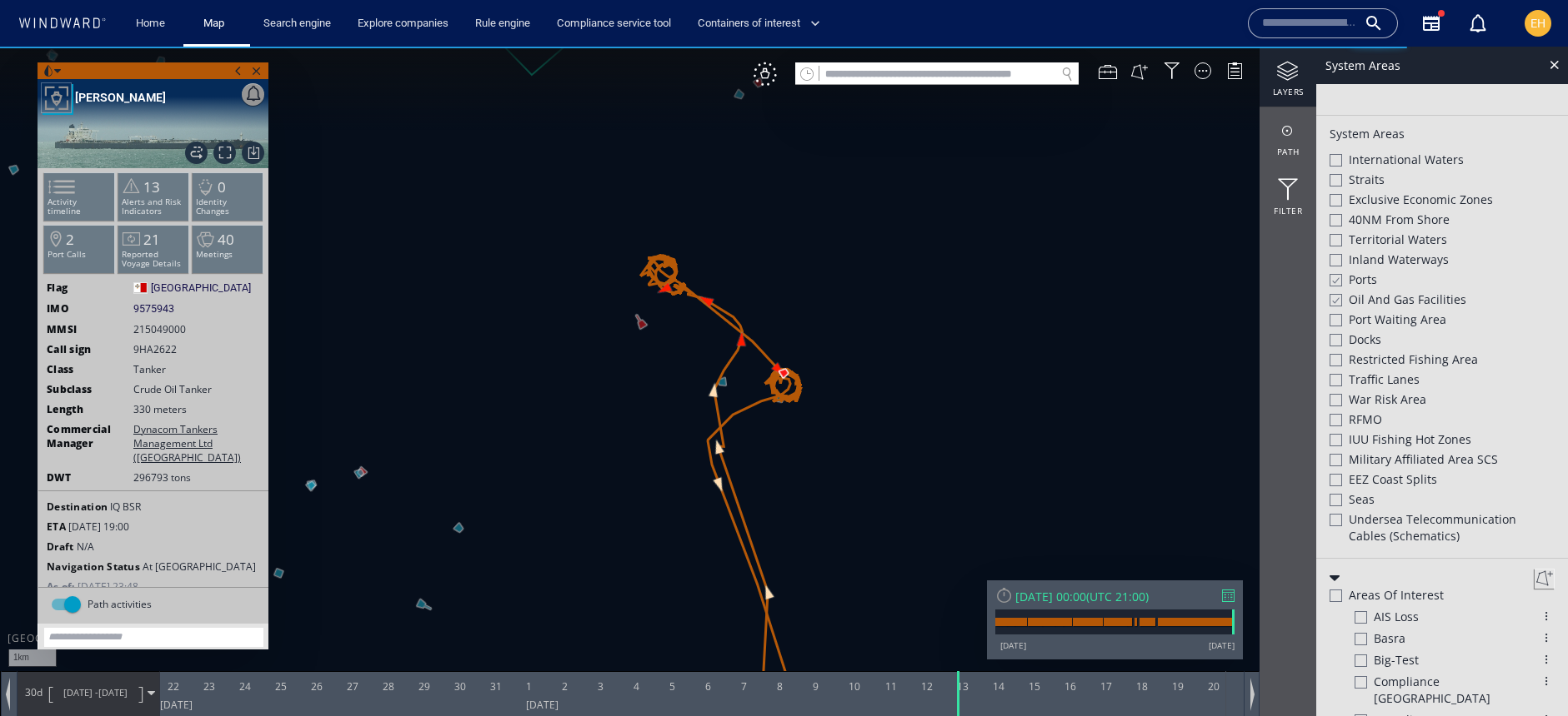
drag, startPoint x: 847, startPoint y: 385, endPoint x: 863, endPoint y: 458, distance: 74.7
click at [863, 458] on canvas "Map" at bounding box center [784, 373] width 1568 height 653
